Goal: Task Accomplishment & Management: Manage account settings

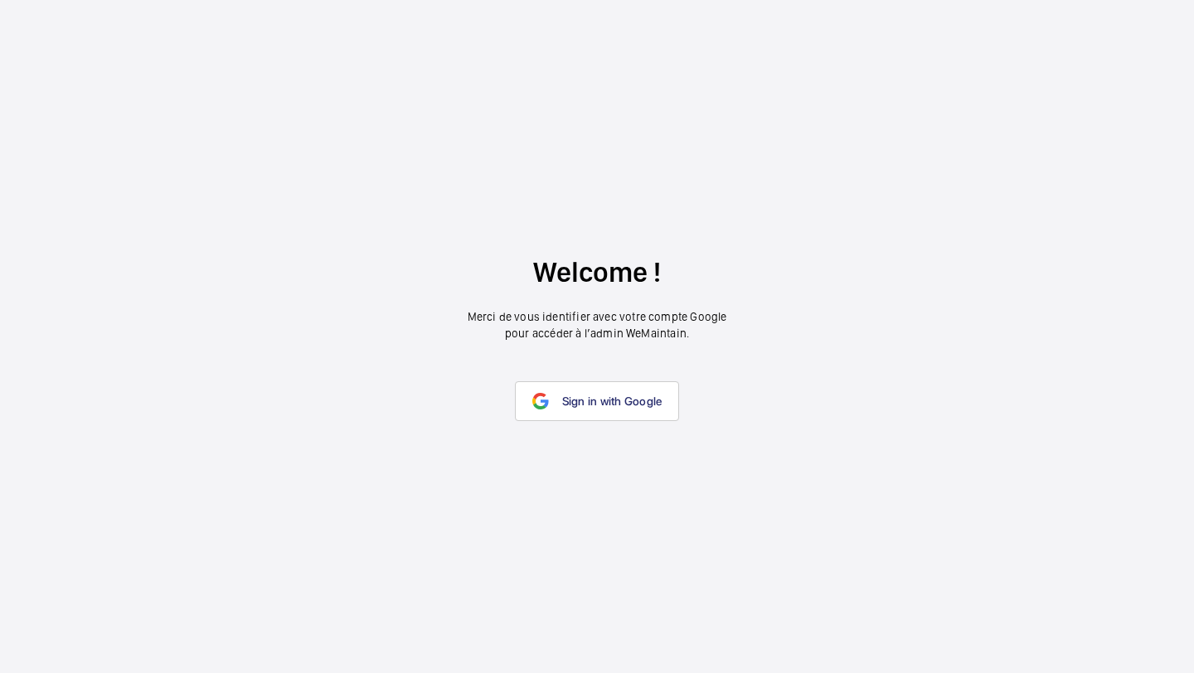
click at [580, 377] on wm-front-google-login "Welcome ! Merci de vous identifier avec votre compte Google pour accéder à l’ad…" at bounding box center [597, 336] width 1194 height 673
click at [579, 390] on link "Sign in with Google" at bounding box center [597, 401] width 165 height 40
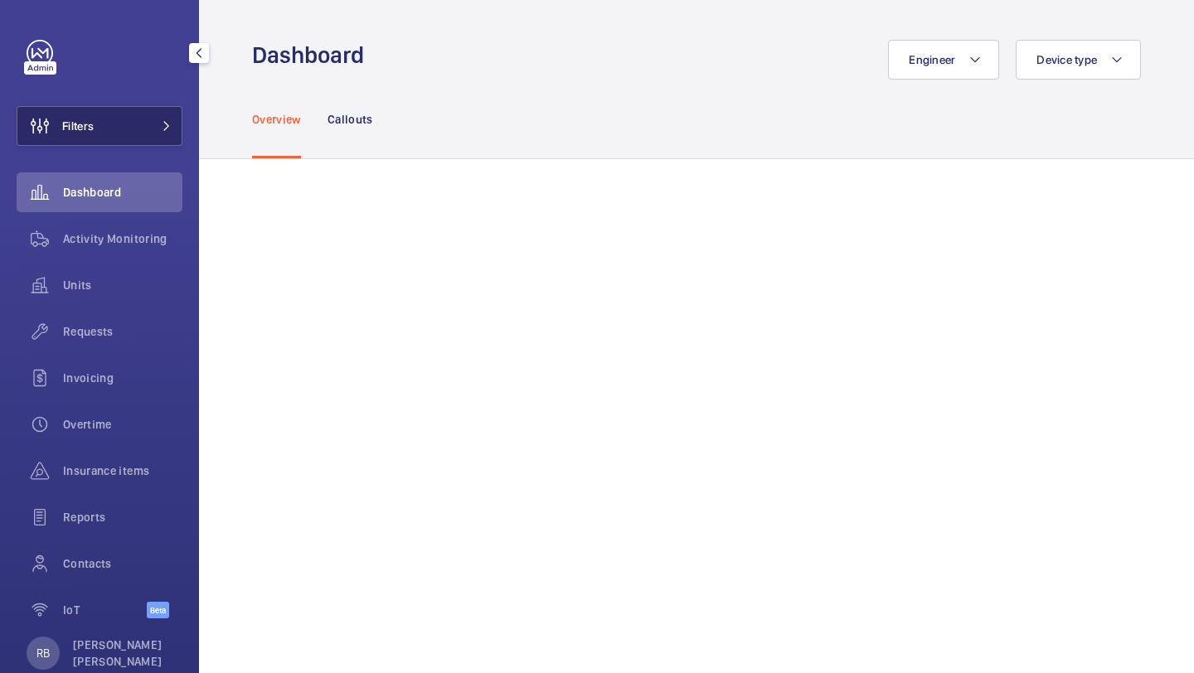
click at [155, 132] on button "Filters" at bounding box center [100, 126] width 166 height 40
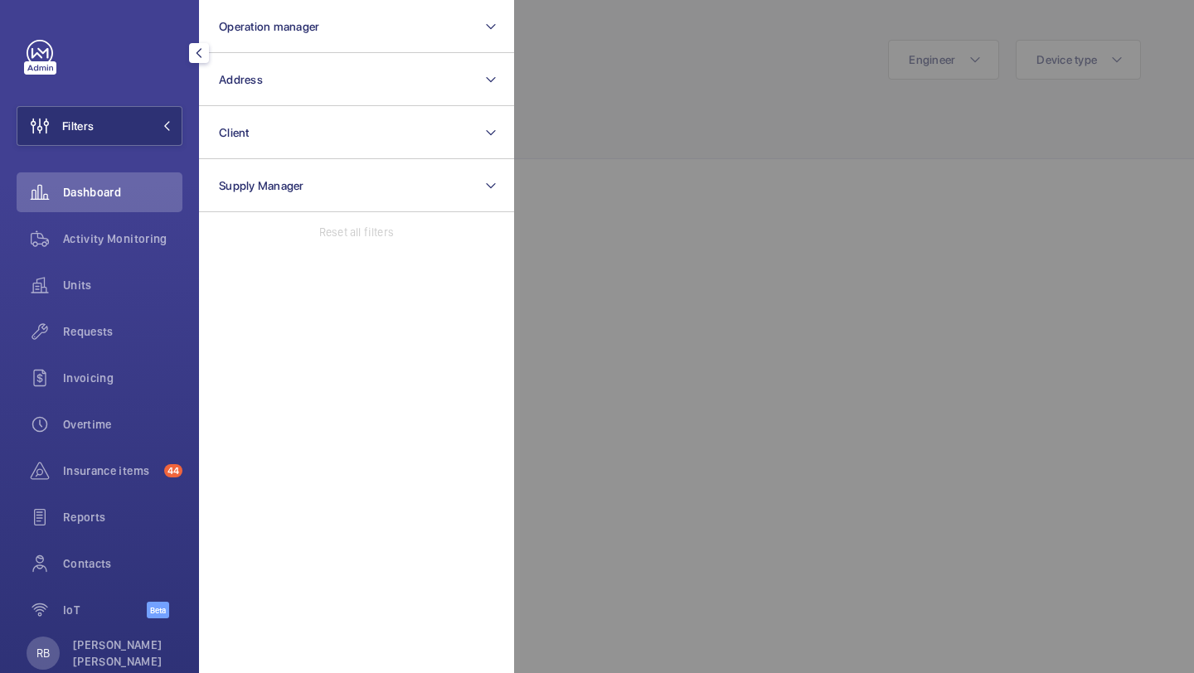
click at [589, 331] on div at bounding box center [1111, 336] width 1194 height 673
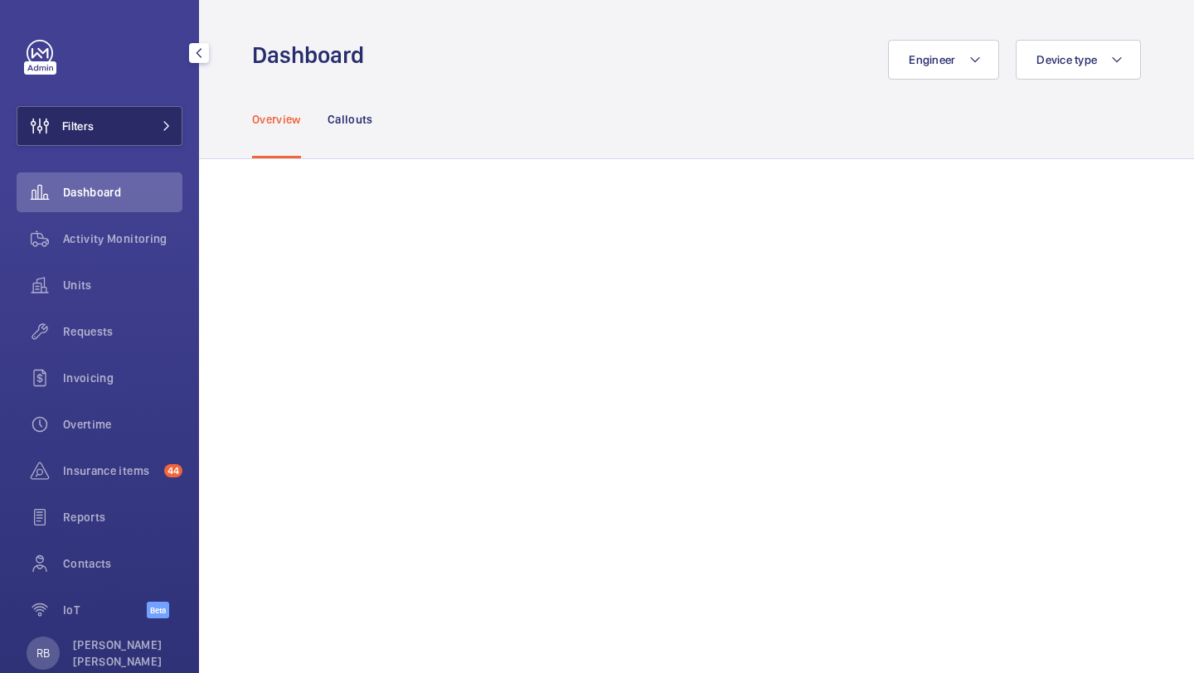
click at [124, 122] on button "Filters" at bounding box center [100, 126] width 166 height 40
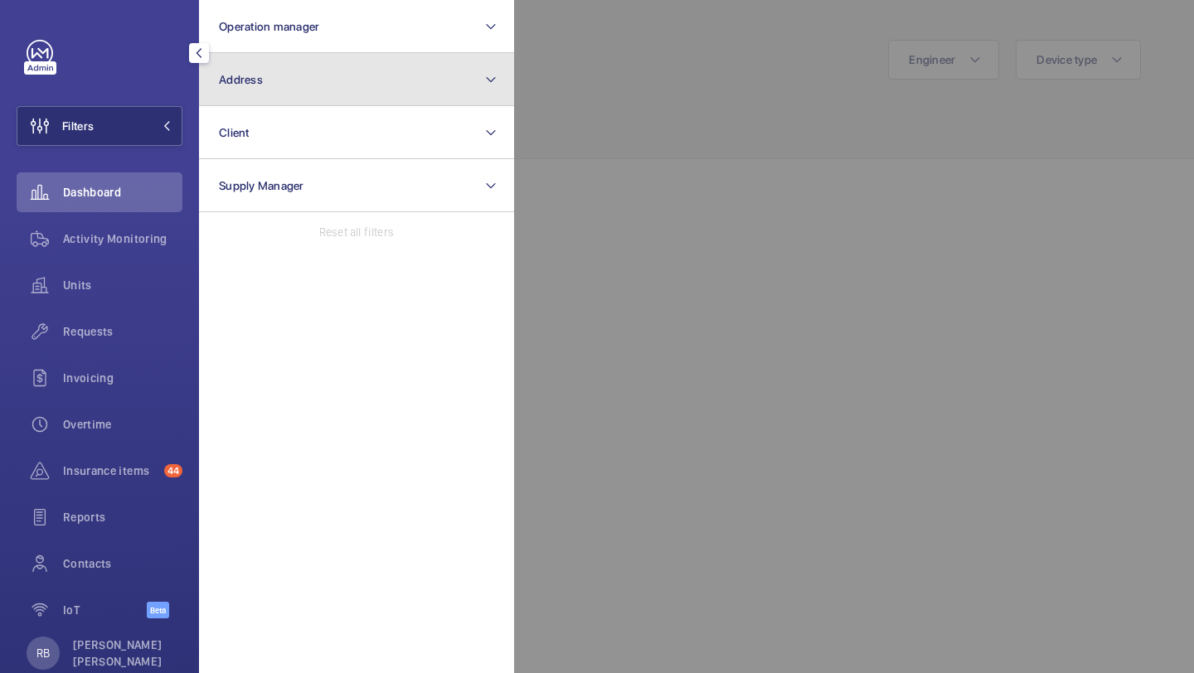
click at [258, 77] on span "Address" at bounding box center [241, 79] width 44 height 13
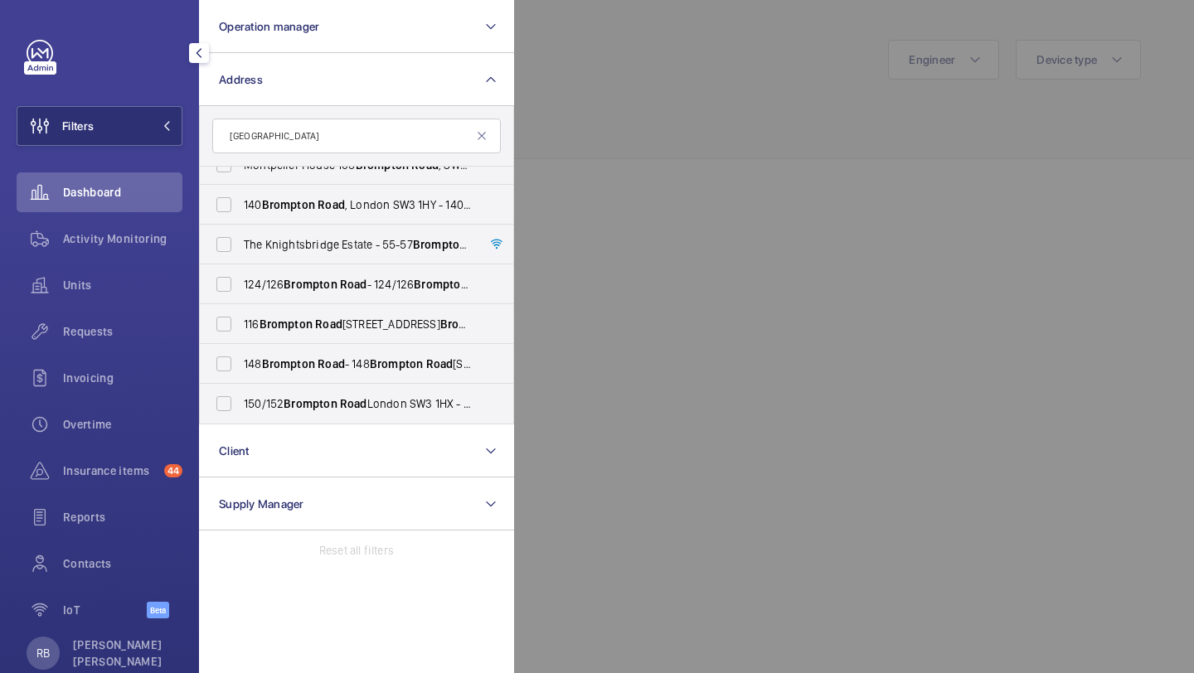
scroll to position [300, 0]
type input "[GEOGRAPHIC_DATA]"
click at [313, 243] on span "The Knightsbridge Estate - [STREET_ADDRESS]" at bounding box center [358, 244] width 228 height 17
click at [240, 243] on input "The Knightsbridge Estate - [STREET_ADDRESS]" at bounding box center [223, 244] width 33 height 33
click at [308, 236] on span "The Knightsbridge Estate - [STREET_ADDRESS]" at bounding box center [358, 244] width 228 height 17
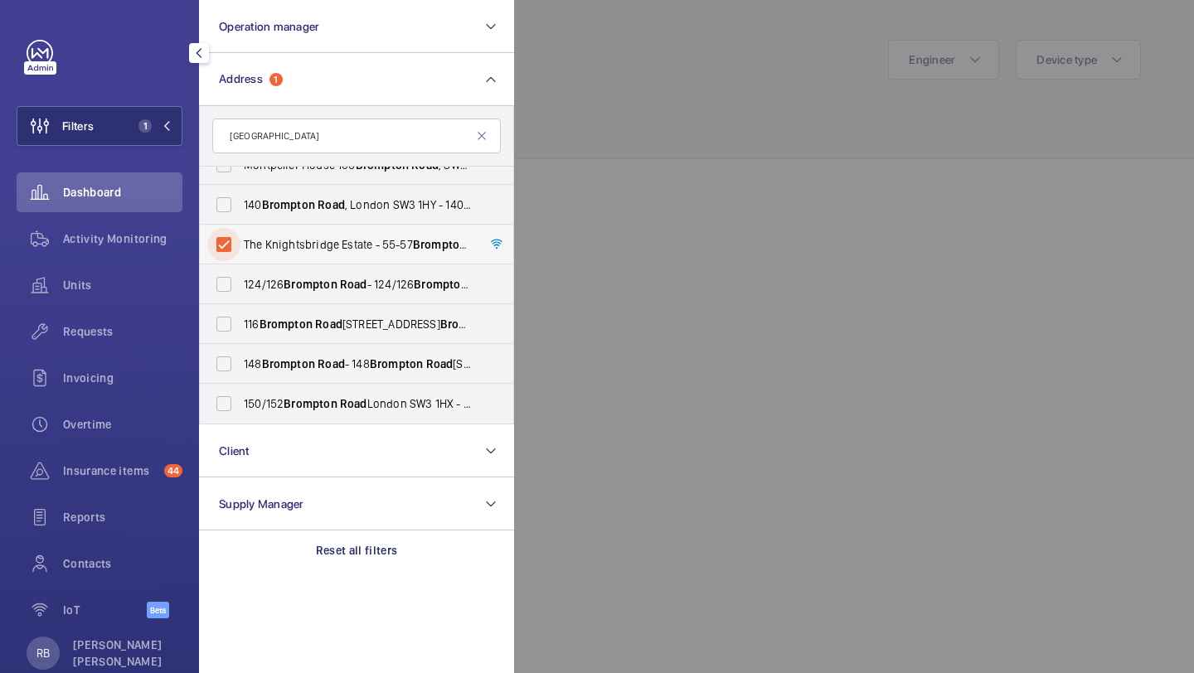
click at [240, 236] on input "The Knightsbridge Estate - [STREET_ADDRESS]" at bounding box center [223, 244] width 33 height 33
checkbox input "false"
click at [313, 214] on label "[STREET_ADDRESS]" at bounding box center [344, 205] width 289 height 40
click at [240, 214] on input "[STREET_ADDRESS]" at bounding box center [223, 204] width 33 height 33
checkbox input "true"
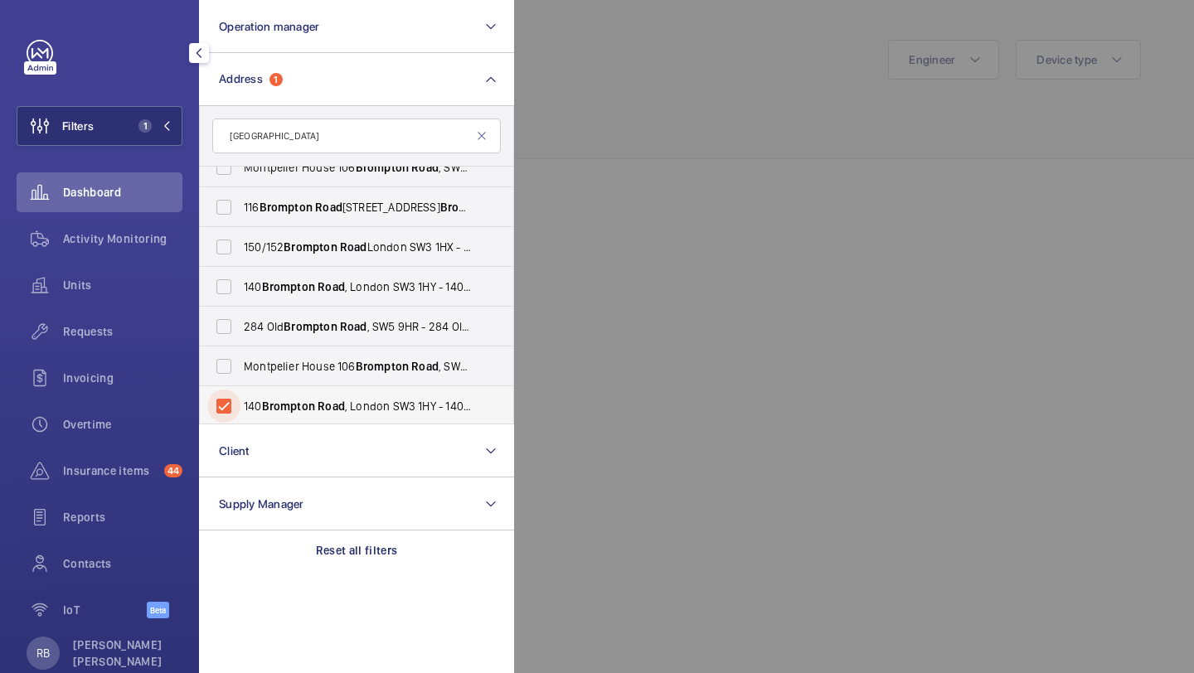
scroll to position [85, 0]
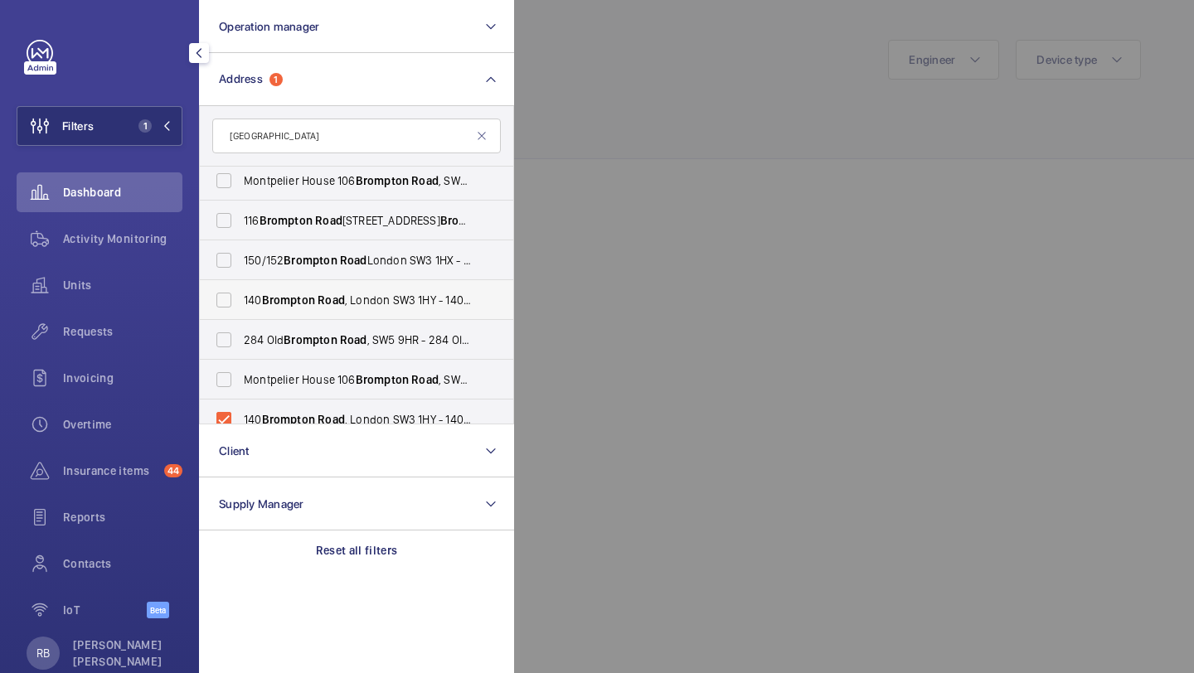
click at [367, 297] on span "[STREET_ADDRESS]" at bounding box center [358, 300] width 228 height 17
click at [240, 297] on input "[STREET_ADDRESS]" at bounding box center [223, 300] width 33 height 33
checkbox input "true"
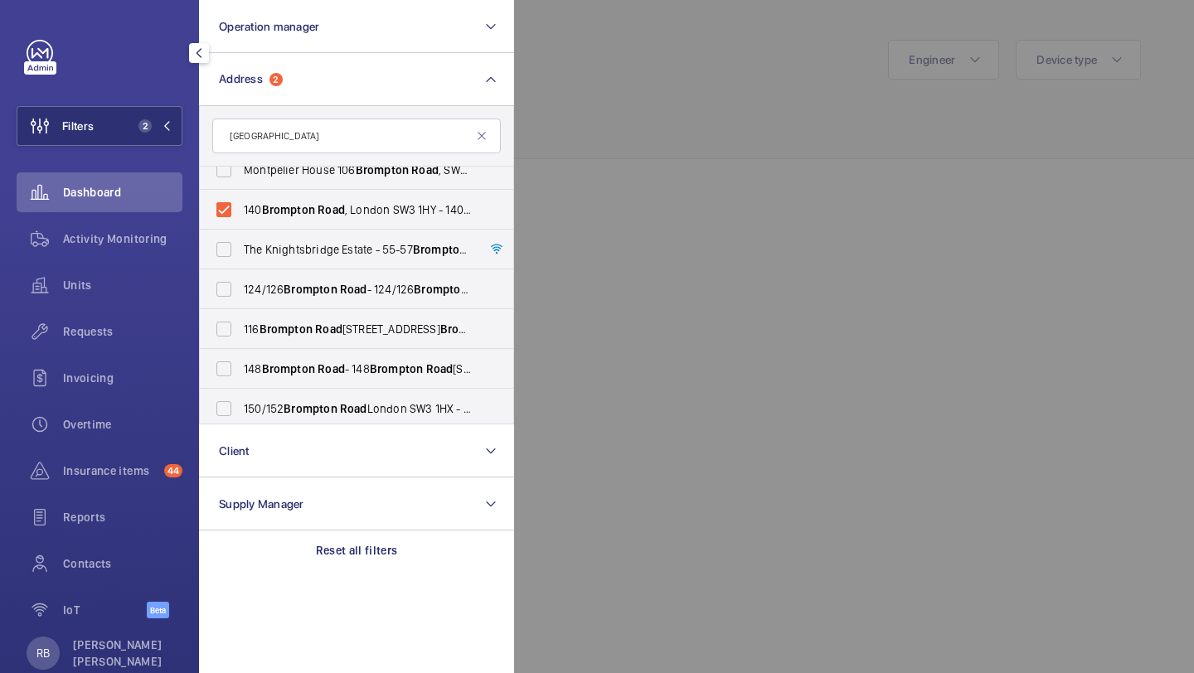
scroll to position [300, 0]
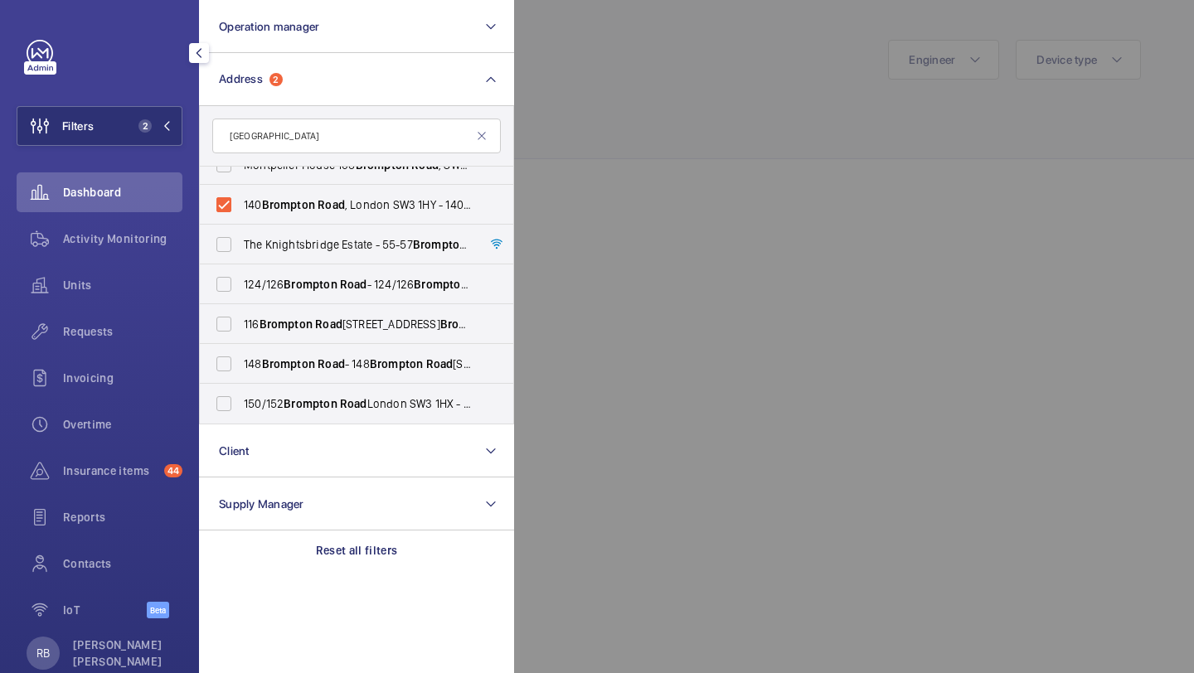
click at [590, 167] on div at bounding box center [1111, 336] width 1194 height 673
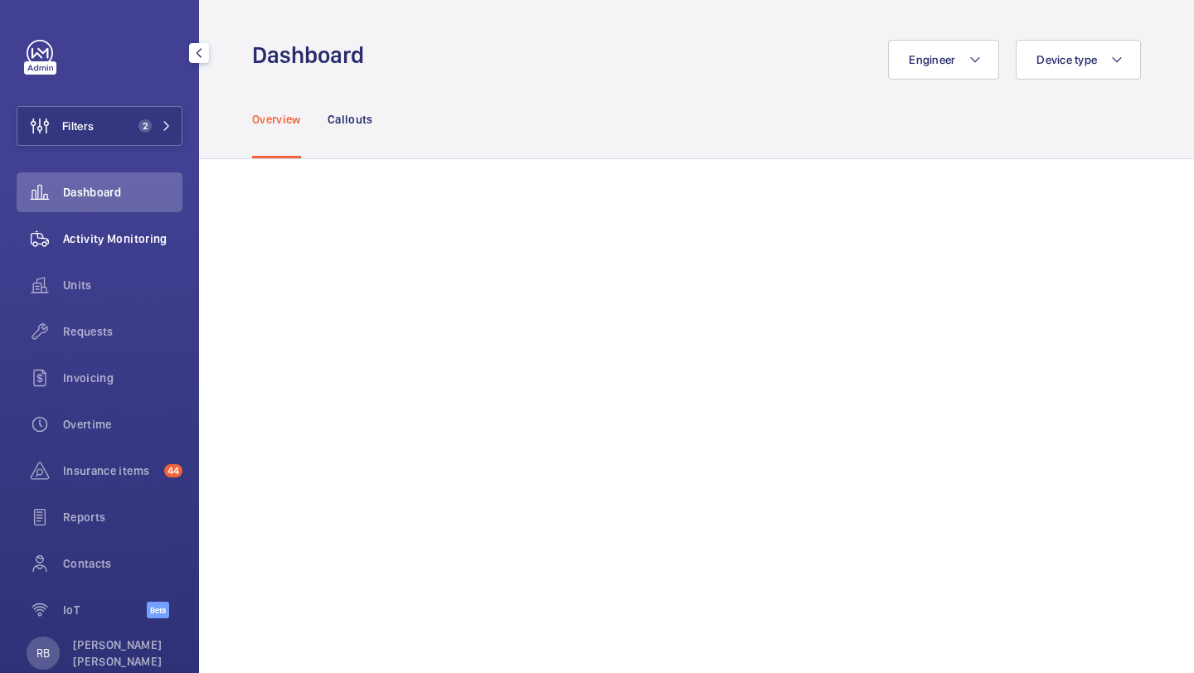
click at [137, 233] on span "Activity Monitoring" at bounding box center [122, 239] width 119 height 17
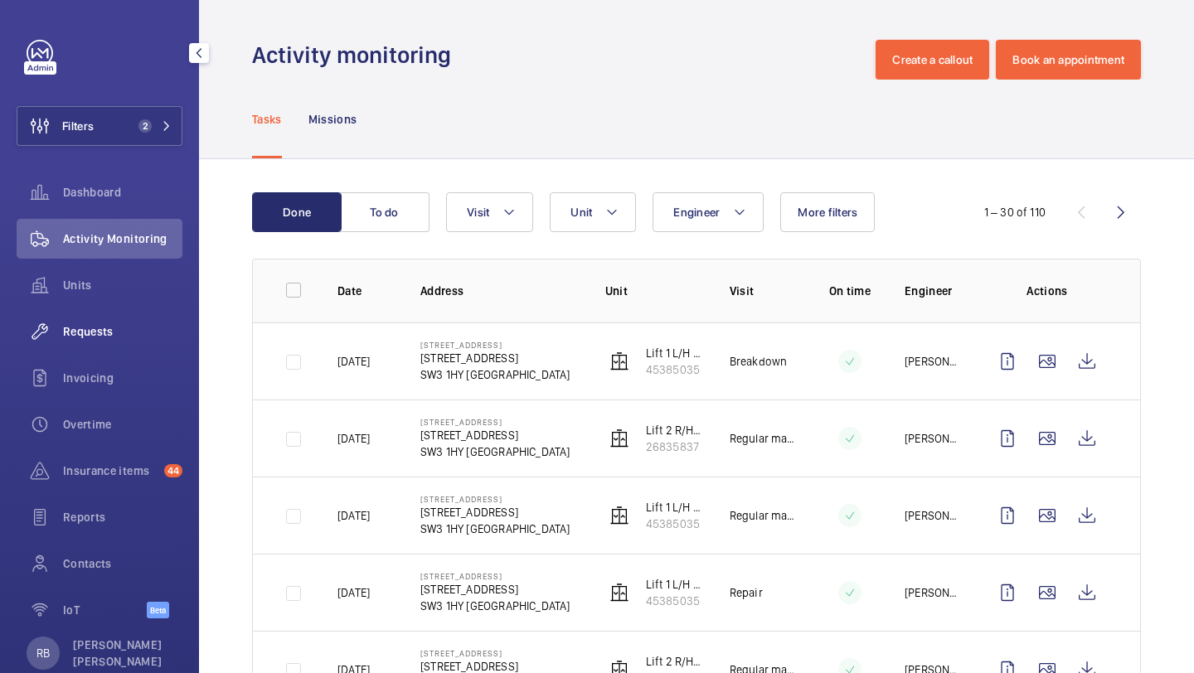
click at [144, 342] on div "Requests" at bounding box center [100, 332] width 166 height 40
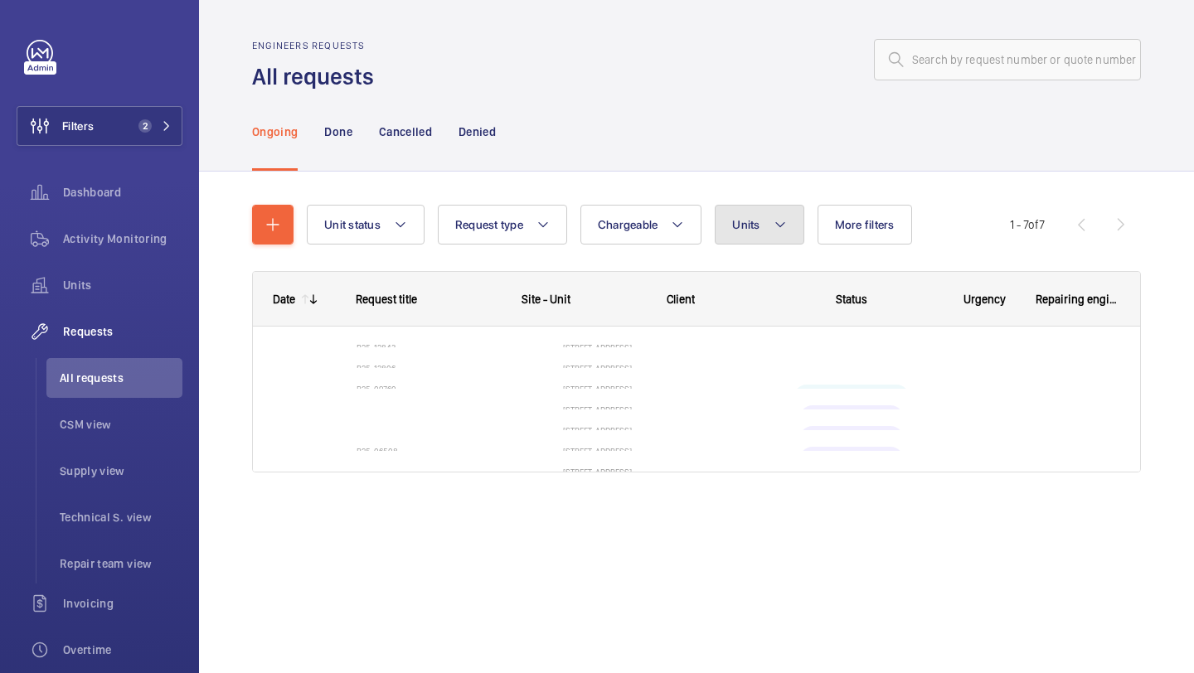
click at [746, 234] on button "Units" at bounding box center [759, 225] width 89 height 40
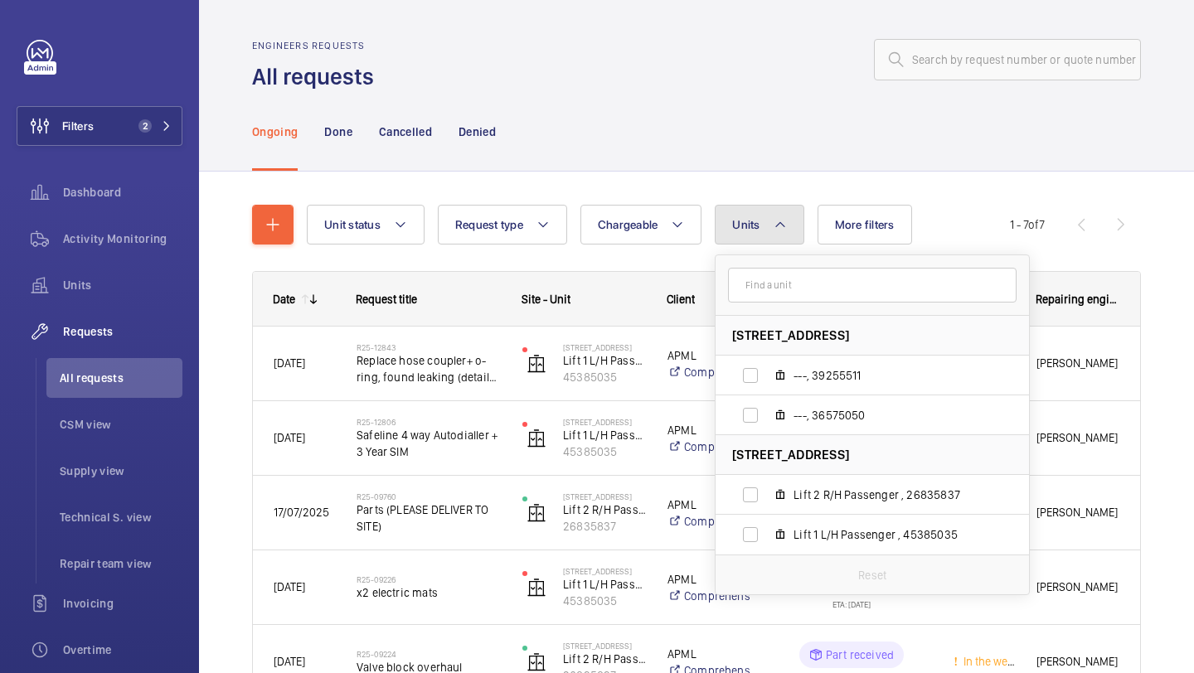
click at [746, 234] on button "Units" at bounding box center [759, 225] width 89 height 40
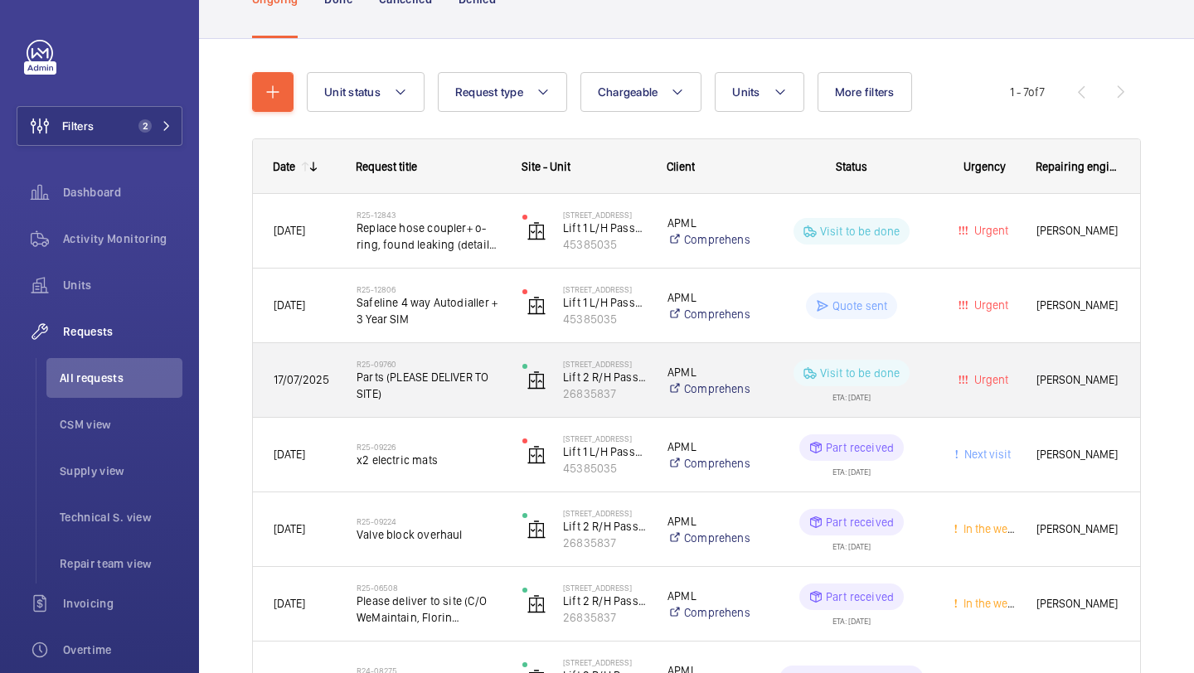
scroll to position [247, 0]
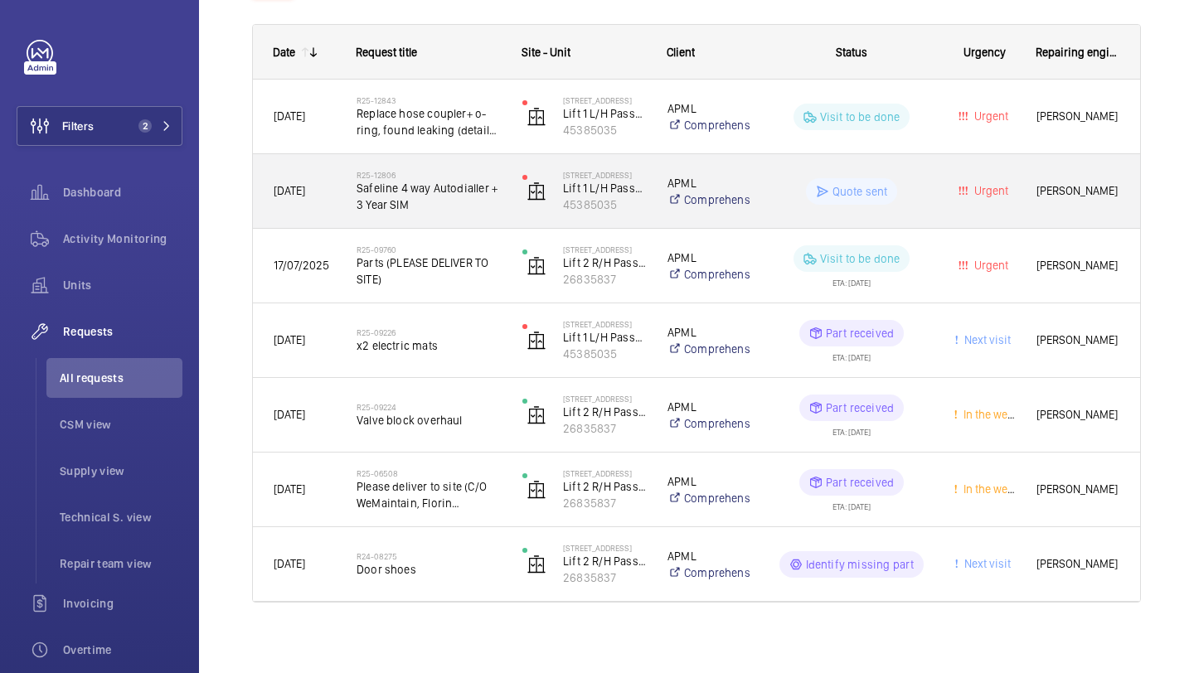
click at [483, 190] on span "Safeline 4 way Autodialler + 3 Year SIM" at bounding box center [429, 196] width 144 height 33
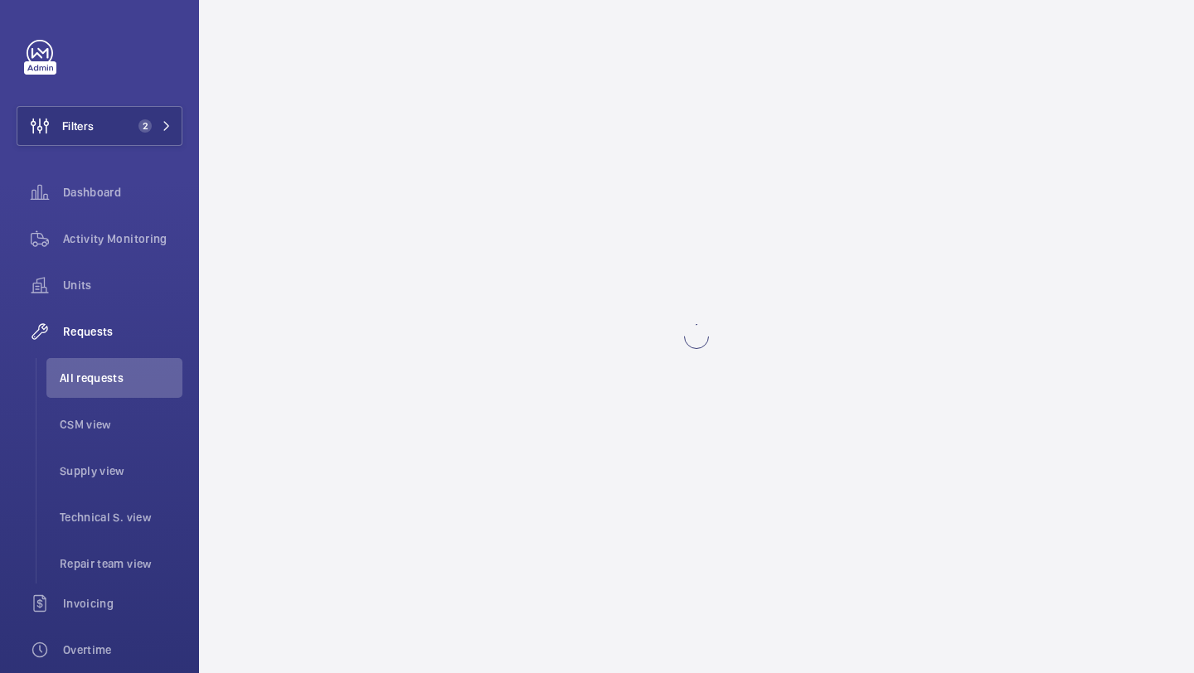
click at [840, 120] on wm-front-async-data-loader at bounding box center [696, 336] width 995 height 673
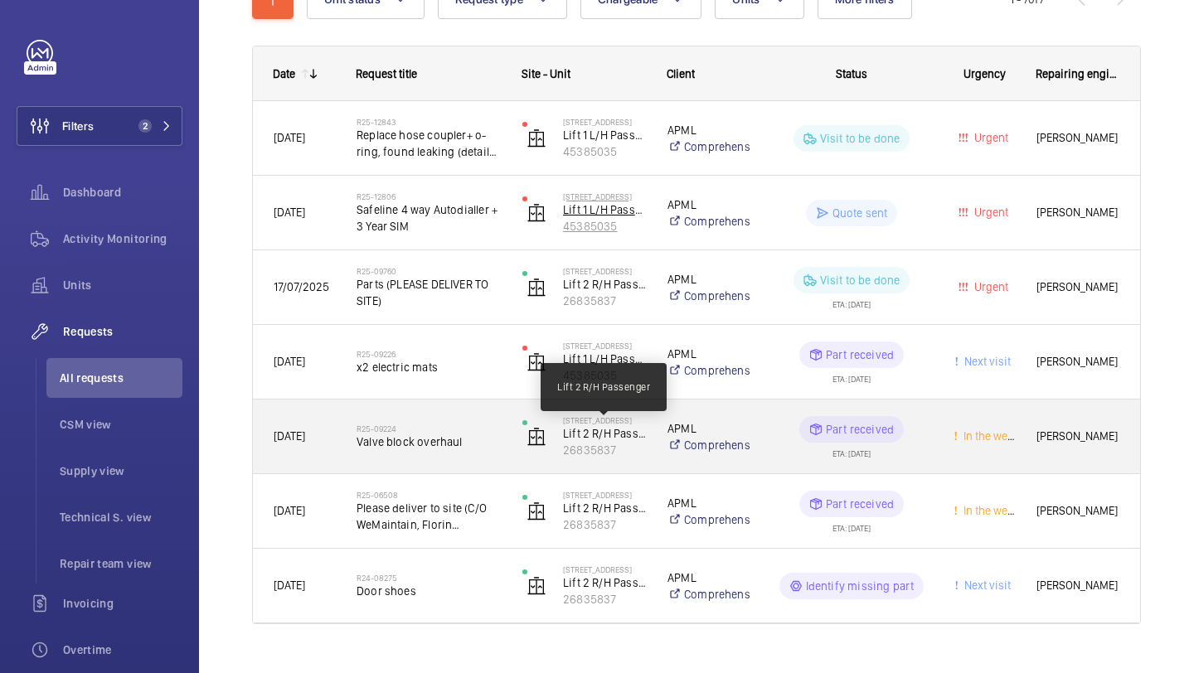
scroll to position [256, 0]
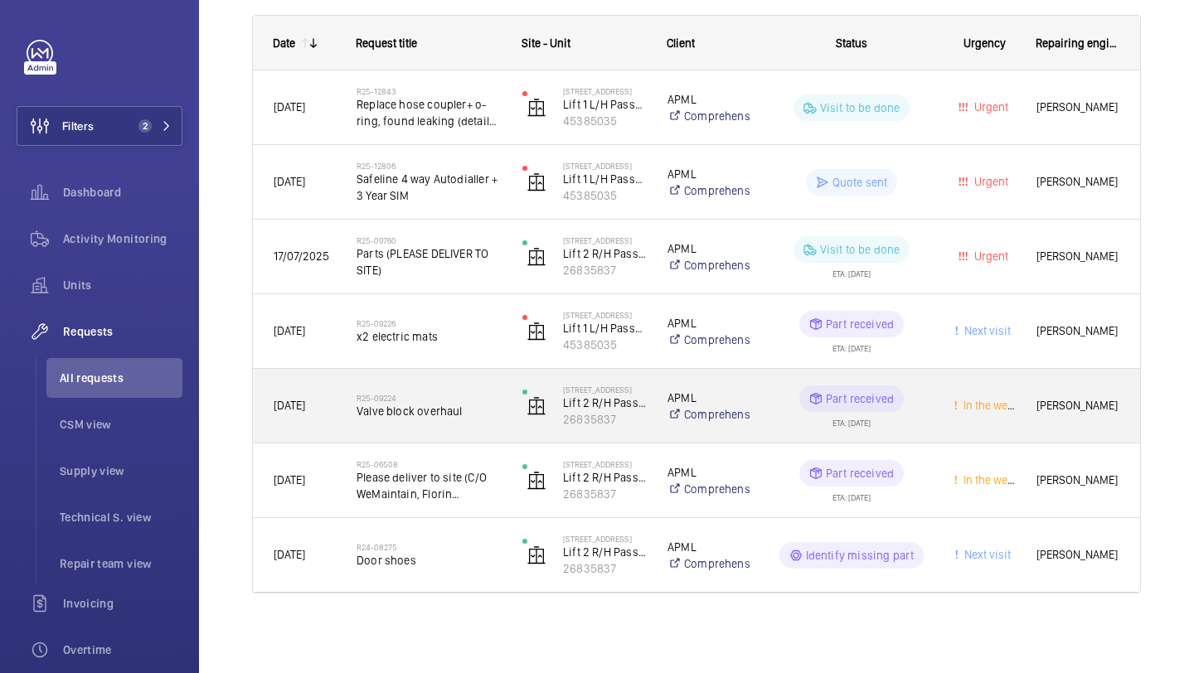
click at [493, 415] on span "Valve block overhaul" at bounding box center [429, 411] width 144 height 17
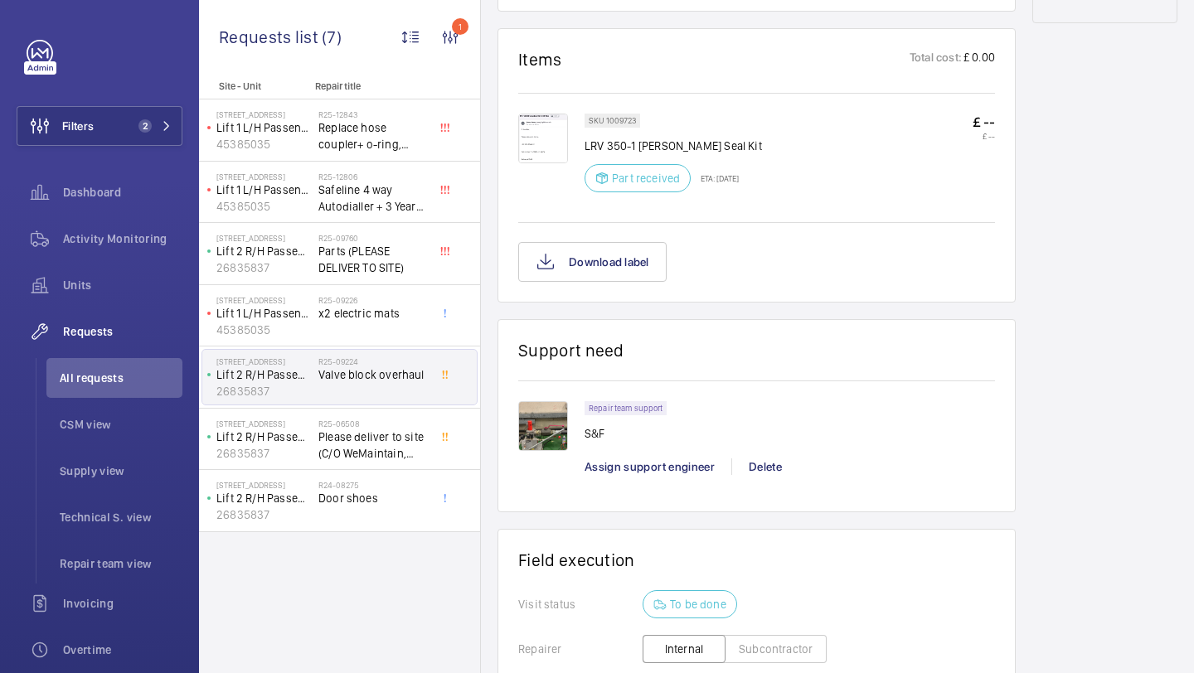
scroll to position [976, 0]
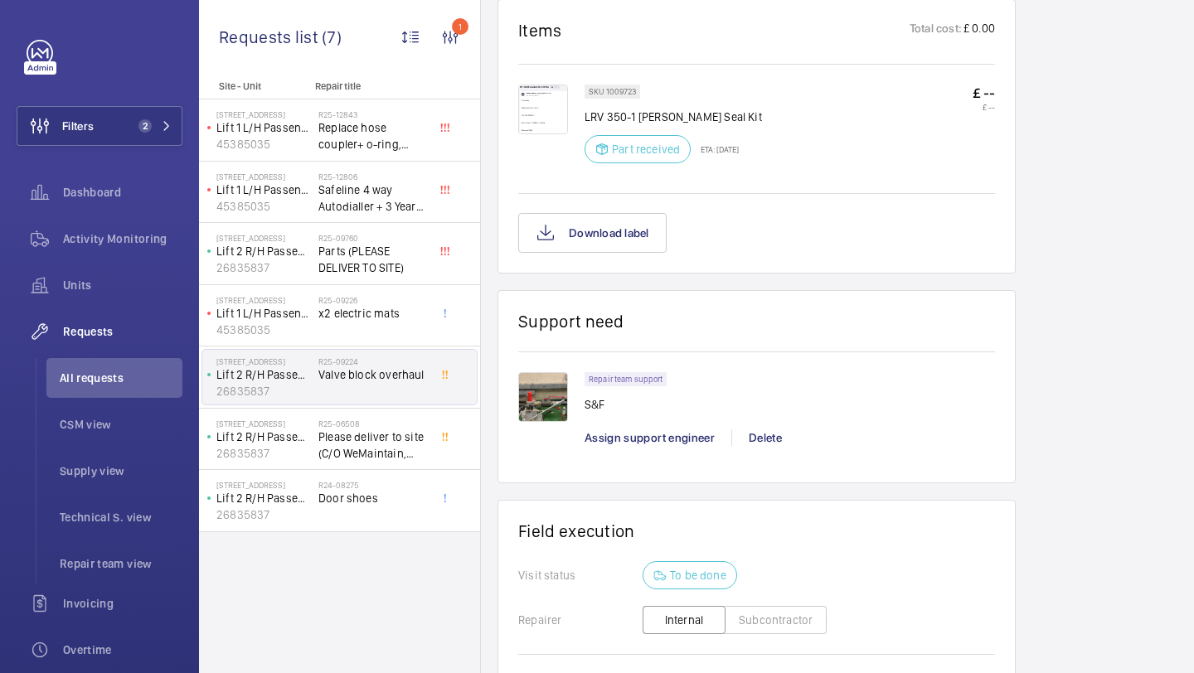
click at [543, 411] on img at bounding box center [543, 397] width 50 height 50
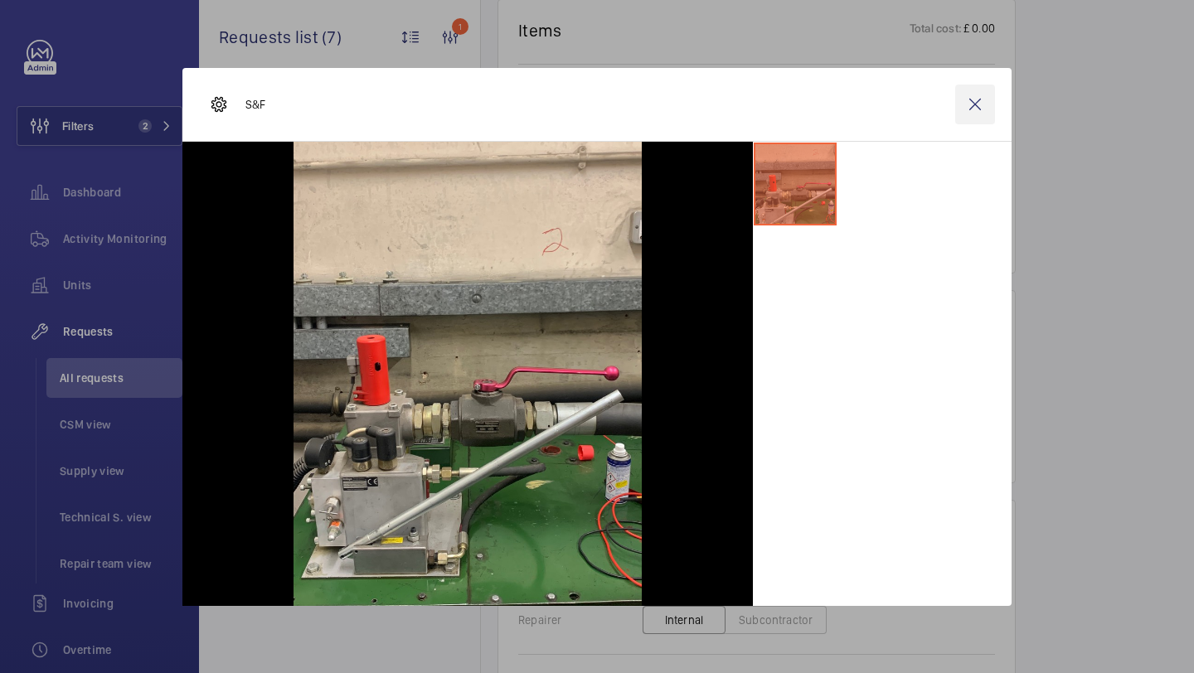
click at [981, 104] on wm-front-icon-button at bounding box center [975, 105] width 40 height 40
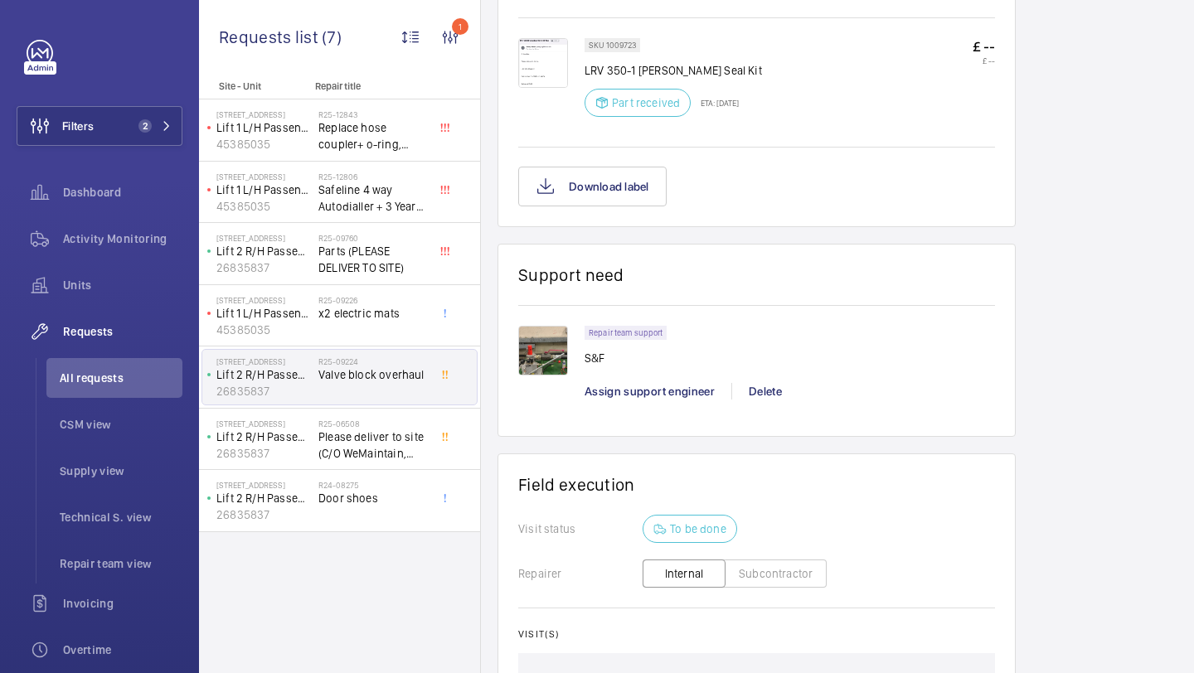
scroll to position [1026, 0]
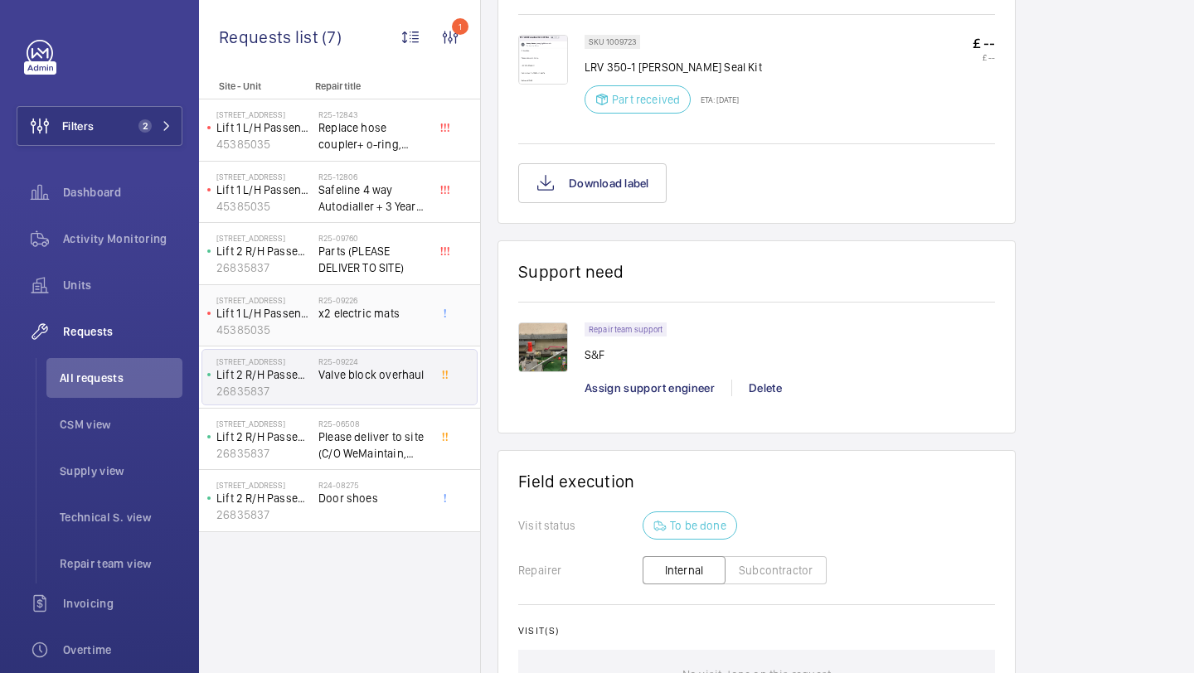
click at [365, 325] on div "R25-09226 x2 electric mats" at bounding box center [372, 319] width 109 height 48
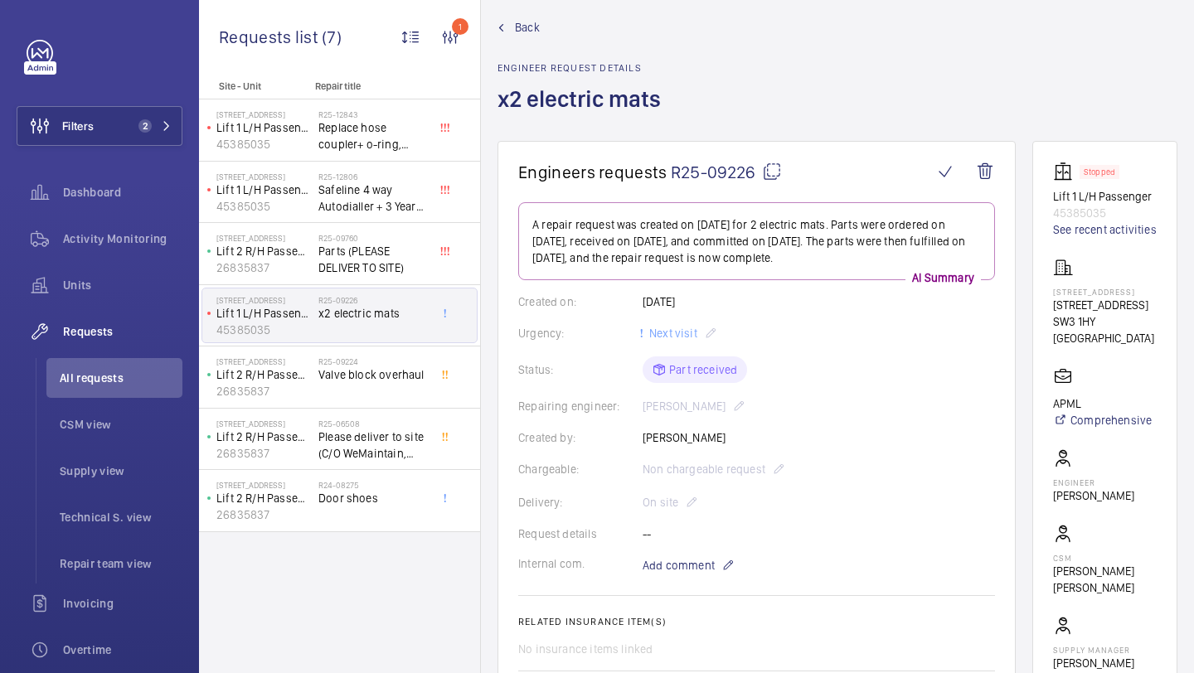
scroll to position [20, 0]
click at [391, 261] on span "Parts (PLEASE DELIVER TO SITE)" at bounding box center [372, 259] width 109 height 33
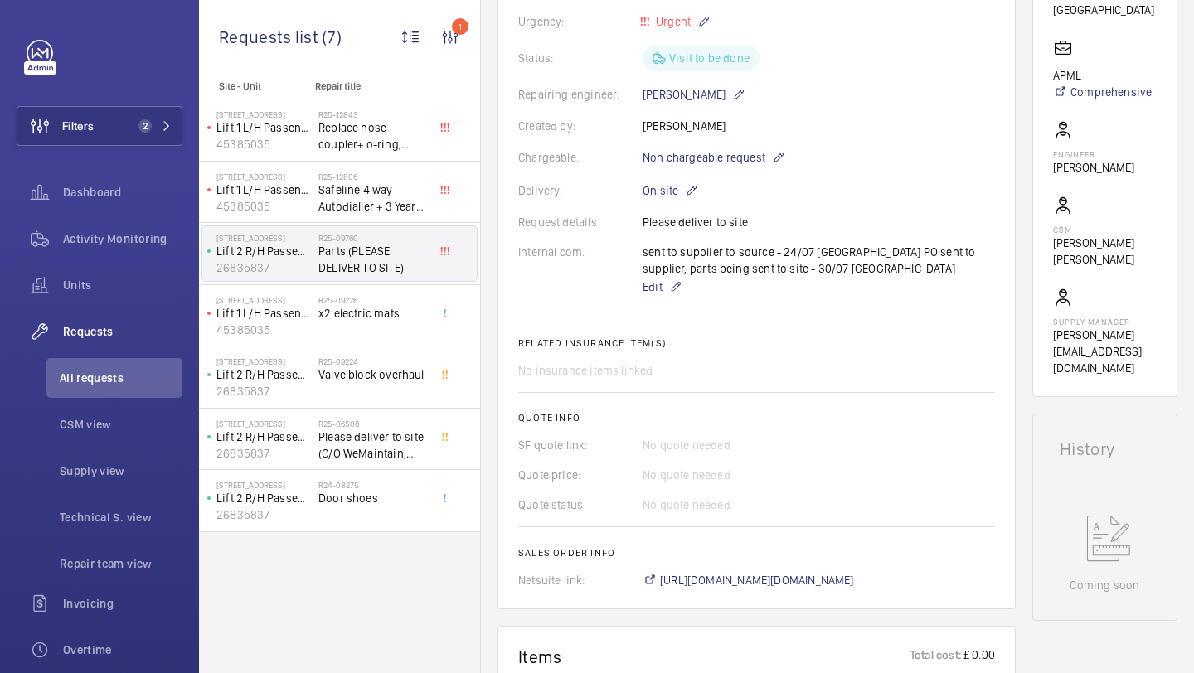
scroll to position [366, 0]
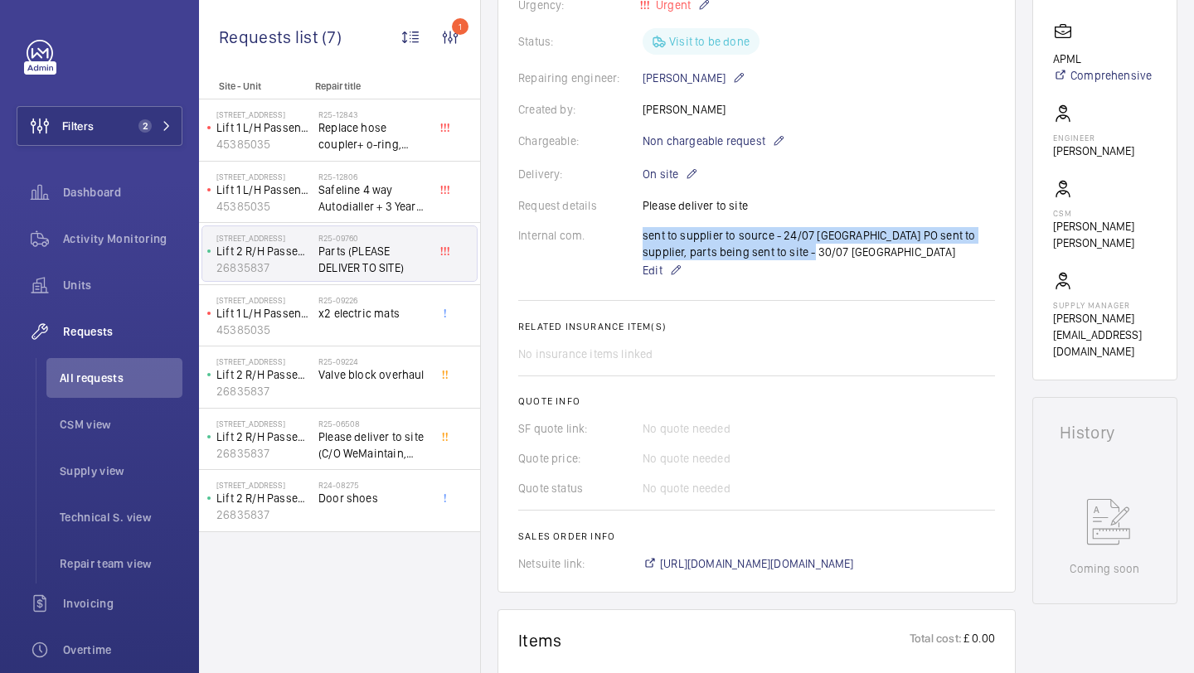
drag, startPoint x: 641, startPoint y: 239, endPoint x: 792, endPoint y: 250, distance: 151.3
click at [792, 250] on div "Internal com. sent to supplier to source - 24/07 [GEOGRAPHIC_DATA] PO sent to s…" at bounding box center [756, 253] width 477 height 53
click at [792, 250] on div "sent to supplier to source - 24/07 [GEOGRAPHIC_DATA] PO sent to supplier, parts…" at bounding box center [819, 253] width 352 height 53
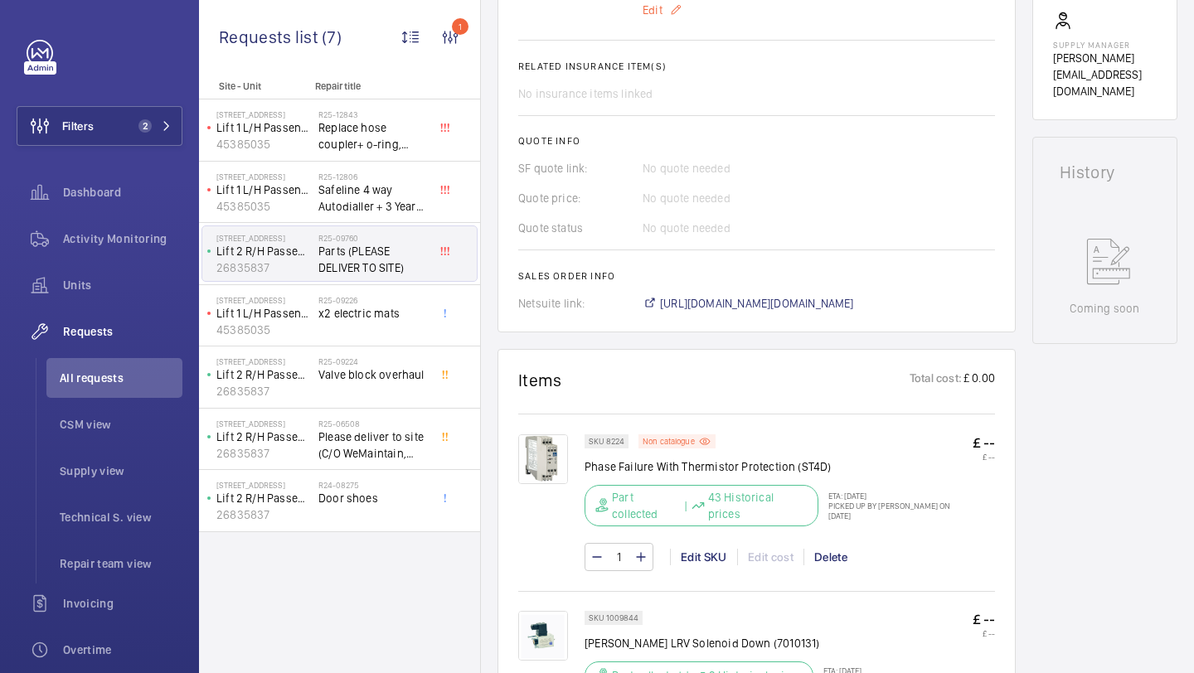
scroll to position [633, 0]
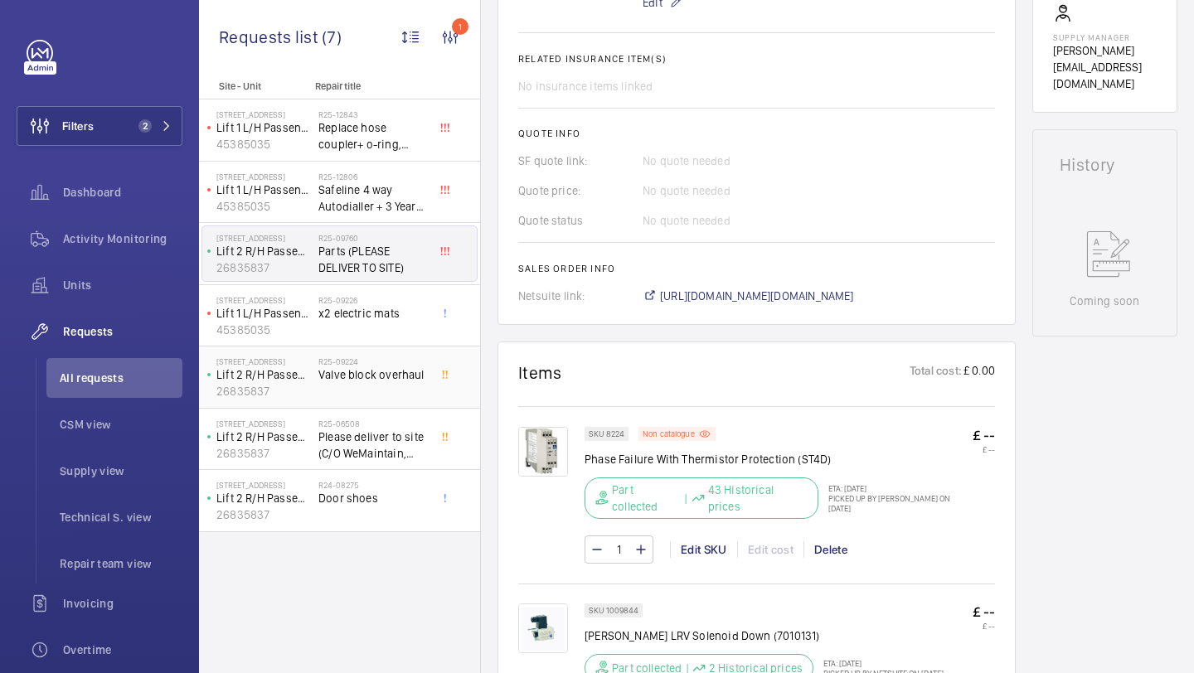
click at [381, 403] on div "R25-09224 Valve block overhaul" at bounding box center [372, 381] width 109 height 48
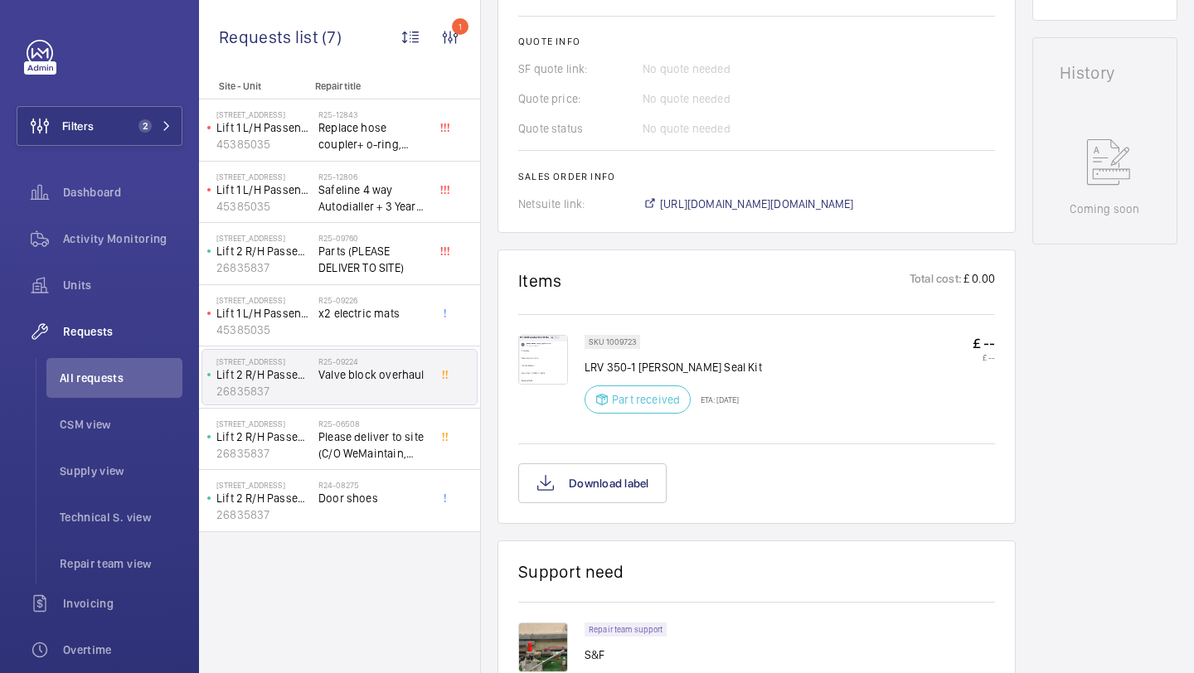
scroll to position [724, 0]
click at [411, 188] on span "Safeline 4 way Autodialler + 3 Year SIM" at bounding box center [372, 198] width 109 height 33
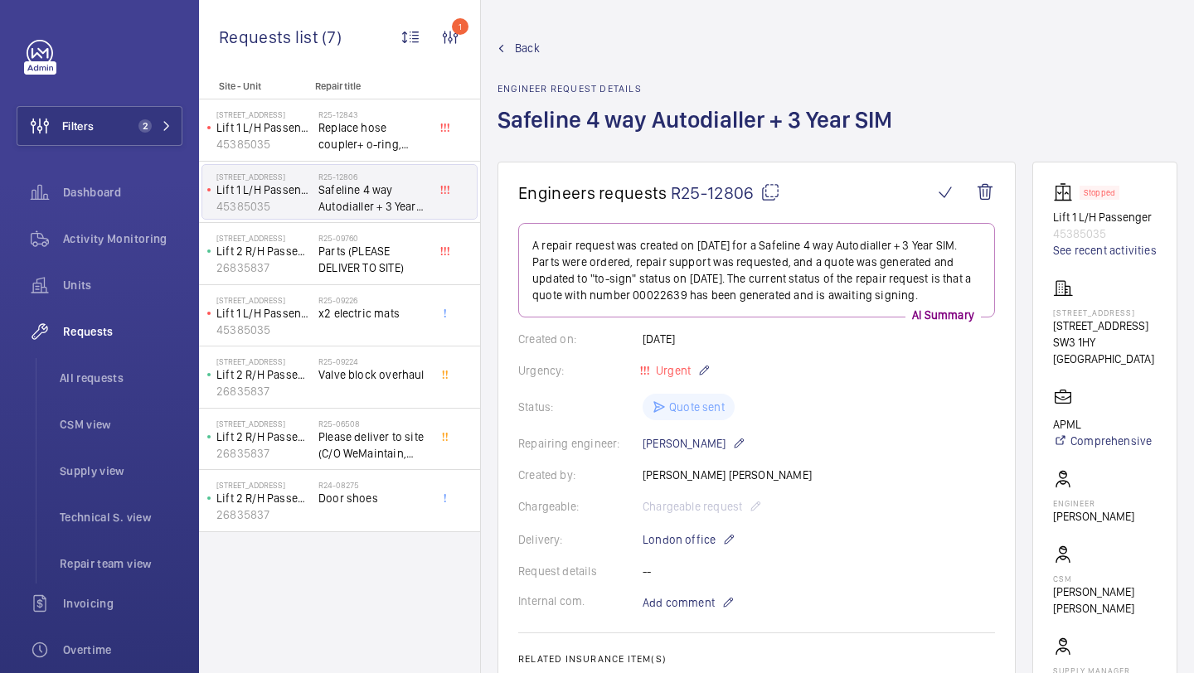
scroll to position [161, 0]
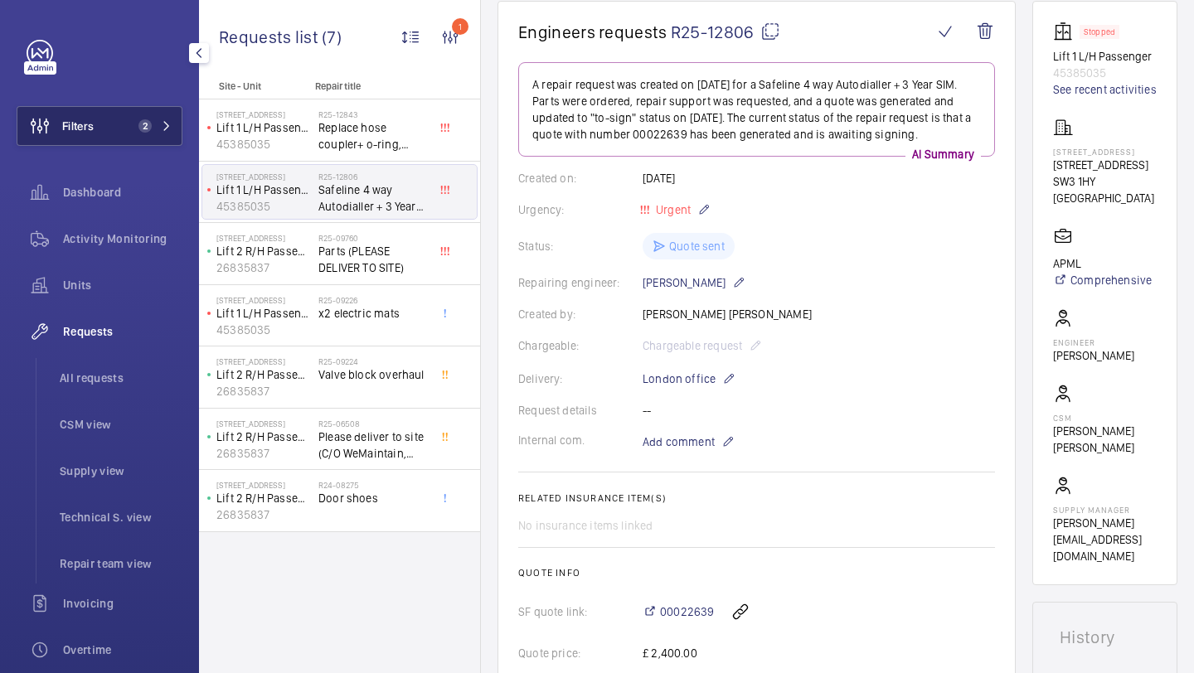
click at [114, 143] on button "Filters 2" at bounding box center [100, 126] width 166 height 40
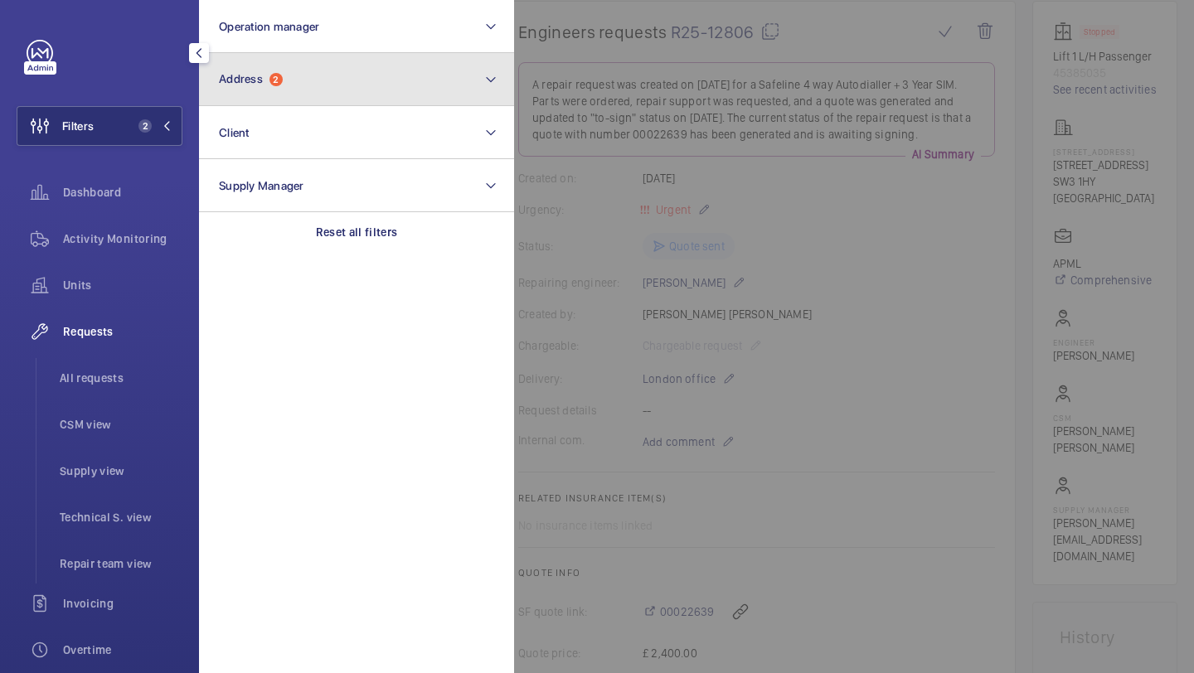
click at [302, 99] on button "Address 2" at bounding box center [356, 79] width 315 height 53
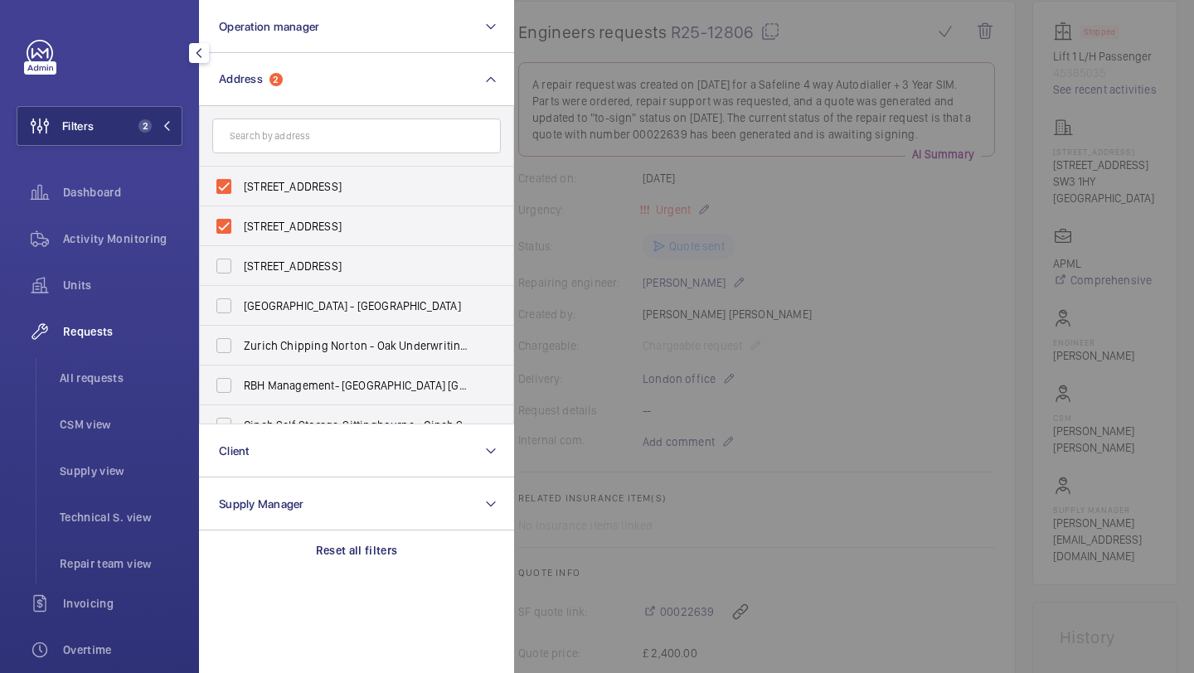
click at [308, 152] on input "text" at bounding box center [356, 136] width 289 height 35
drag, startPoint x: 643, startPoint y: 123, endPoint x: 654, endPoint y: 123, distance: 11.6
click at [652, 123] on div at bounding box center [1111, 336] width 1194 height 673
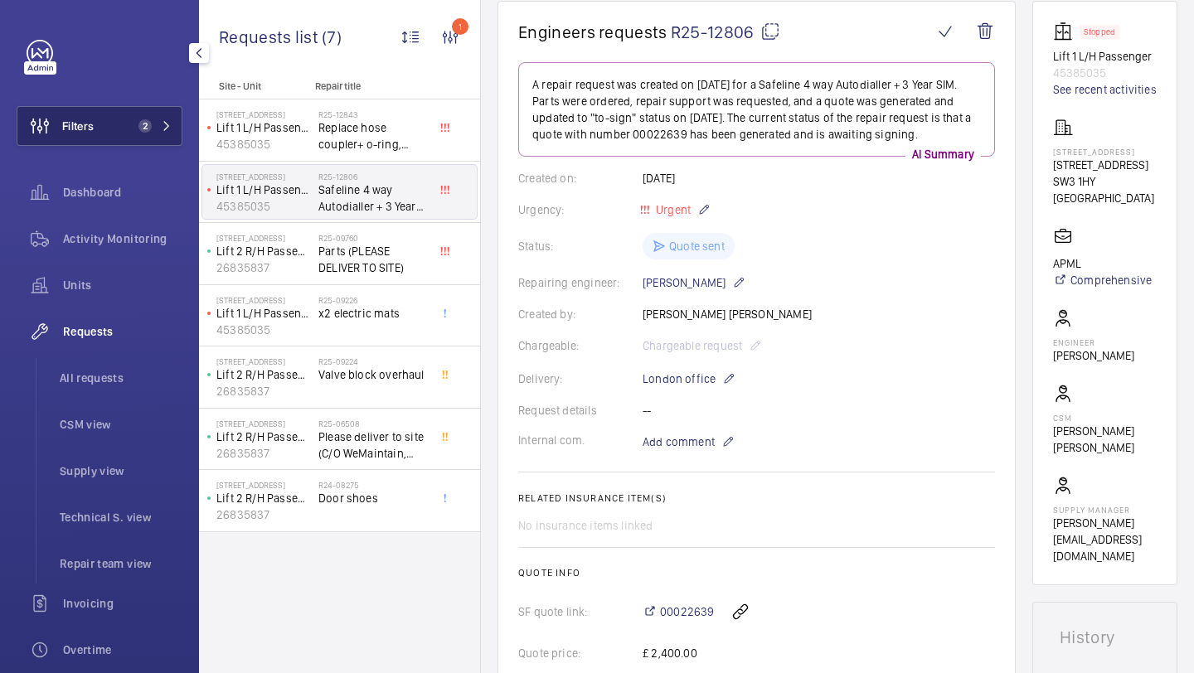
click at [178, 130] on button "Filters 2" at bounding box center [100, 126] width 166 height 40
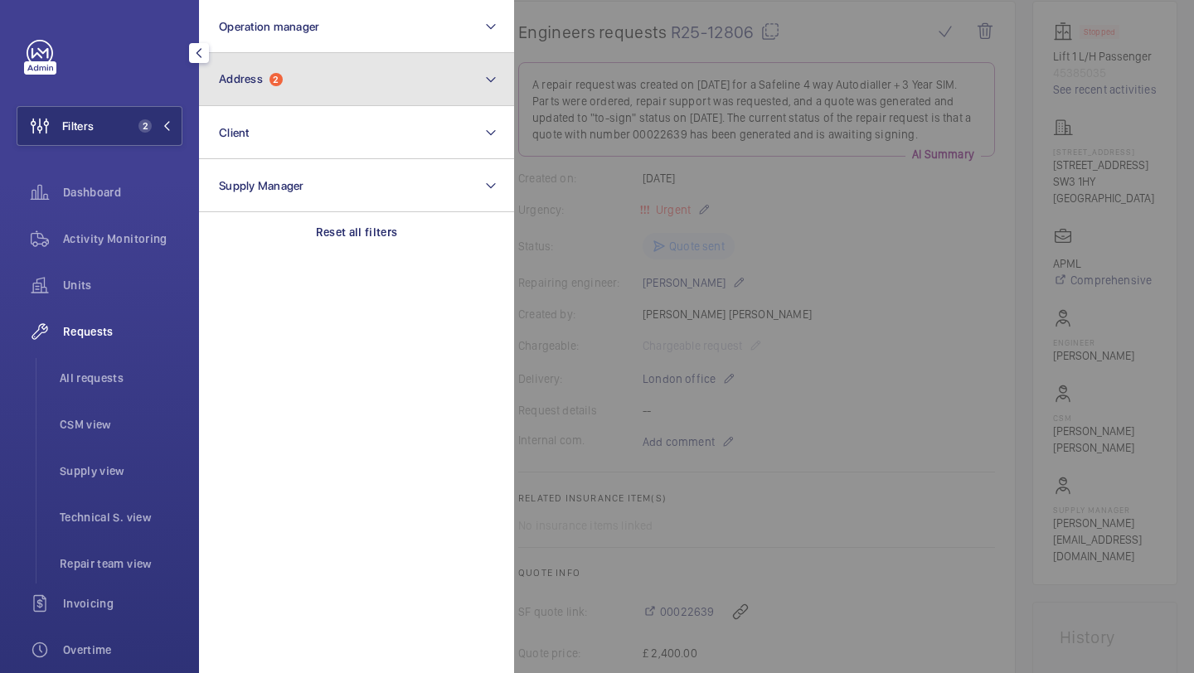
click at [240, 95] on button "Address 2" at bounding box center [356, 79] width 315 height 53
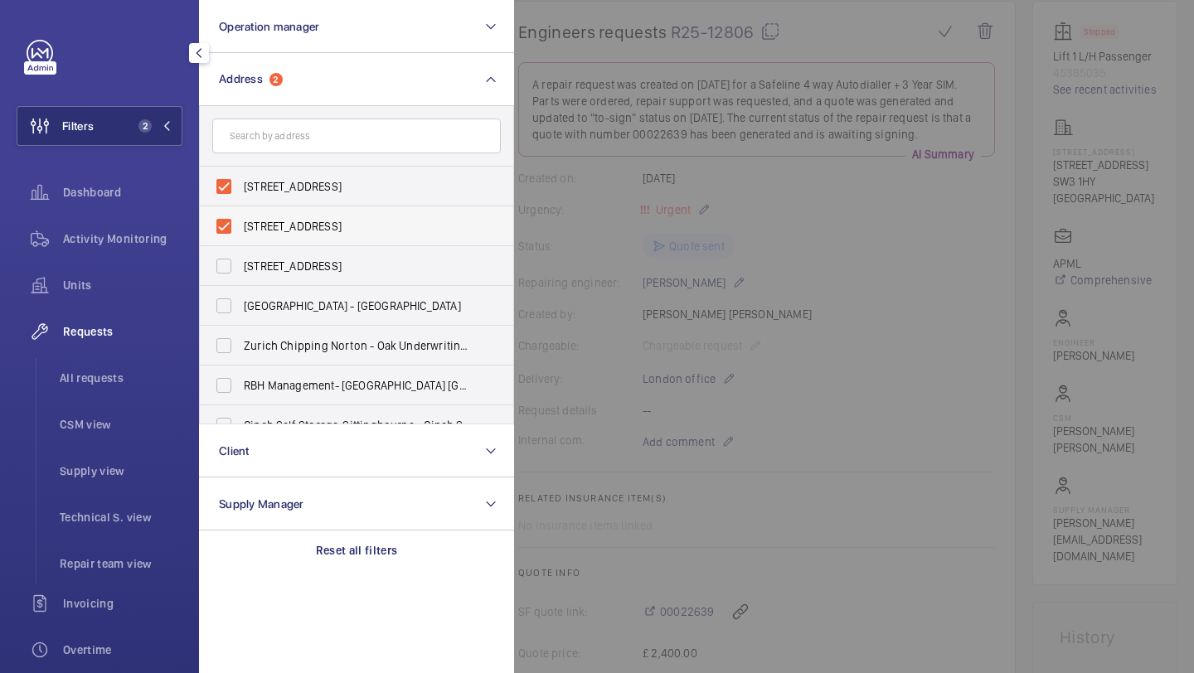
click at [303, 219] on span "[STREET_ADDRESS]" at bounding box center [358, 226] width 228 height 17
click at [240, 219] on input "[STREET_ADDRESS]" at bounding box center [223, 226] width 33 height 33
checkbox input "false"
click at [316, 191] on span "[STREET_ADDRESS]" at bounding box center [358, 186] width 228 height 17
click at [240, 191] on input "[STREET_ADDRESS]" at bounding box center [223, 186] width 33 height 33
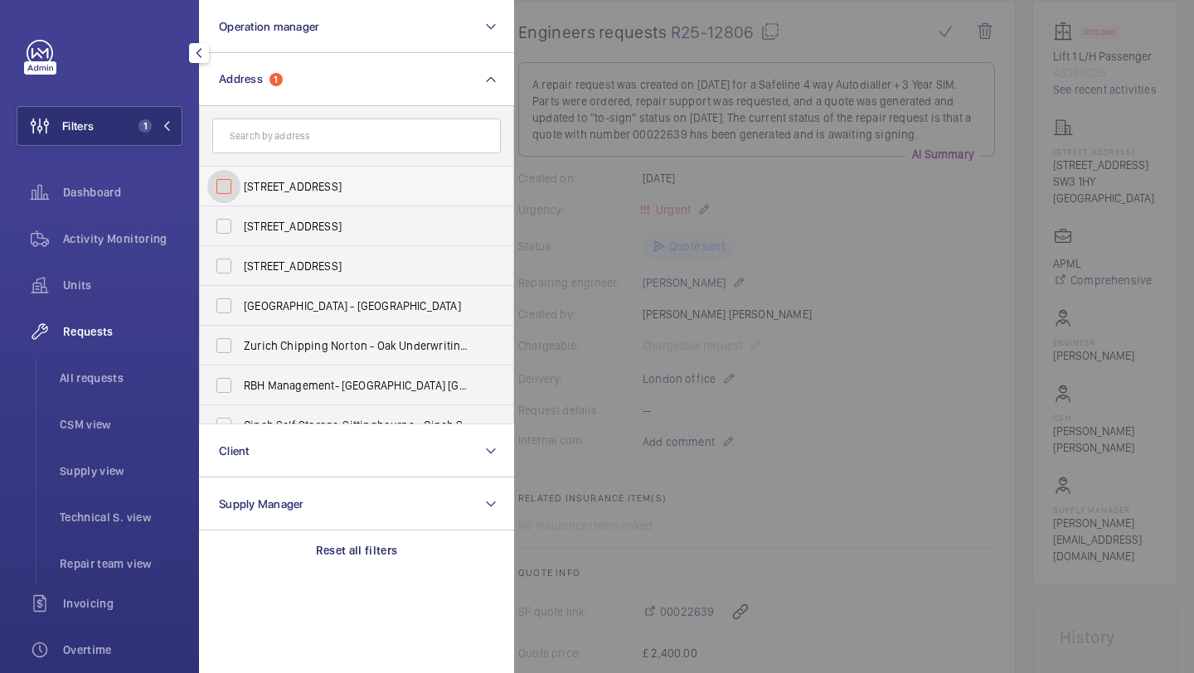
checkbox input "false"
click at [341, 149] on input "text" at bounding box center [356, 136] width 289 height 35
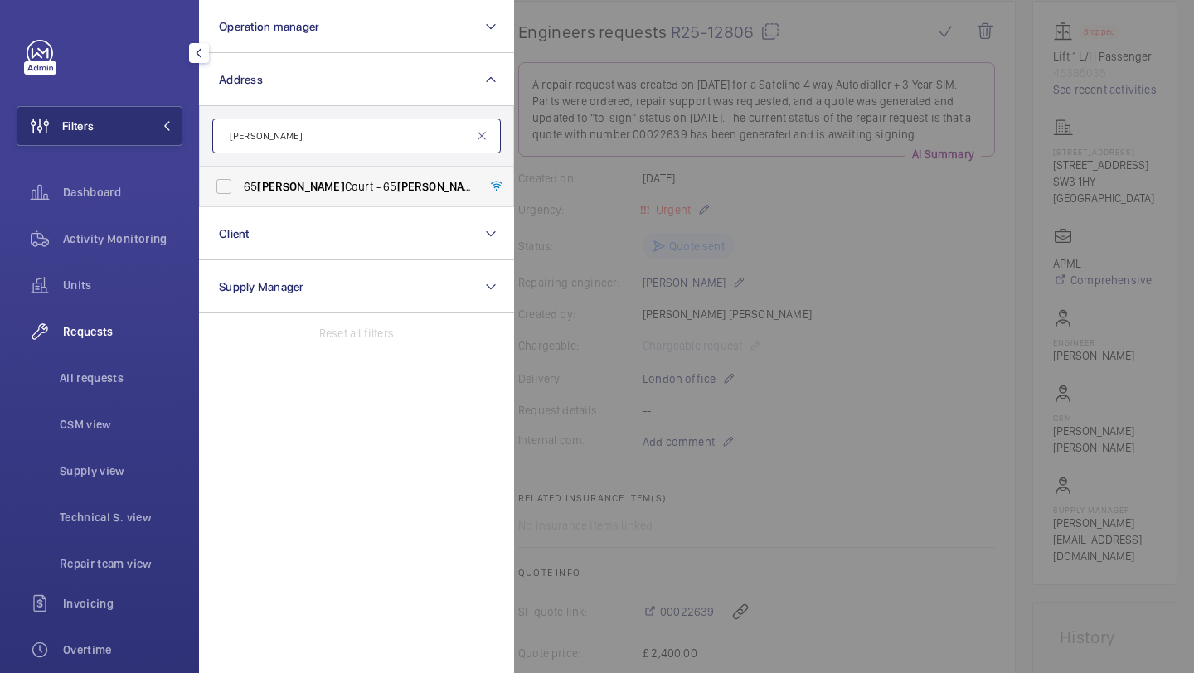
type input "[PERSON_NAME]"
click at [335, 187] on span "[STREET_ADDRESS][PERSON_NAME][PERSON_NAME]" at bounding box center [358, 186] width 228 height 17
click at [240, 187] on input "[STREET_ADDRESS][PERSON_NAME][PERSON_NAME]" at bounding box center [223, 186] width 33 height 33
checkbox input "true"
click at [745, 99] on div at bounding box center [1111, 336] width 1194 height 673
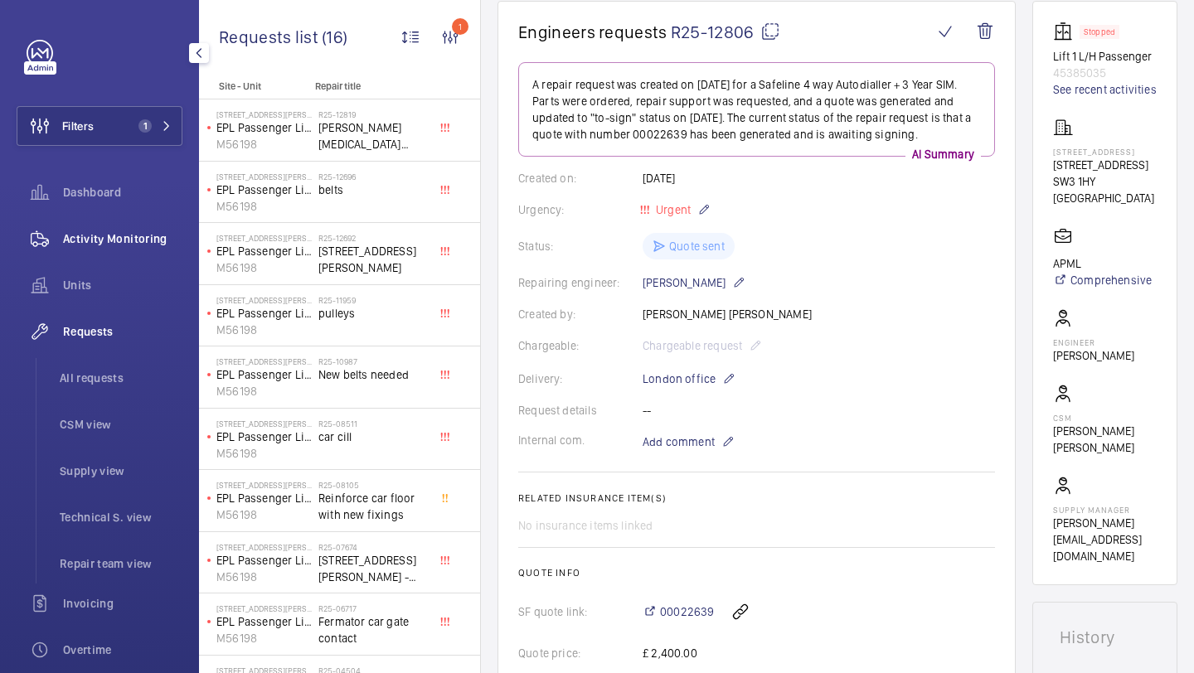
click at [82, 250] on div "Activity Monitoring" at bounding box center [100, 239] width 166 height 40
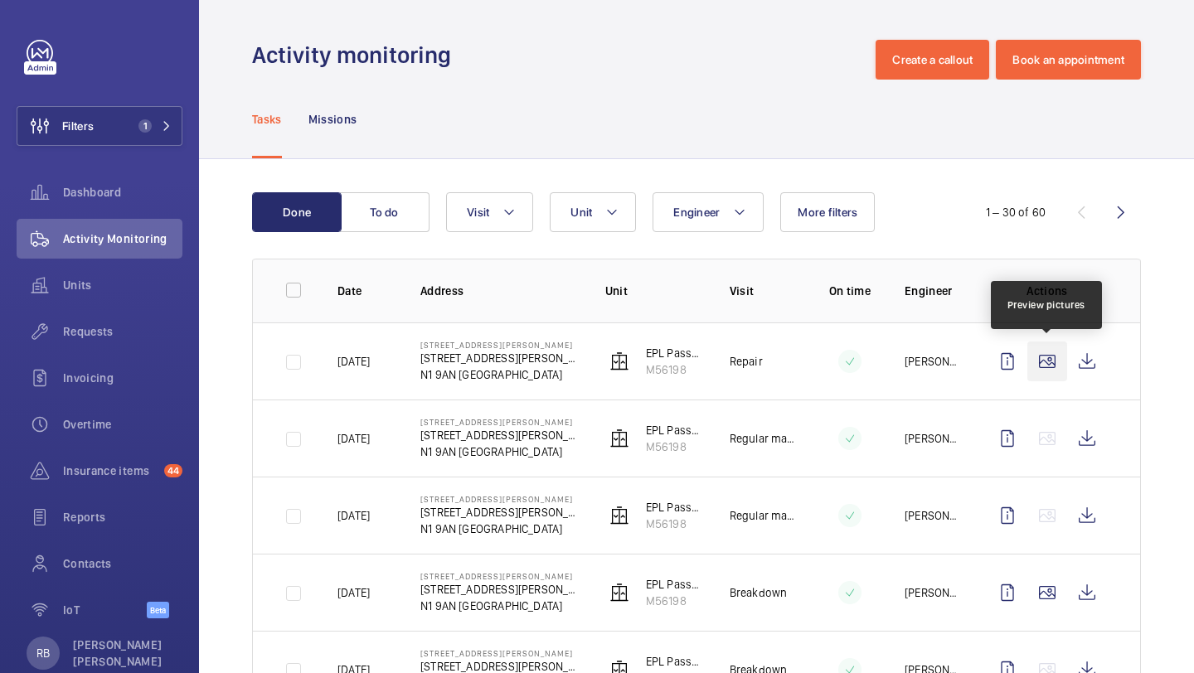
click at [1062, 373] on wm-front-icon-button at bounding box center [1047, 362] width 40 height 40
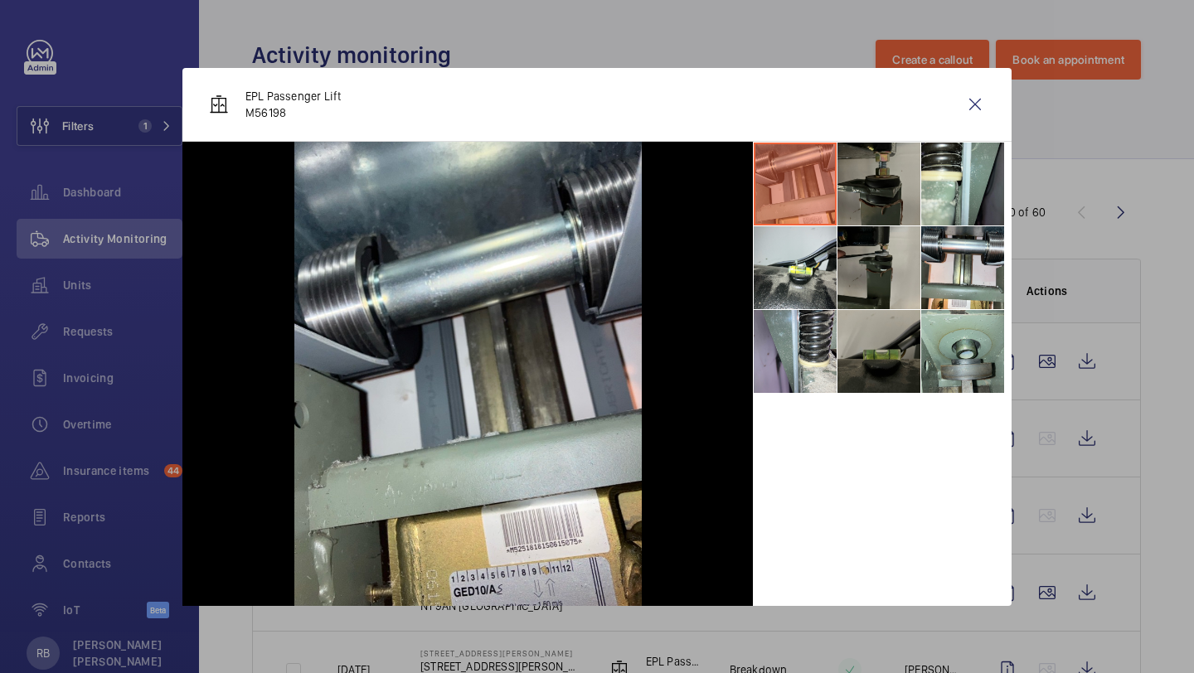
click at [939, 311] on li at bounding box center [962, 351] width 83 height 83
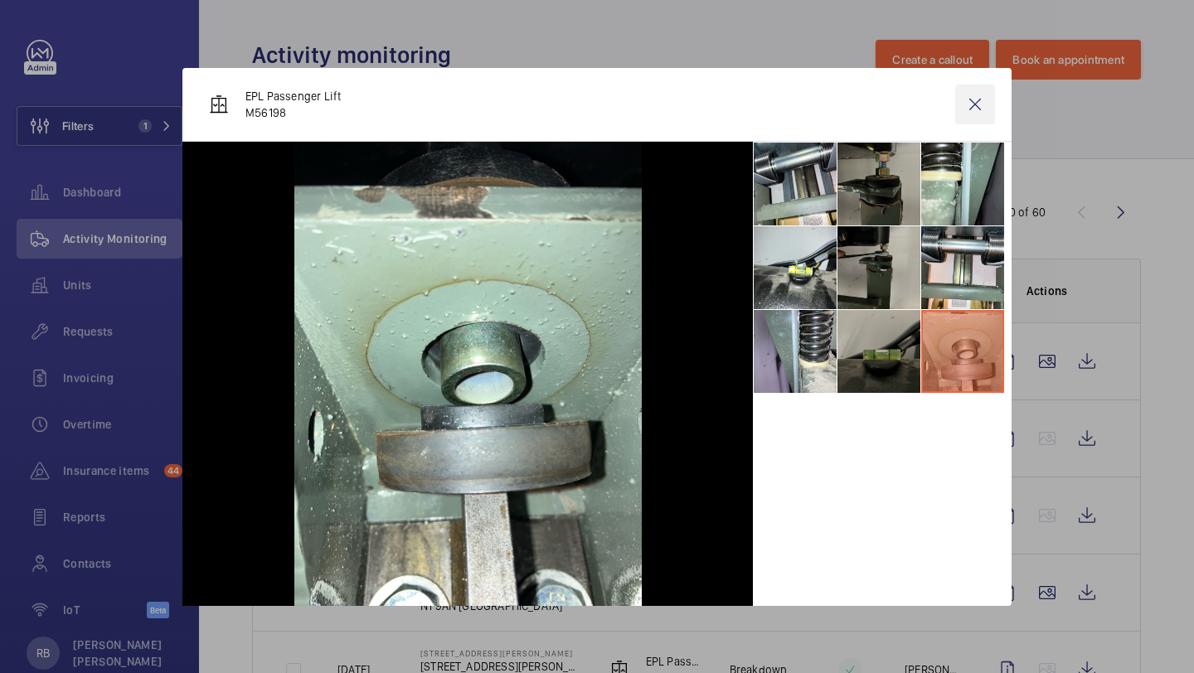
click at [976, 105] on wm-front-icon-button at bounding box center [975, 105] width 40 height 40
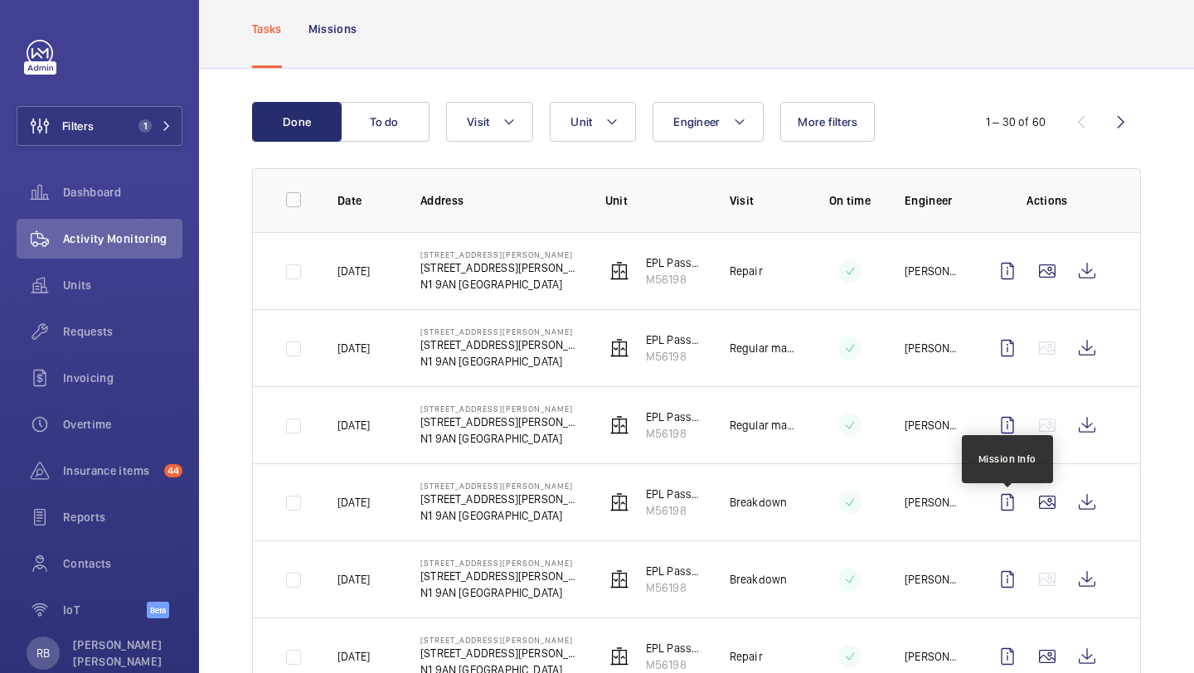
scroll to position [90, 0]
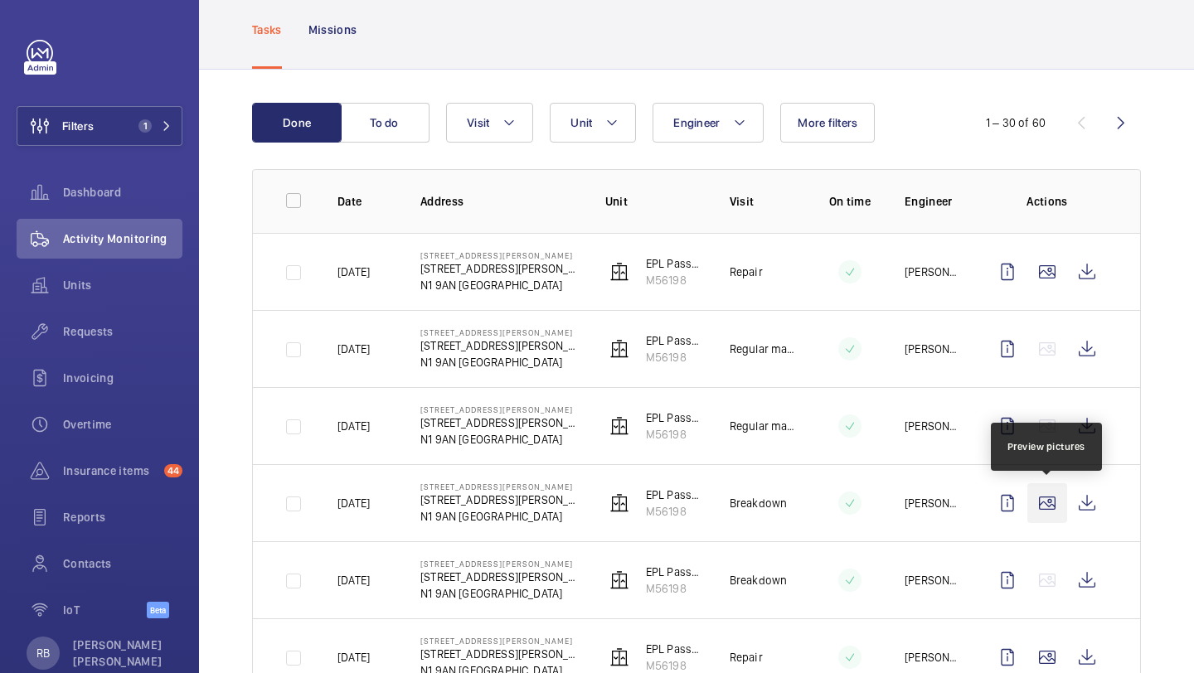
click at [1041, 515] on wm-front-icon-button at bounding box center [1047, 503] width 40 height 40
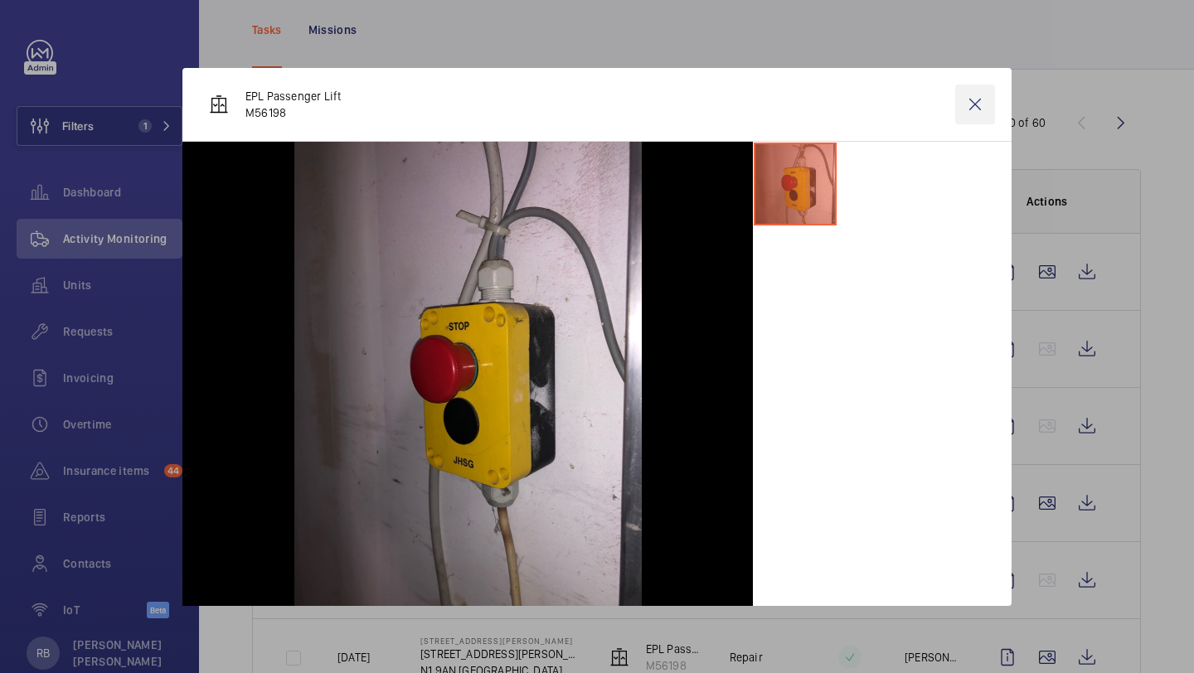
click at [993, 94] on wm-front-icon-button at bounding box center [975, 105] width 40 height 40
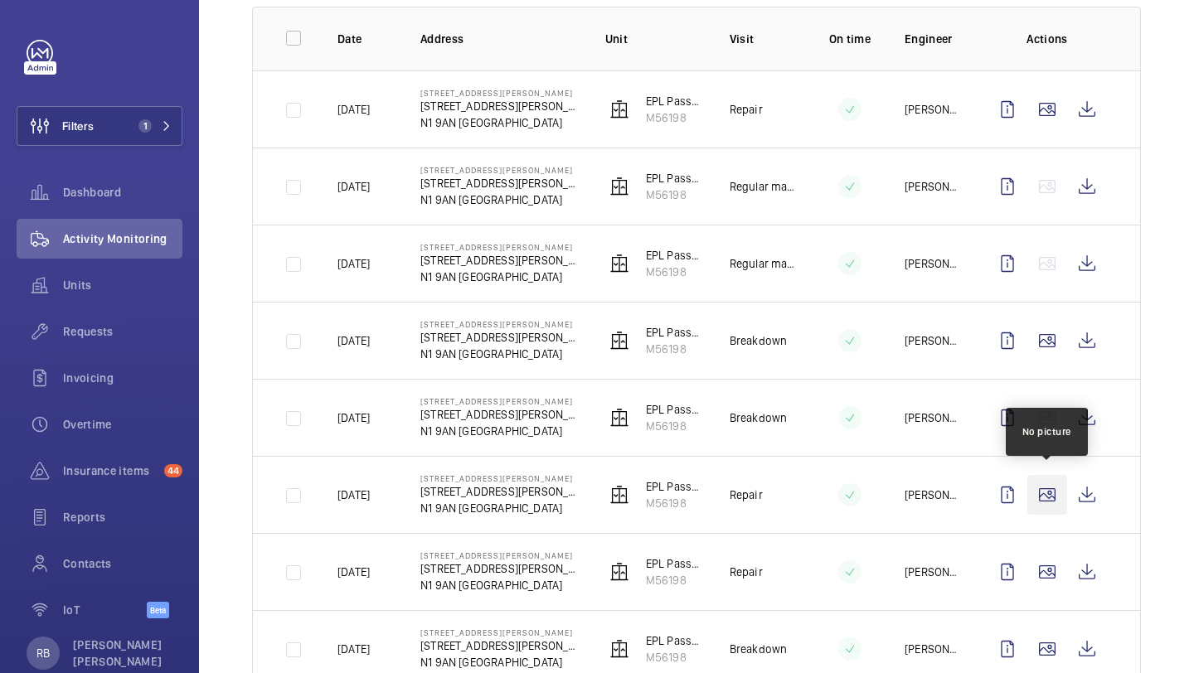
scroll to position [250, 0]
click at [1041, 510] on wm-front-icon-button at bounding box center [1047, 497] width 40 height 40
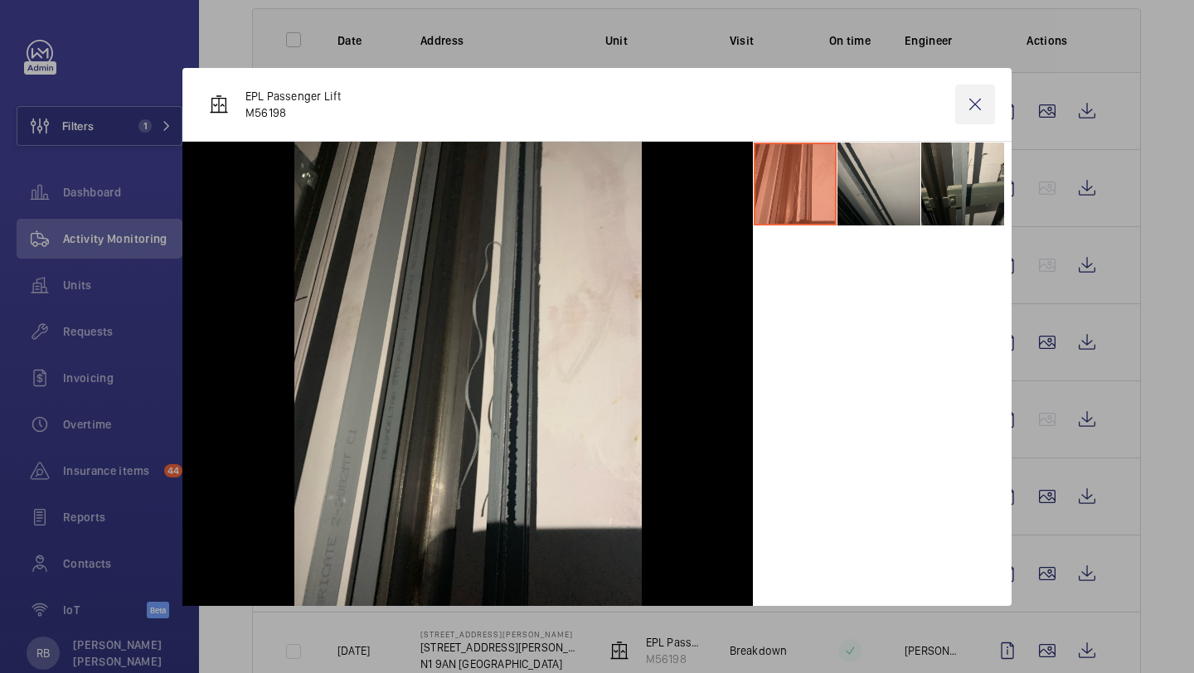
click at [973, 112] on wm-front-icon-button at bounding box center [975, 105] width 40 height 40
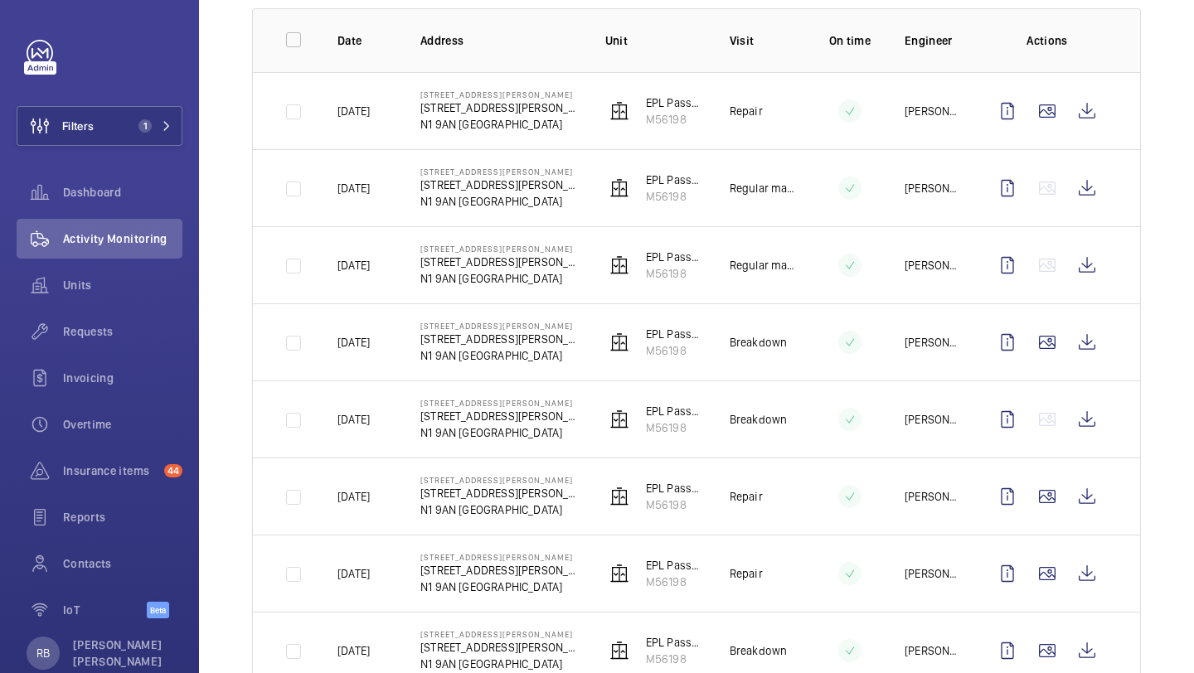
scroll to position [337, 0]
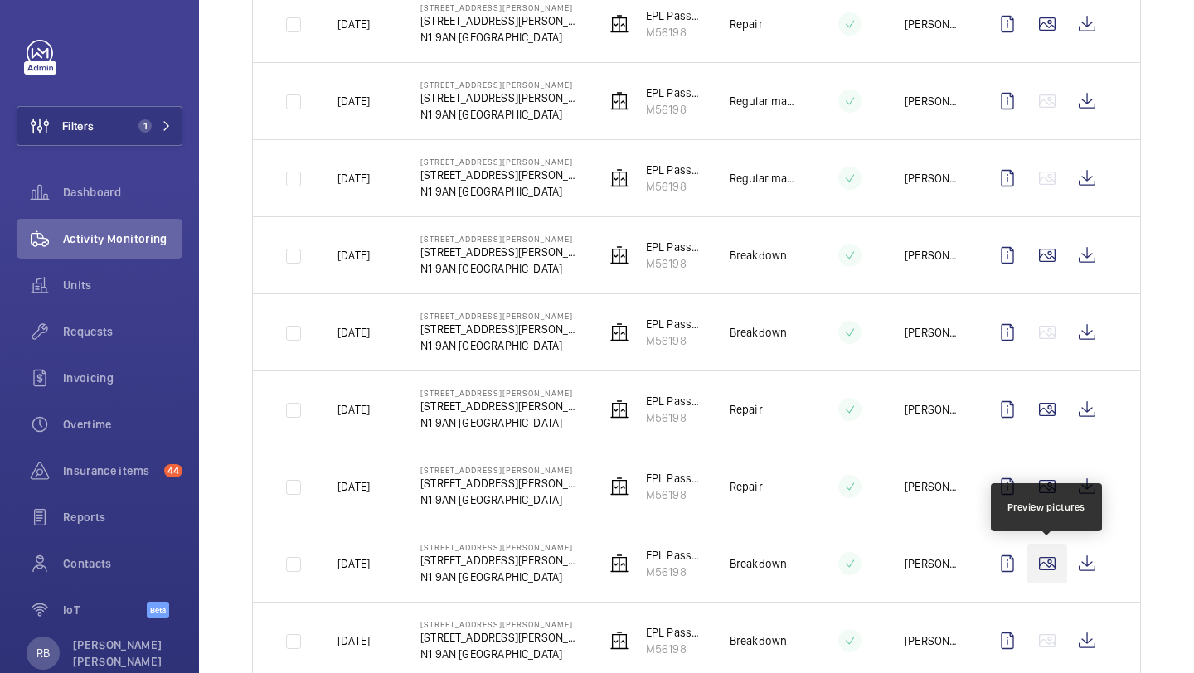
drag, startPoint x: 1053, startPoint y: 563, endPoint x: 1053, endPoint y: 576, distance: 13.3
click at [1053, 576] on wm-front-icon-button at bounding box center [1047, 564] width 40 height 40
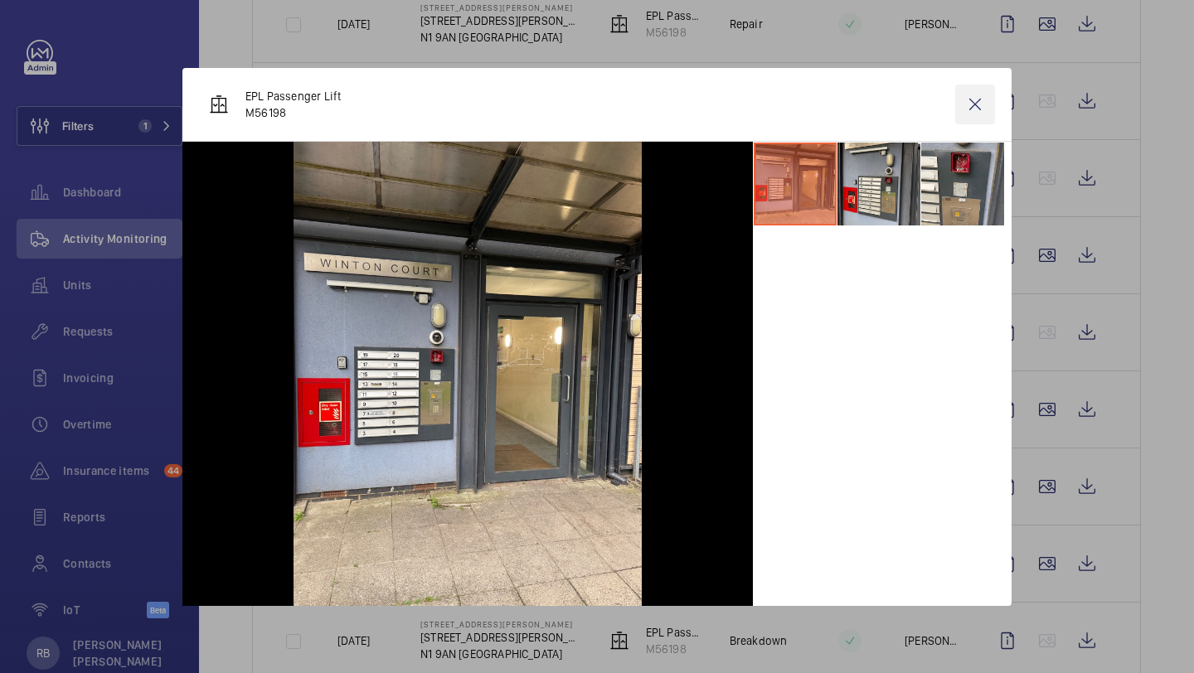
click at [982, 119] on wm-front-icon-button at bounding box center [975, 105] width 40 height 40
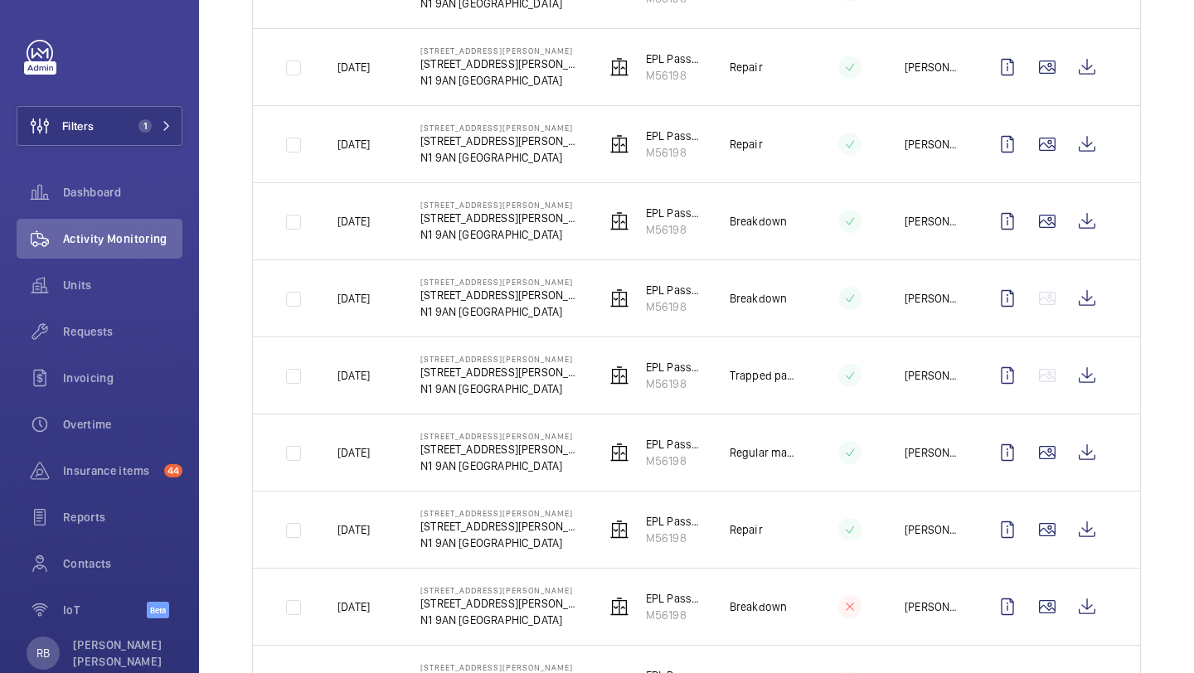
scroll to position [703, 0]
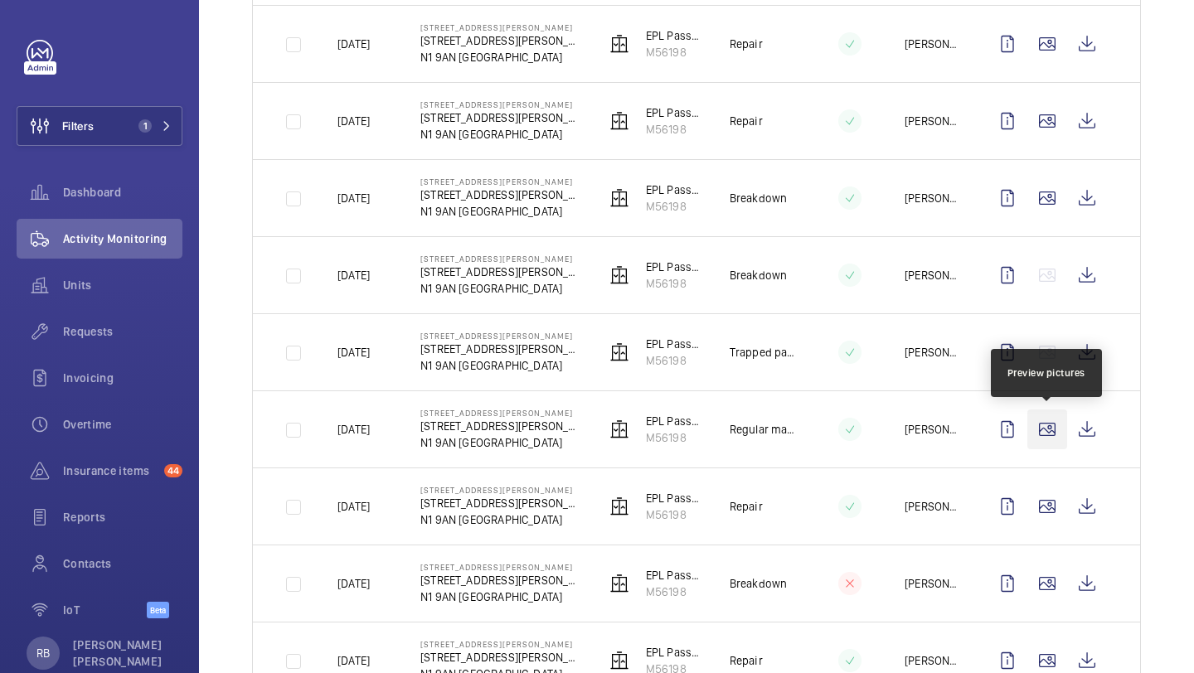
click at [1041, 434] on wm-front-icon-button at bounding box center [1047, 430] width 40 height 40
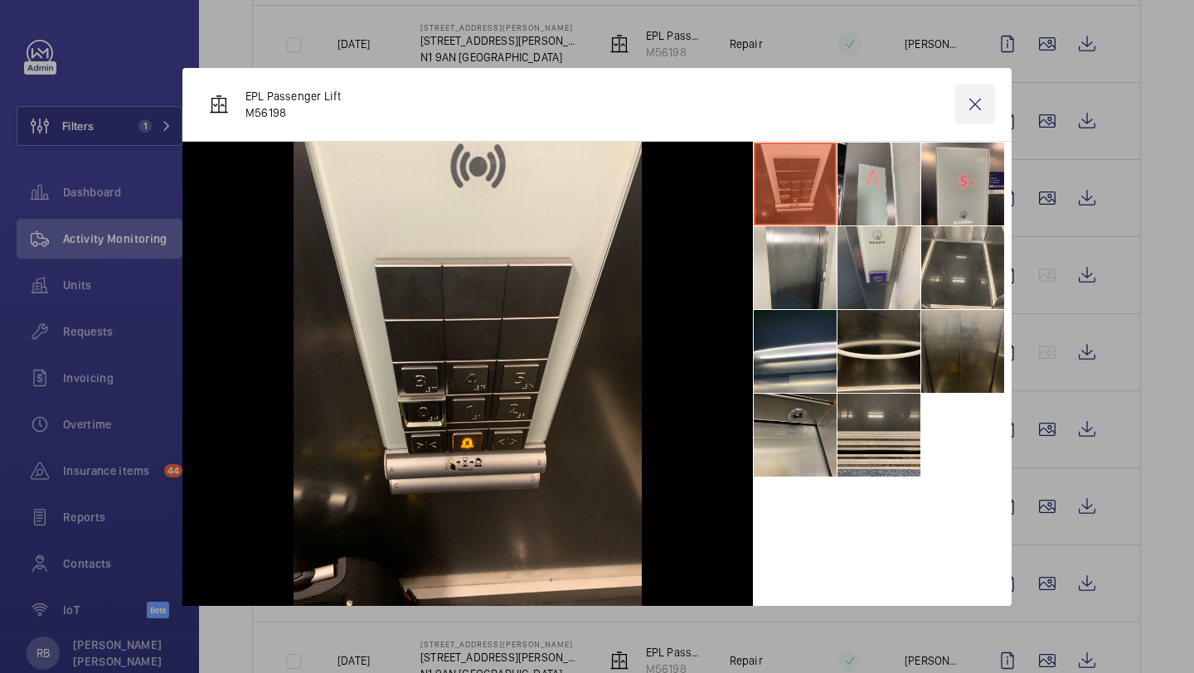
click at [983, 107] on wm-front-icon-button at bounding box center [975, 105] width 40 height 40
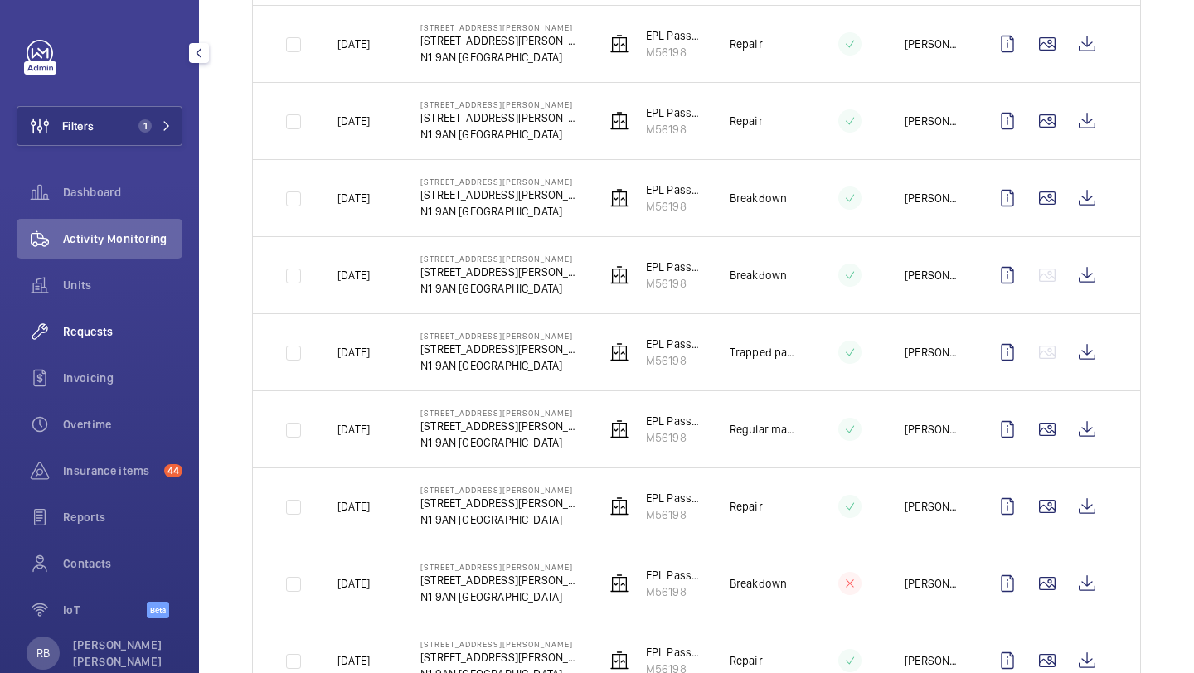
click at [94, 318] on div "Requests" at bounding box center [100, 332] width 166 height 40
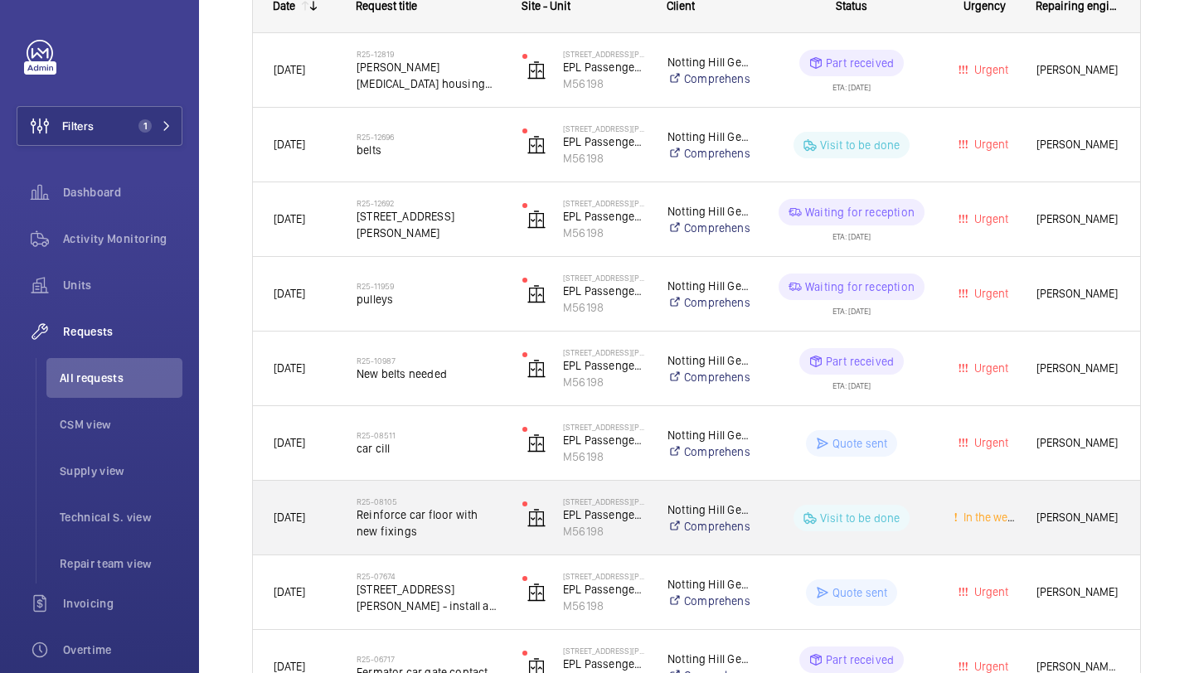
scroll to position [270, 0]
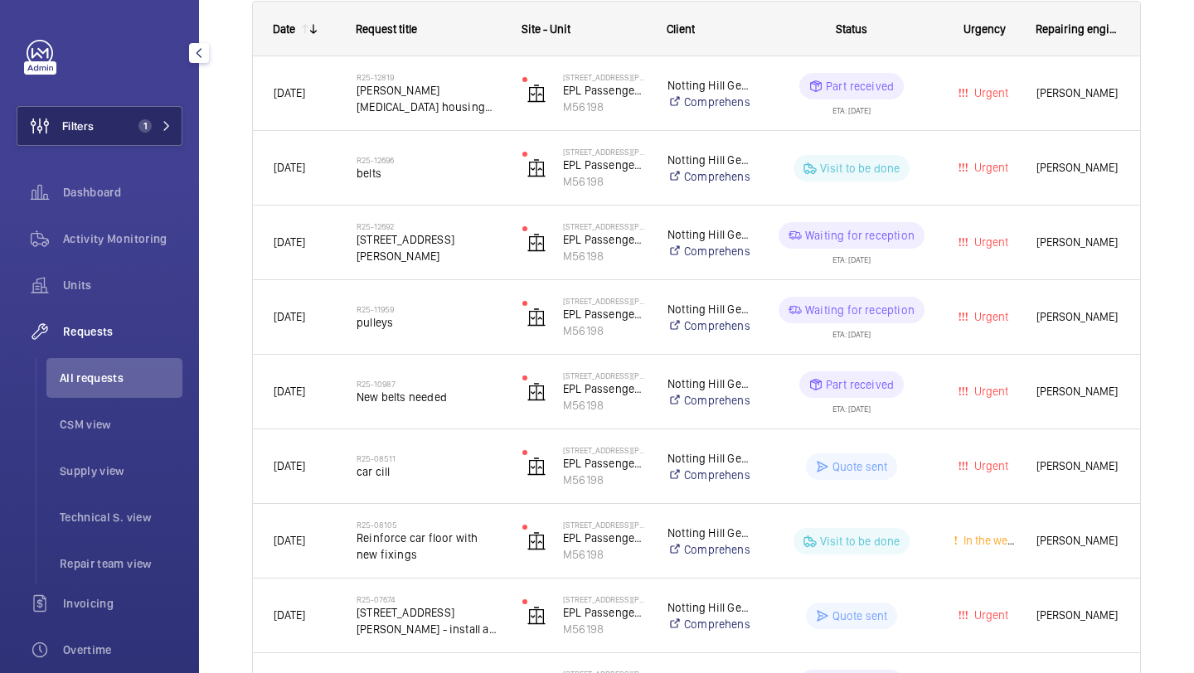
click at [176, 109] on button "Filters 1" at bounding box center [100, 126] width 166 height 40
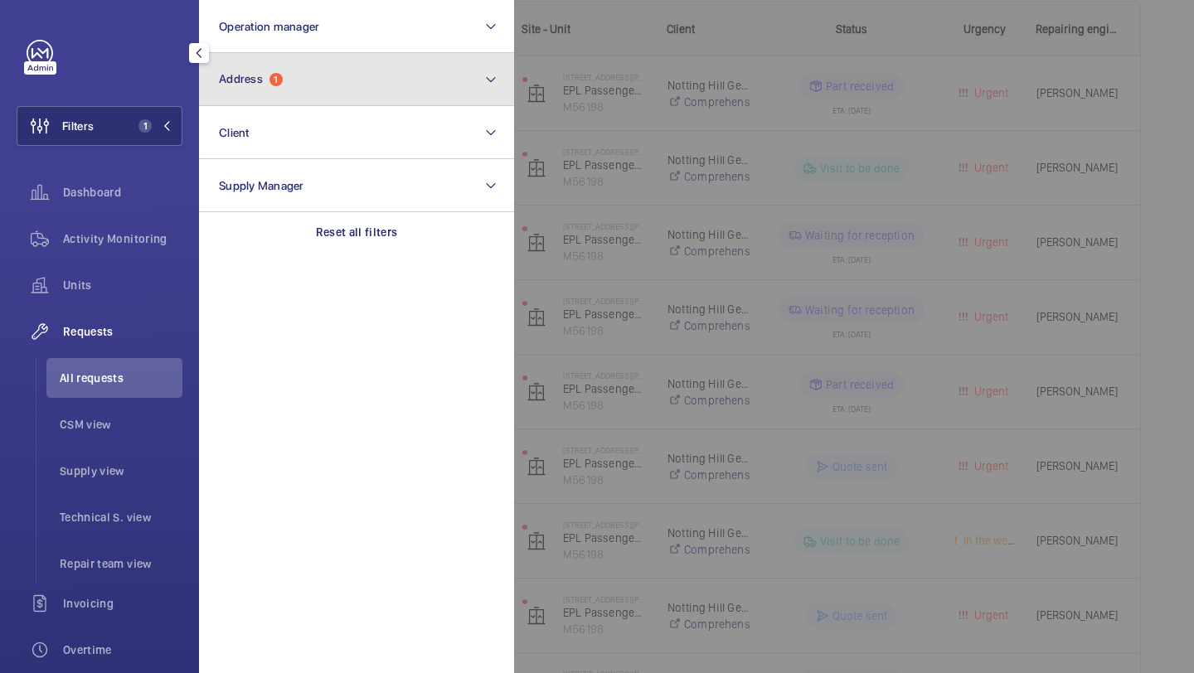
click at [293, 97] on button "Address 1" at bounding box center [356, 79] width 315 height 53
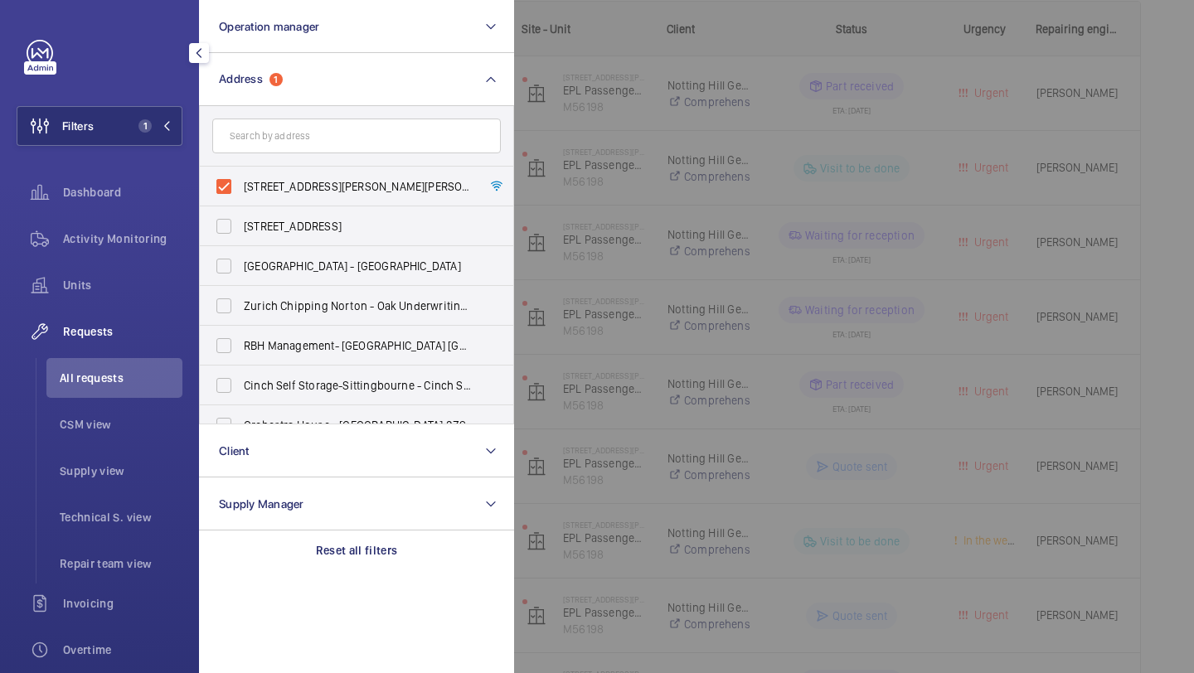
click at [293, 194] on span "[STREET_ADDRESS][PERSON_NAME][PERSON_NAME]" at bounding box center [358, 186] width 228 height 17
click at [240, 194] on input "[STREET_ADDRESS][PERSON_NAME][PERSON_NAME]" at bounding box center [223, 186] width 33 height 33
checkbox input "false"
click at [305, 148] on input "text" at bounding box center [356, 136] width 289 height 35
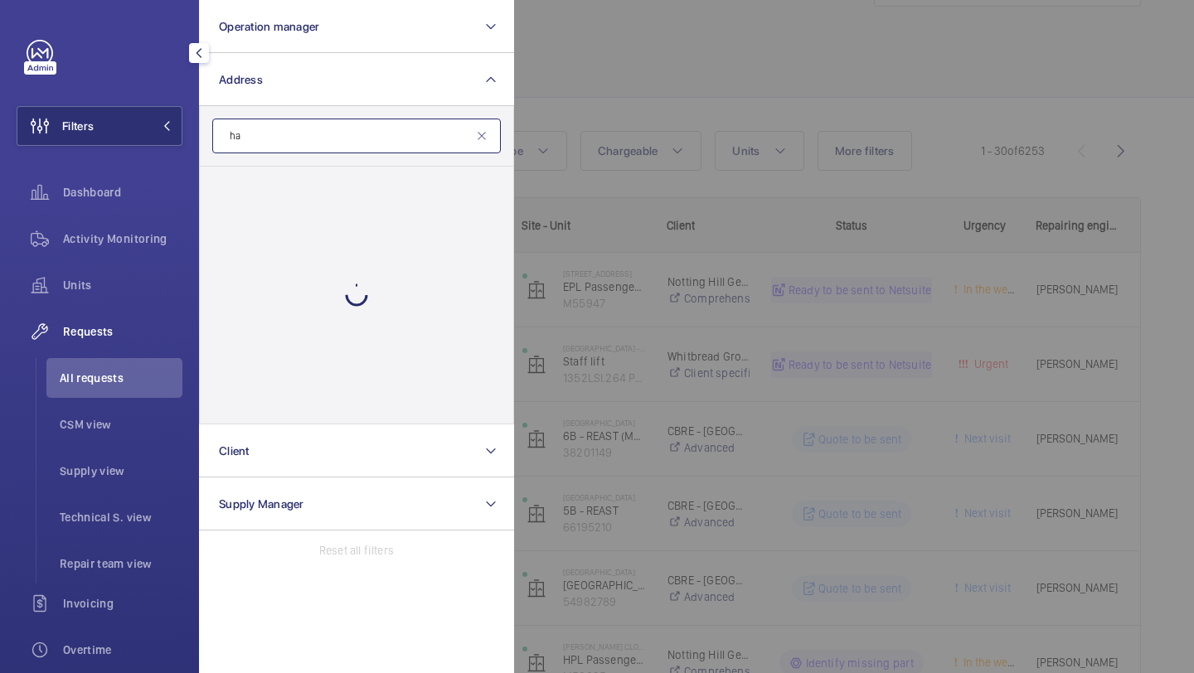
type input "h"
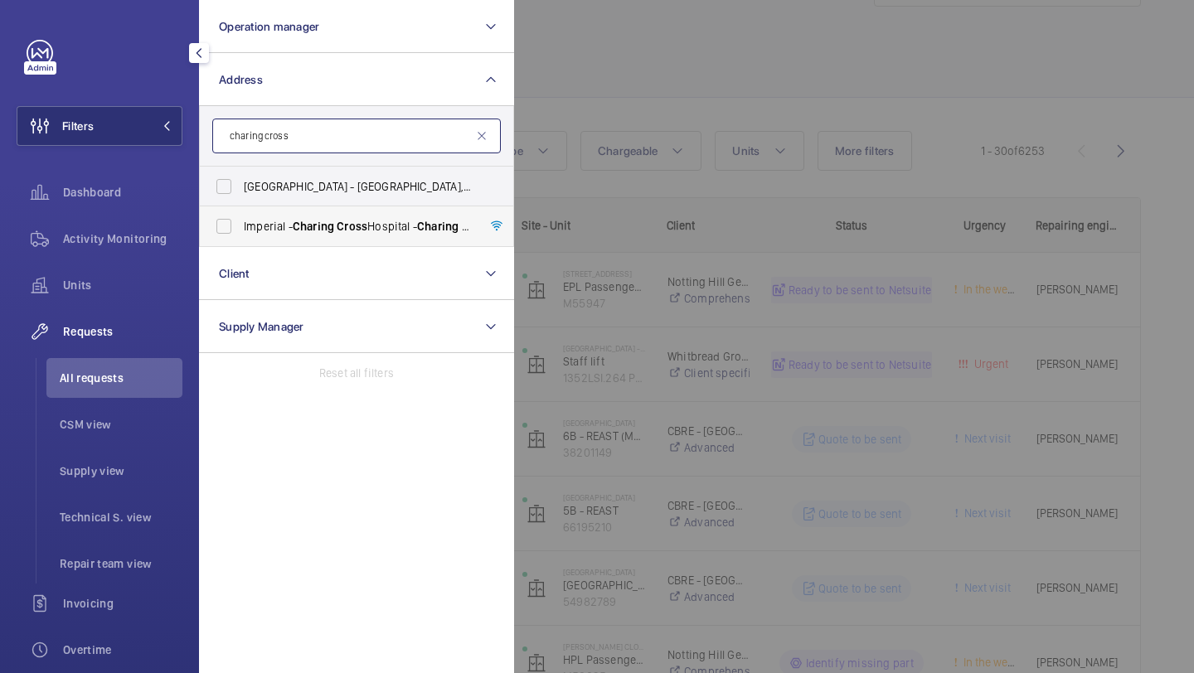
type input "charing cross"
click at [301, 232] on span "Charing" at bounding box center [313, 226] width 41 height 13
click at [240, 232] on input "[GEOGRAPHIC_DATA] - [GEOGRAPHIC_DATA]" at bounding box center [223, 226] width 33 height 33
checkbox input "true"
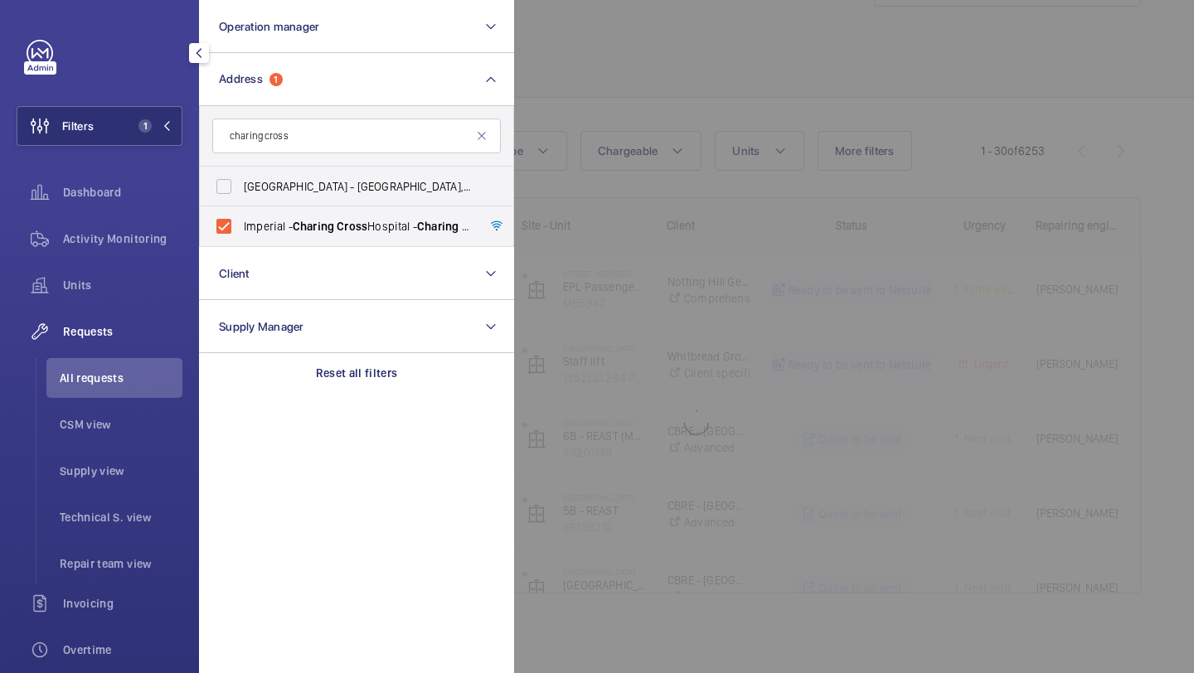
click at [678, 93] on div at bounding box center [1111, 336] width 1194 height 673
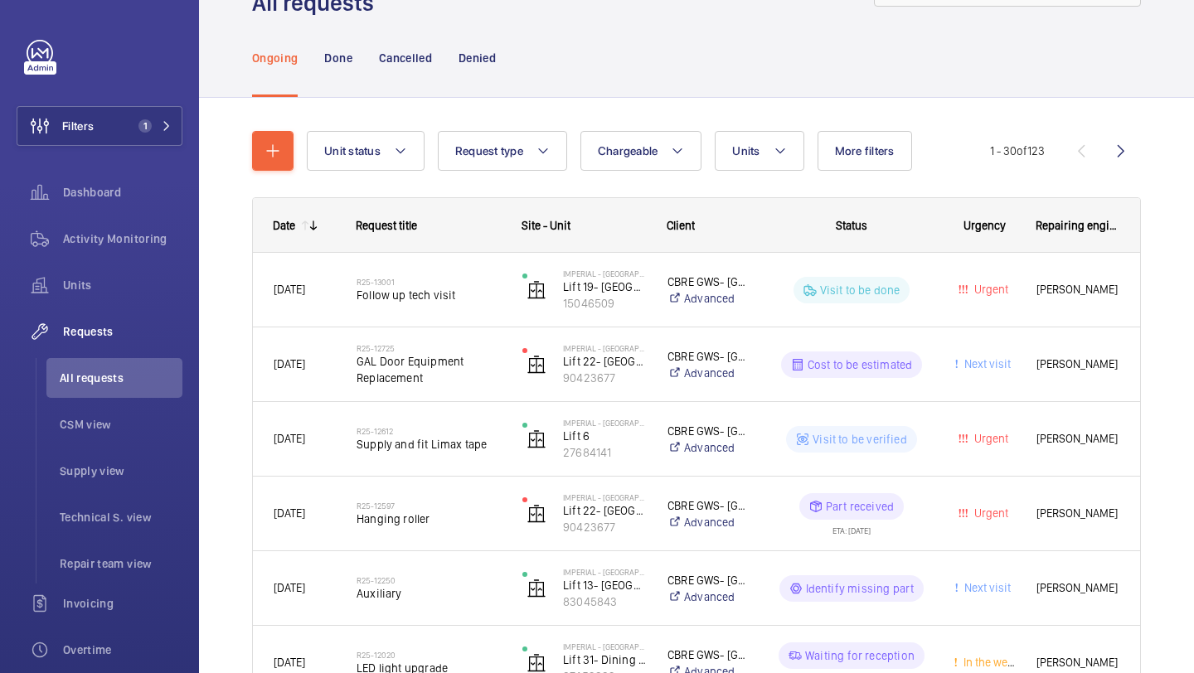
click at [746, 162] on button "Units" at bounding box center [759, 151] width 89 height 40
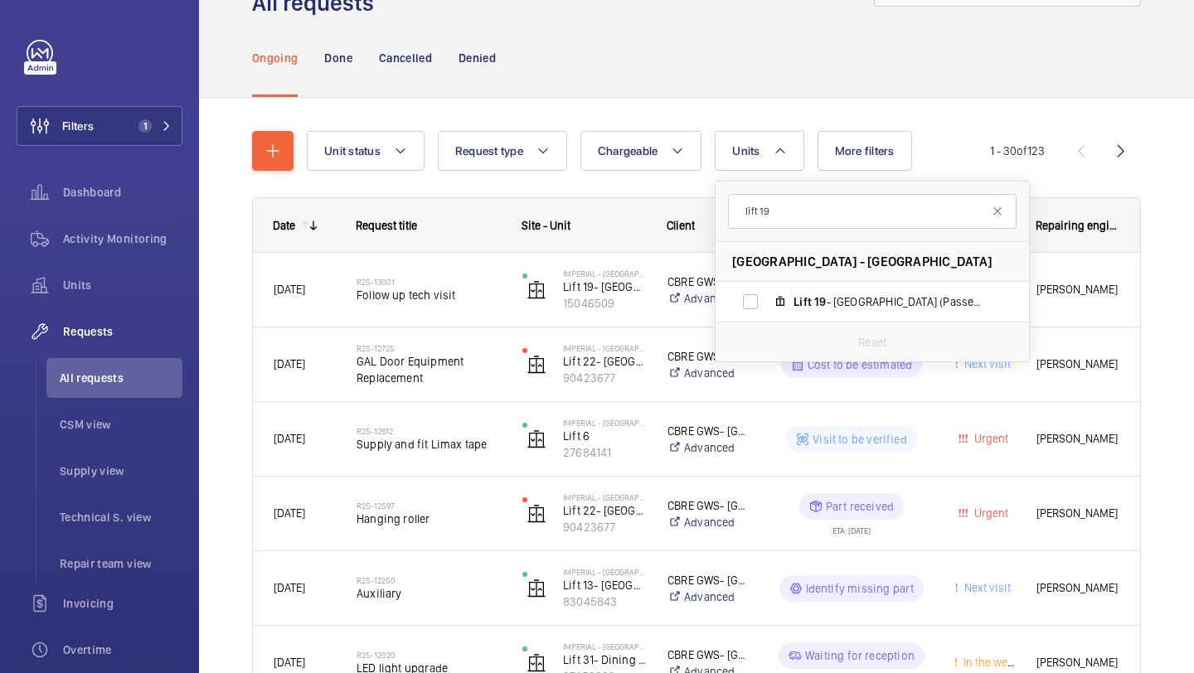
type input "lift 19"
click at [761, 281] on li "[GEOGRAPHIC_DATA] - [GEOGRAPHIC_DATA]" at bounding box center [872, 262] width 313 height 40
click at [761, 293] on input "Lift 19 - [GEOGRAPHIC_DATA] Block (Passenger), 15046509" at bounding box center [750, 301] width 33 height 33
checkbox input "true"
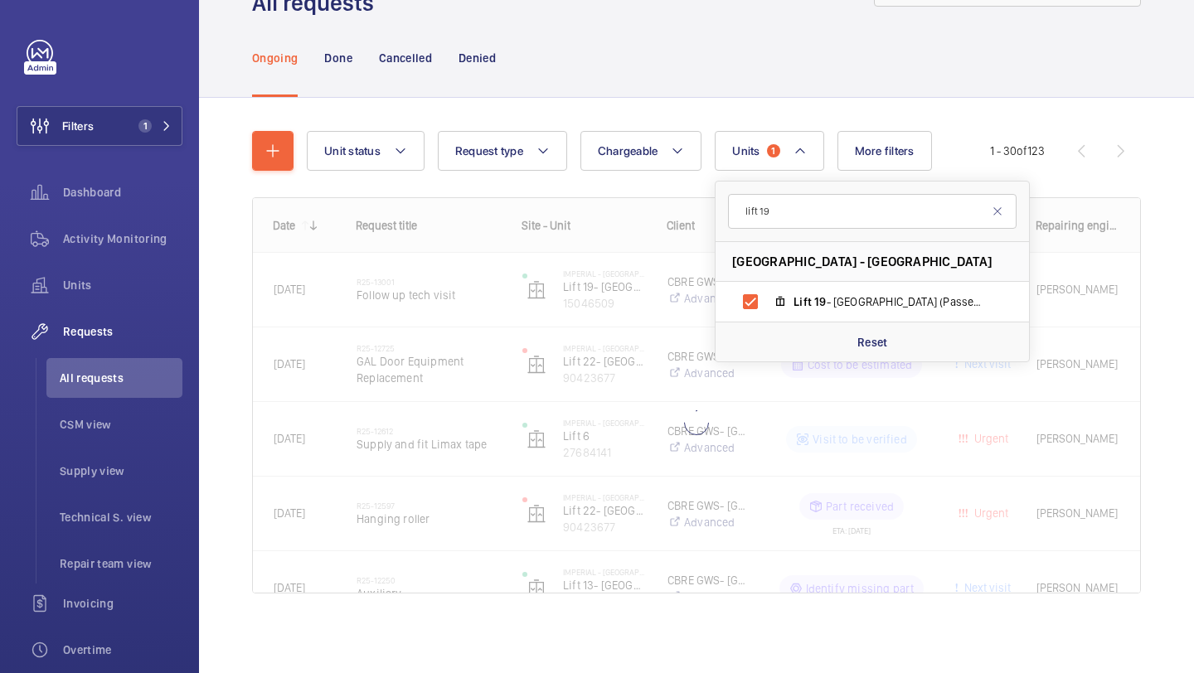
click at [1193, 271] on div "Unit status Request type Chargeable Units 1 lift 19 [GEOGRAPHIC_DATA] - [GEOGRA…" at bounding box center [696, 385] width 995 height 575
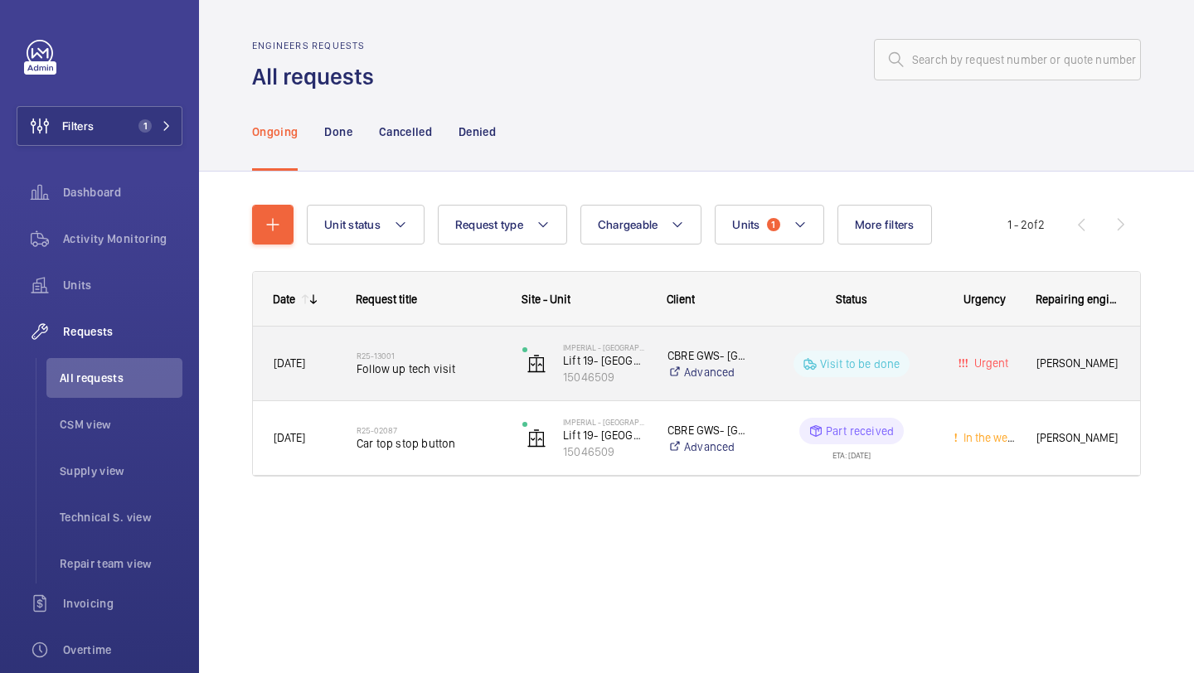
click at [471, 363] on span "Follow up tech visit" at bounding box center [429, 369] width 144 height 17
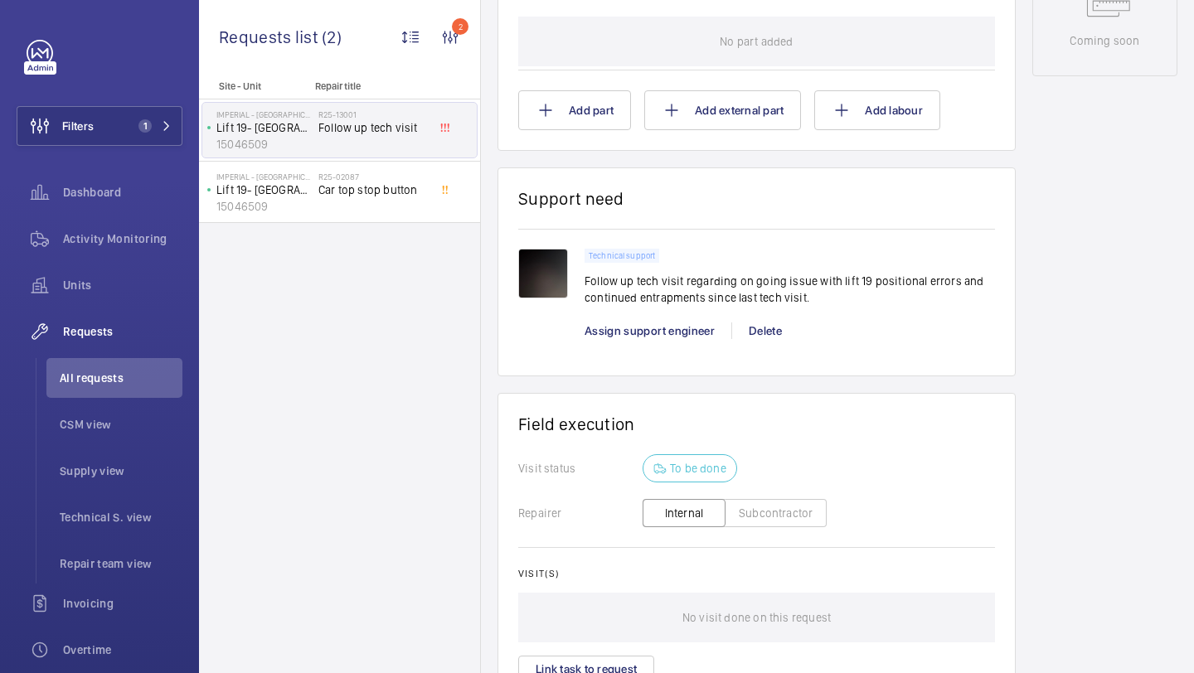
scroll to position [1024, 0]
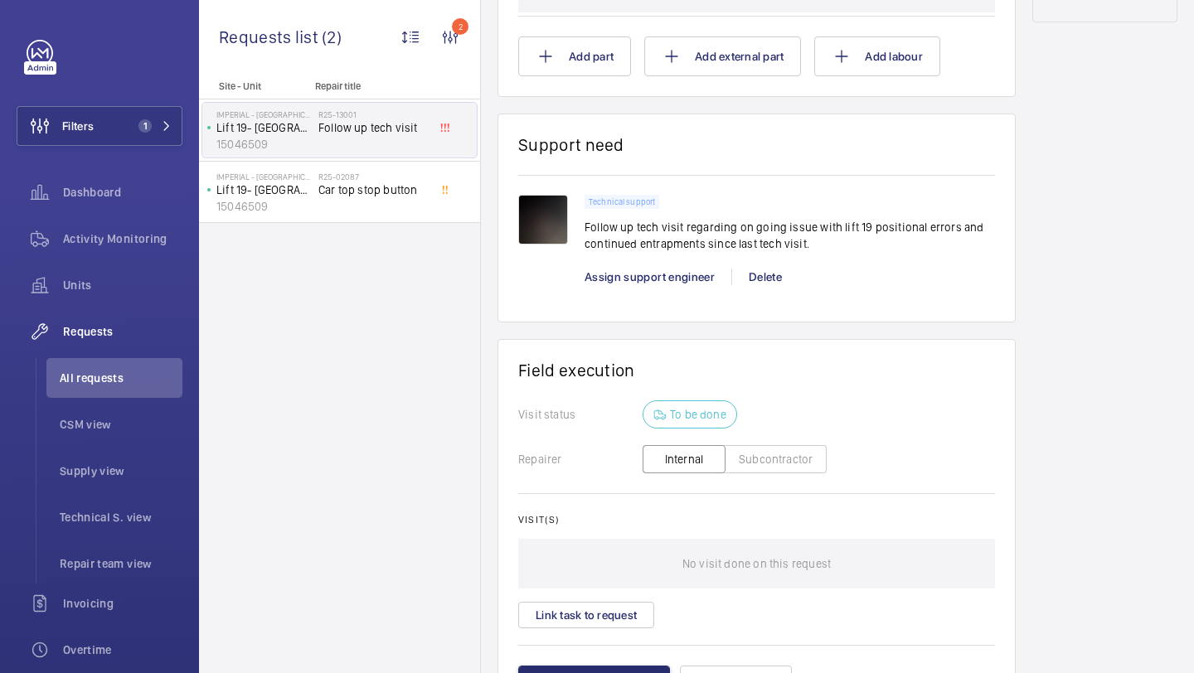
click at [669, 245] on p "Follow up tech visit regarding on going issue with lift 19 positional errors an…" at bounding box center [790, 235] width 410 height 33
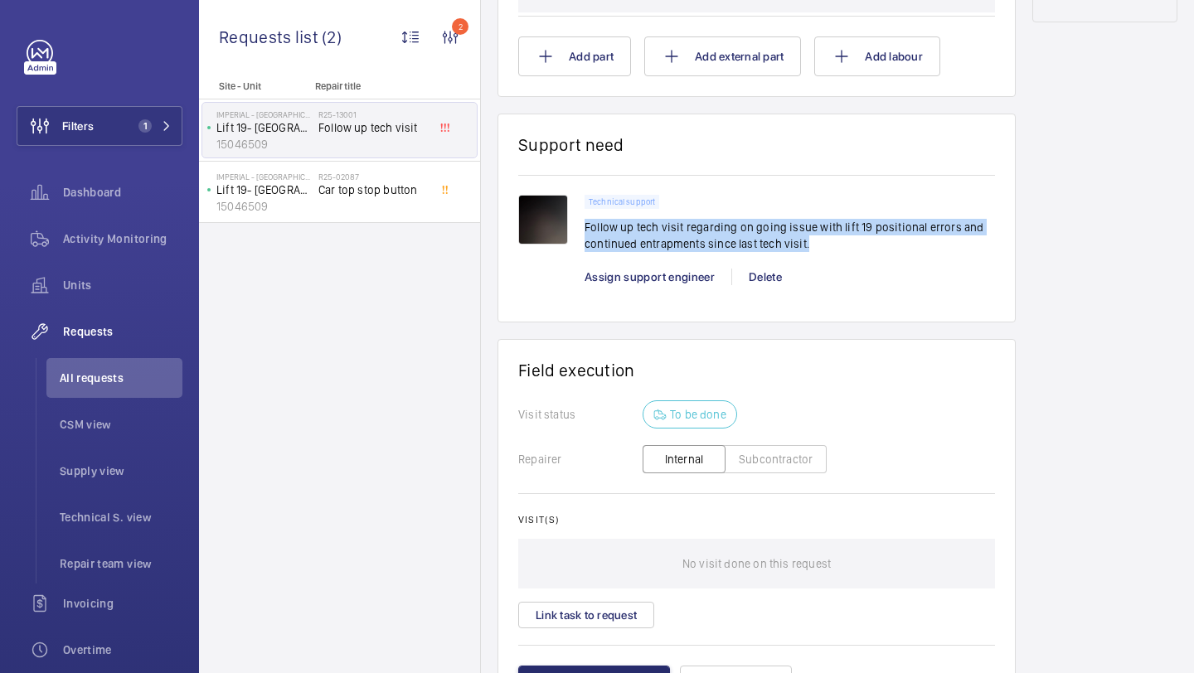
click at [669, 245] on p "Follow up tech visit regarding on going issue with lift 19 positional errors an…" at bounding box center [790, 235] width 410 height 33
click at [711, 245] on p "Follow up tech visit regarding on going issue with lift 19 positional errors an…" at bounding box center [790, 235] width 410 height 33
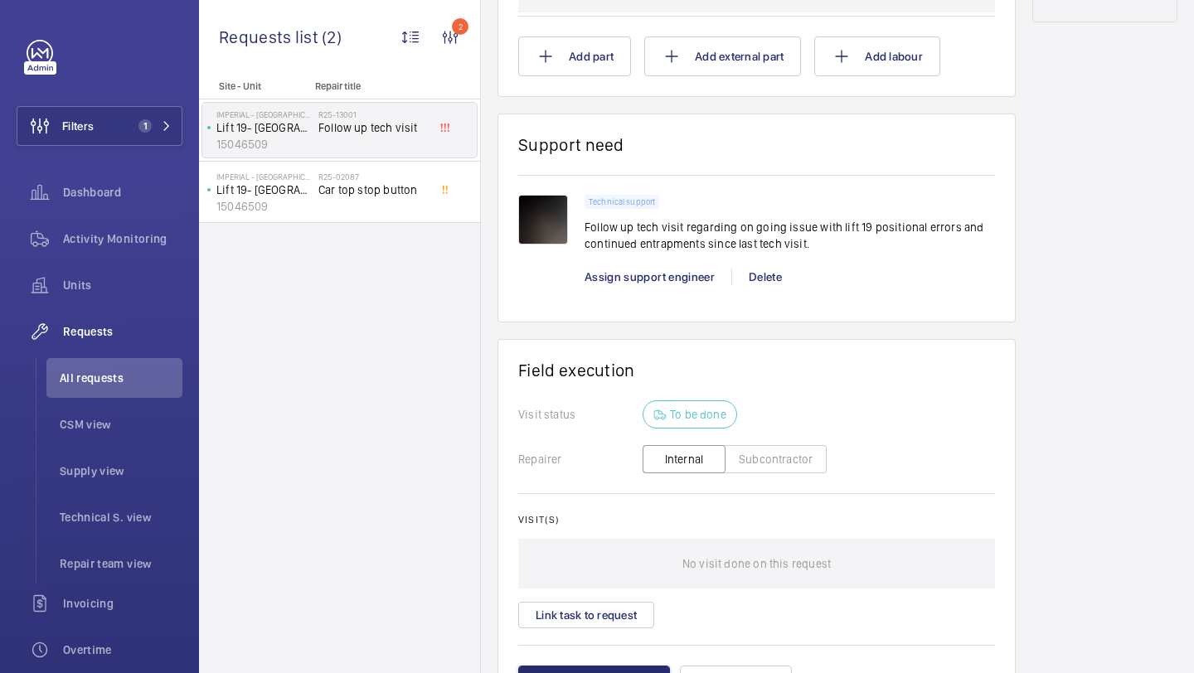
scroll to position [1132, 0]
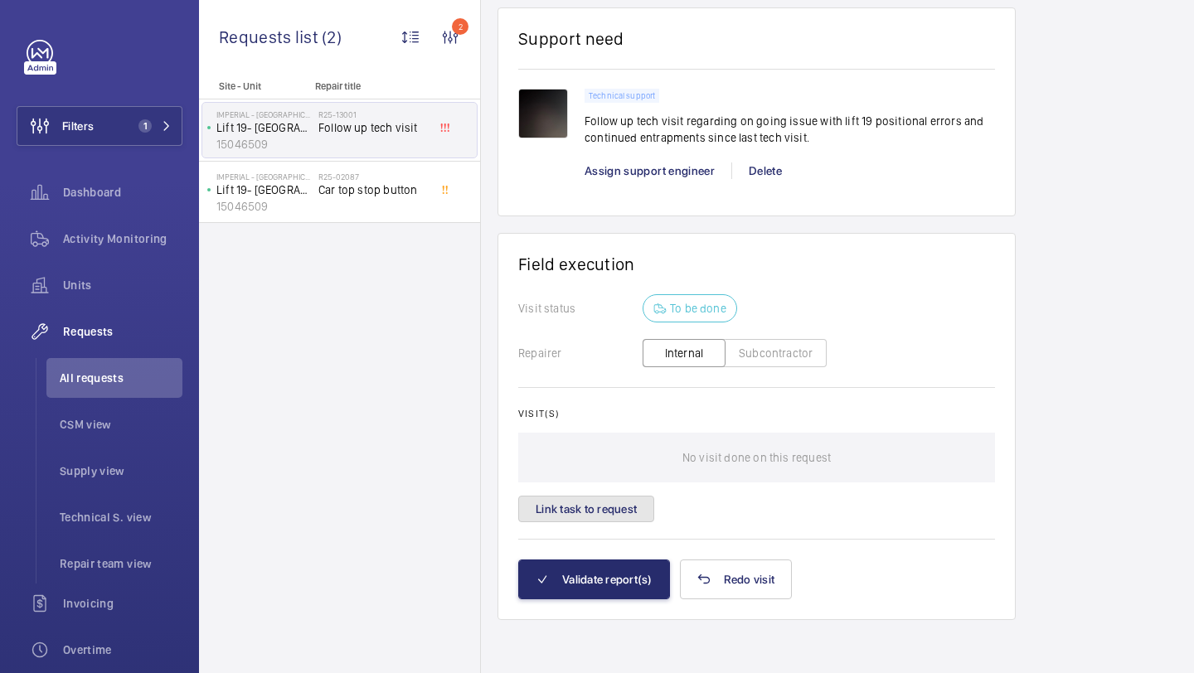
click at [636, 501] on button "Link task to request" at bounding box center [586, 509] width 136 height 27
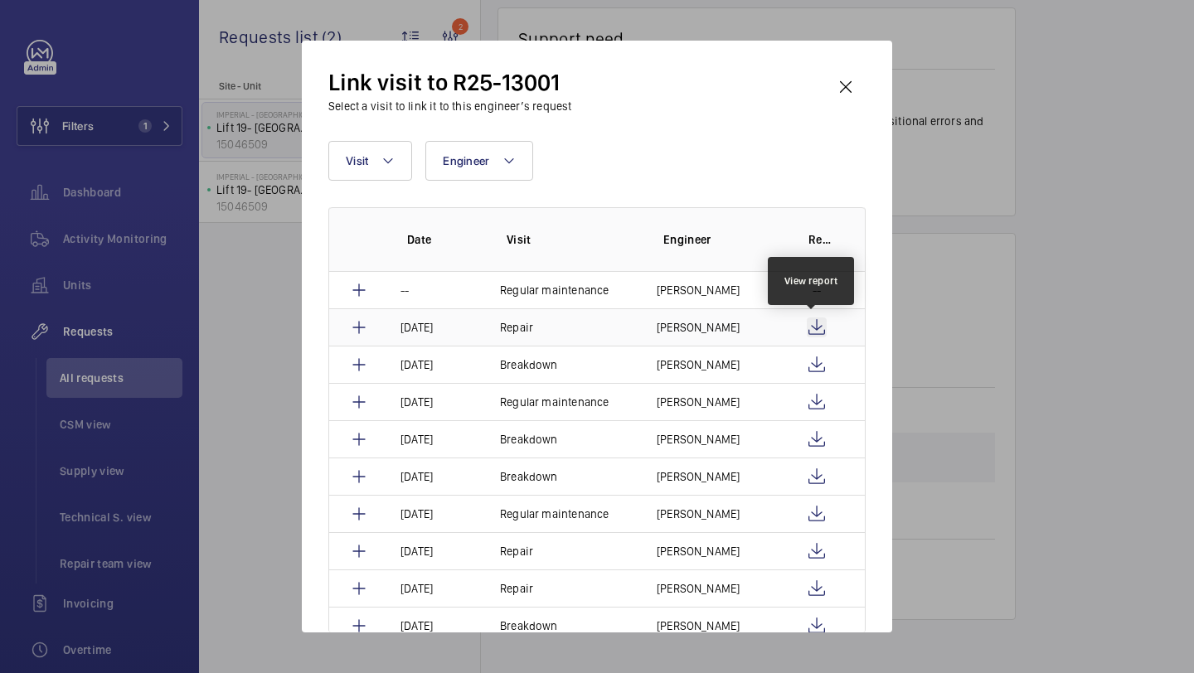
click at [819, 324] on wm-front-icon-button at bounding box center [817, 328] width 20 height 20
click at [861, 104] on wm-front-icon-button at bounding box center [846, 87] width 40 height 40
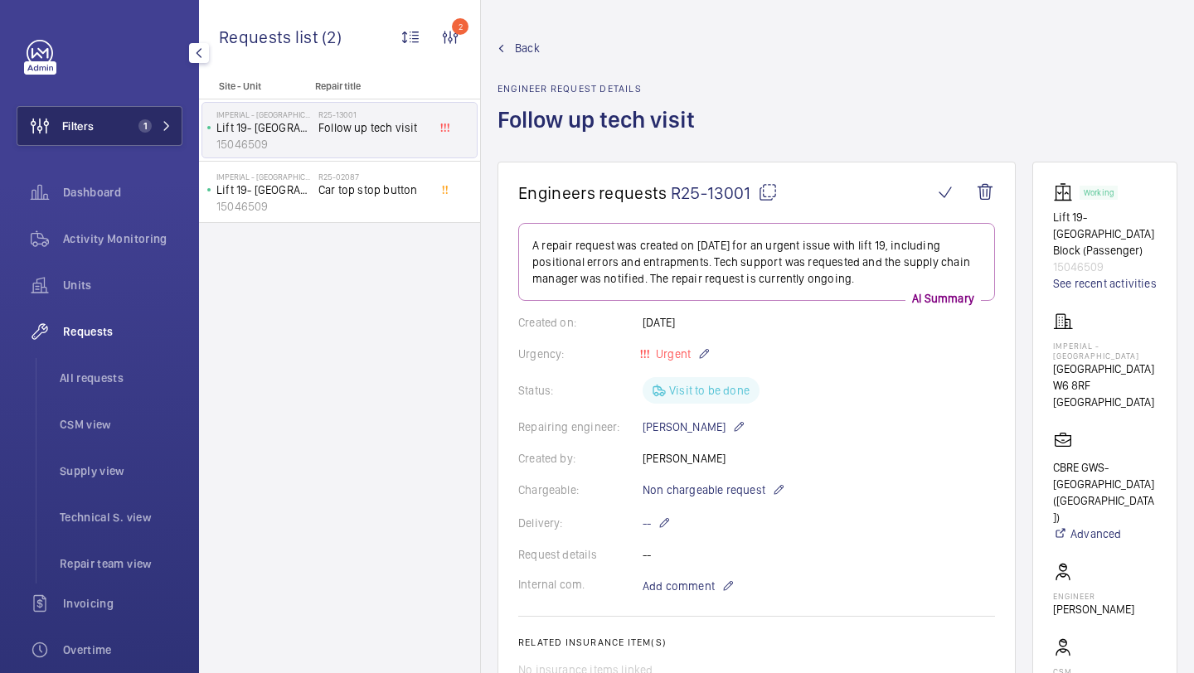
click at [72, 141] on span "Filters" at bounding box center [55, 126] width 76 height 40
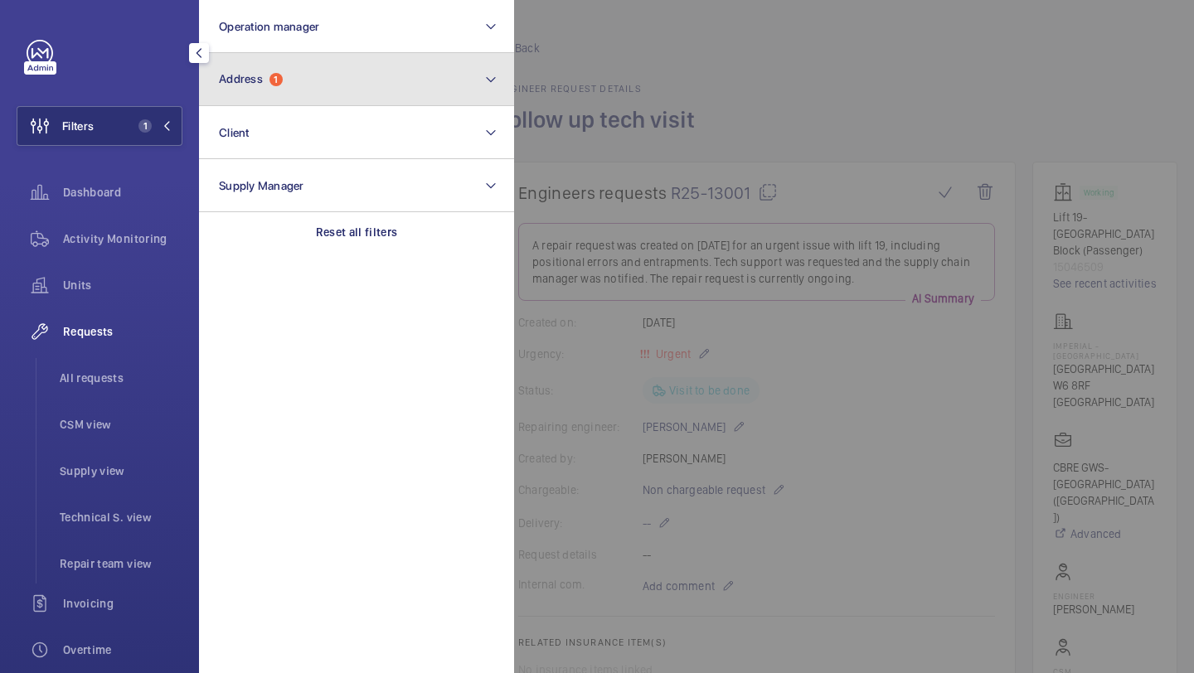
click at [230, 83] on span "Address" at bounding box center [241, 78] width 44 height 13
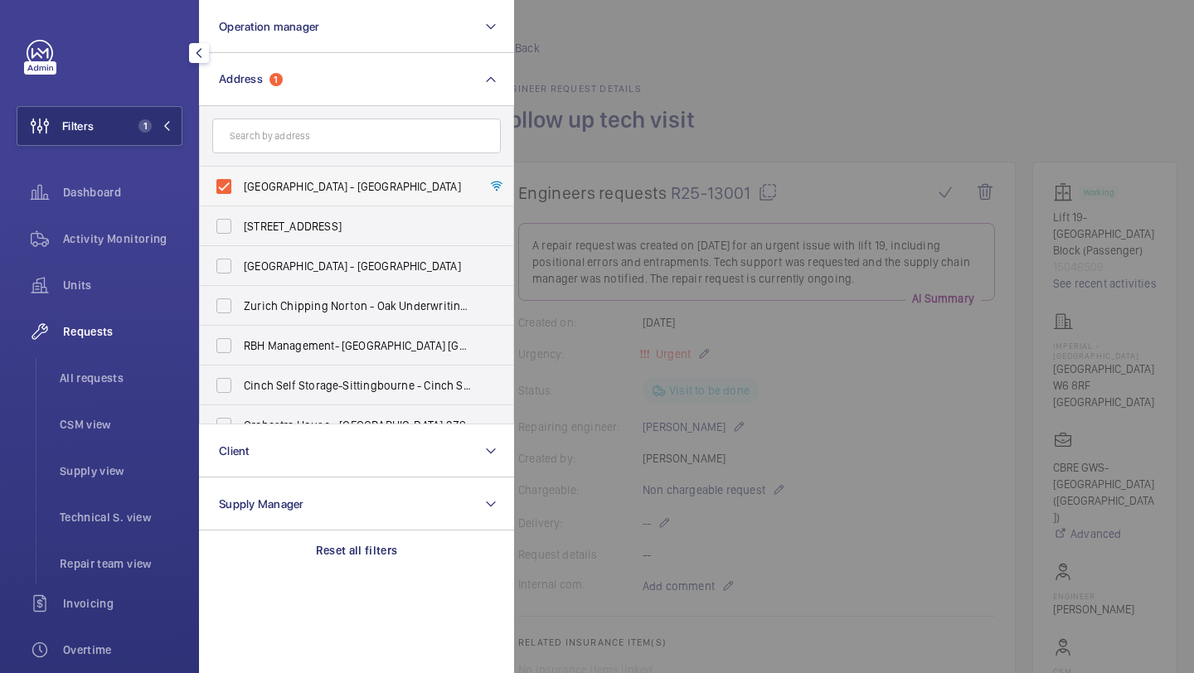
click at [287, 192] on span "[GEOGRAPHIC_DATA] - [GEOGRAPHIC_DATA]" at bounding box center [358, 186] width 228 height 17
click at [240, 192] on input "[GEOGRAPHIC_DATA] - [GEOGRAPHIC_DATA]" at bounding box center [223, 186] width 33 height 33
checkbox input "false"
click at [143, 376] on span "All requests" at bounding box center [121, 378] width 123 height 17
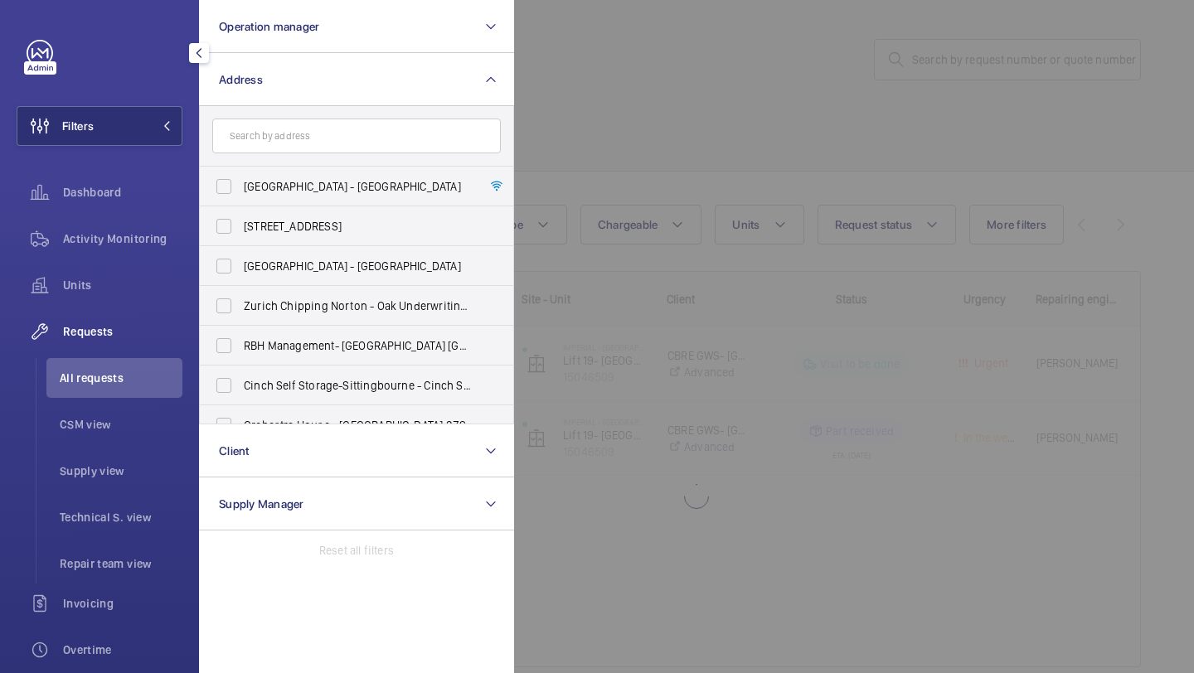
click at [959, 67] on div at bounding box center [1111, 336] width 1194 height 673
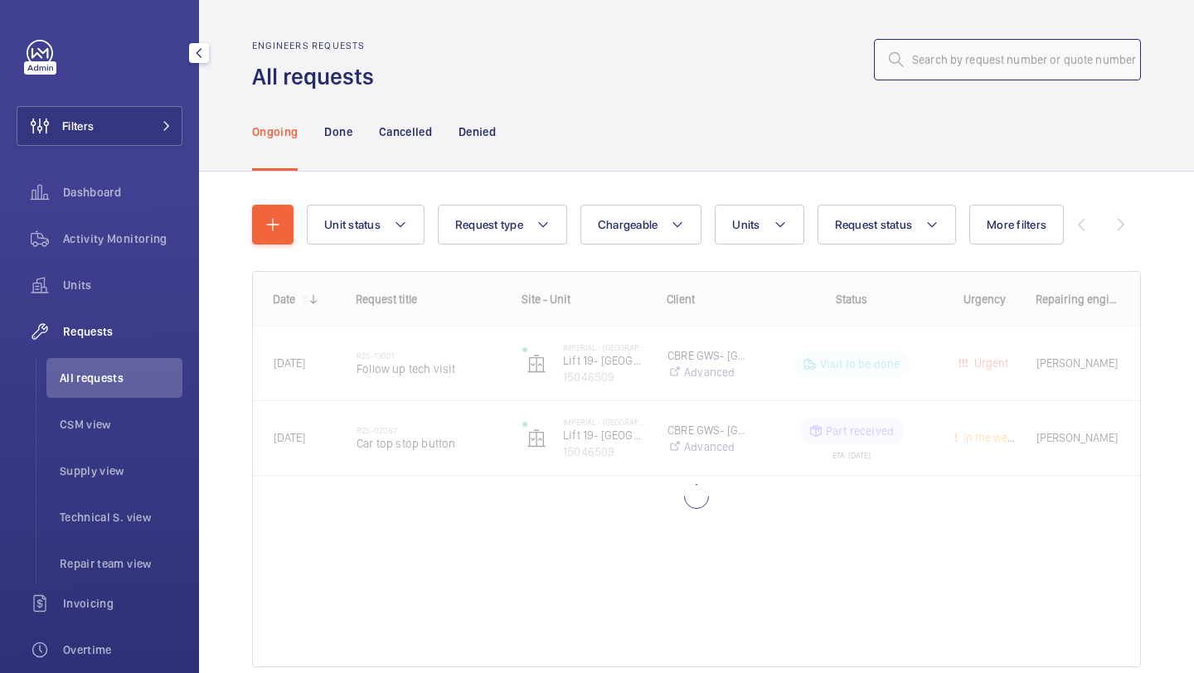
click at [960, 64] on input "text" at bounding box center [1007, 59] width 267 height 41
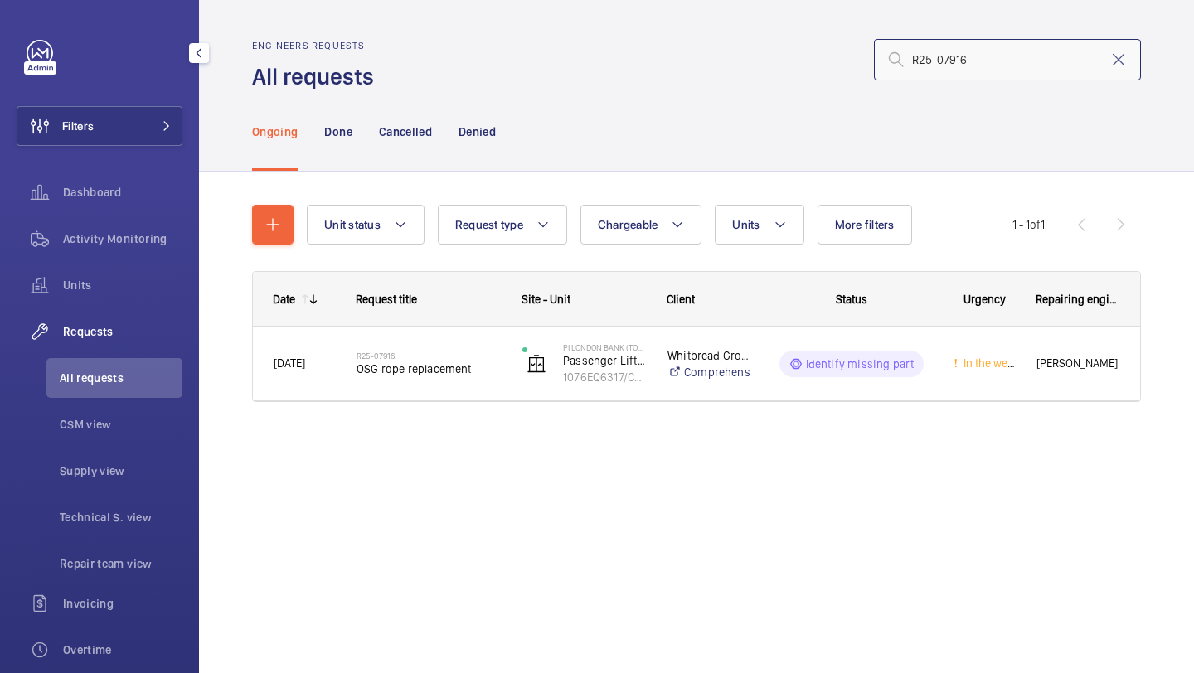
click at [910, 56] on input "R25-07916" at bounding box center [1007, 59] width 267 height 41
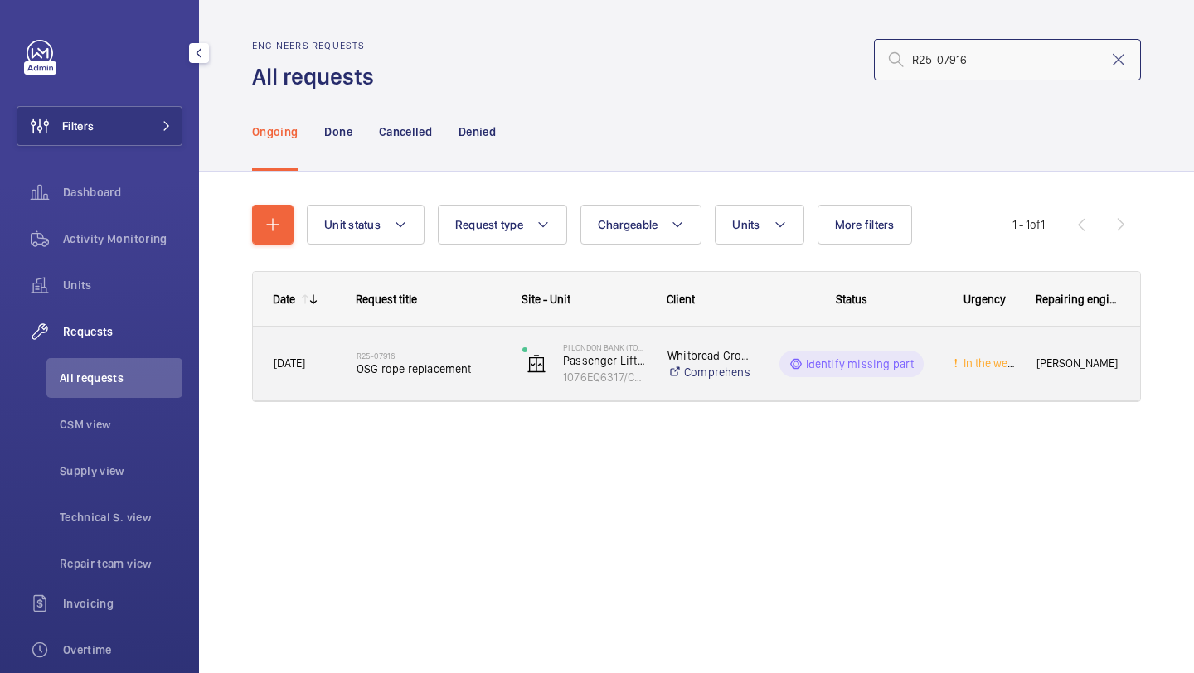
type input "R25-07916"
click at [414, 381] on div "R25-07916 OSG rope replacement" at bounding box center [429, 364] width 144 height 48
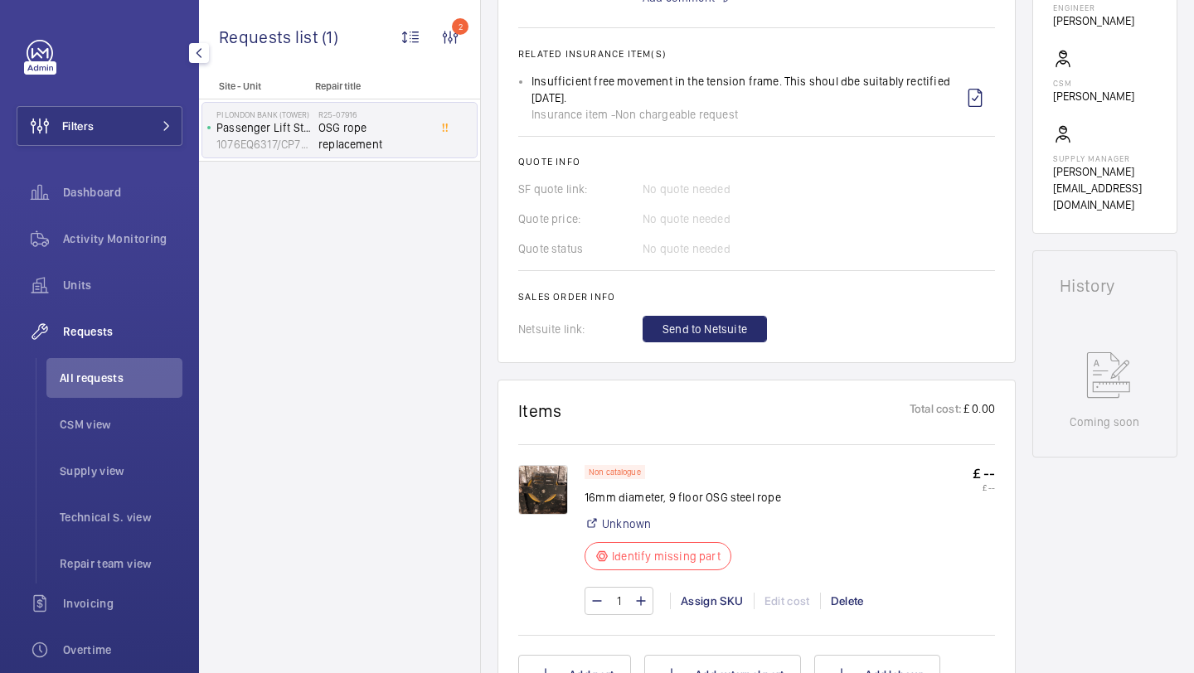
scroll to position [764, 0]
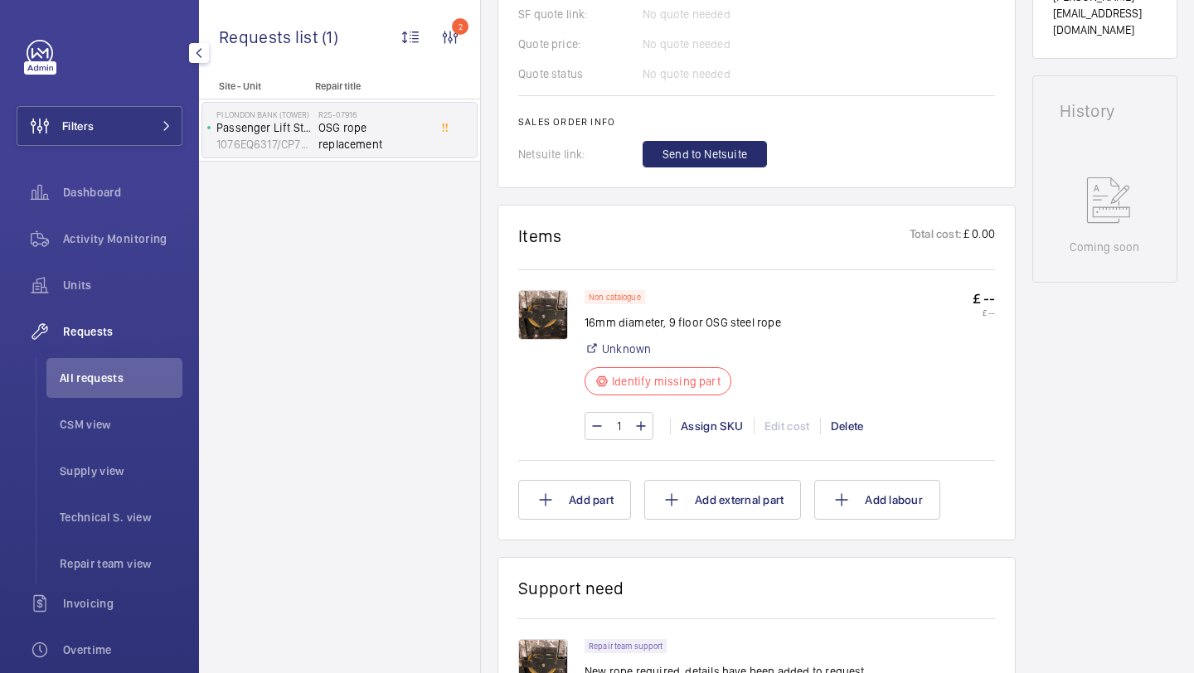
click at [534, 319] on img at bounding box center [543, 315] width 50 height 50
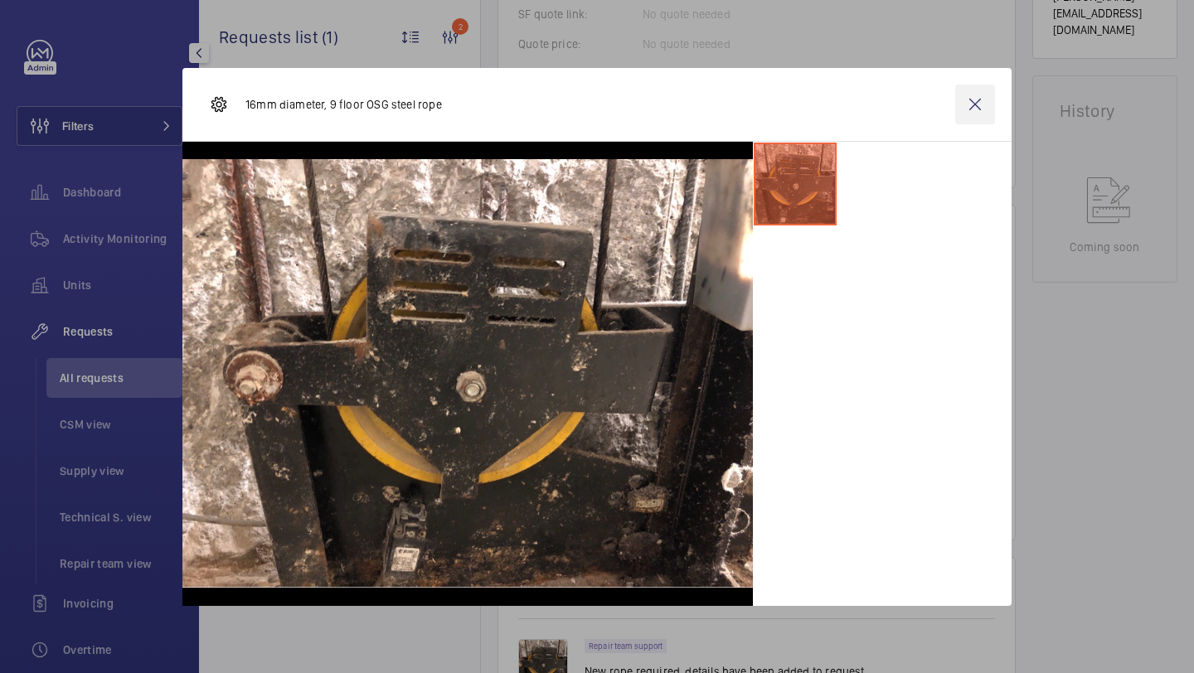
click at [976, 90] on wm-front-icon-button at bounding box center [975, 105] width 40 height 40
